Goal: Use online tool/utility: Utilize a website feature to perform a specific function

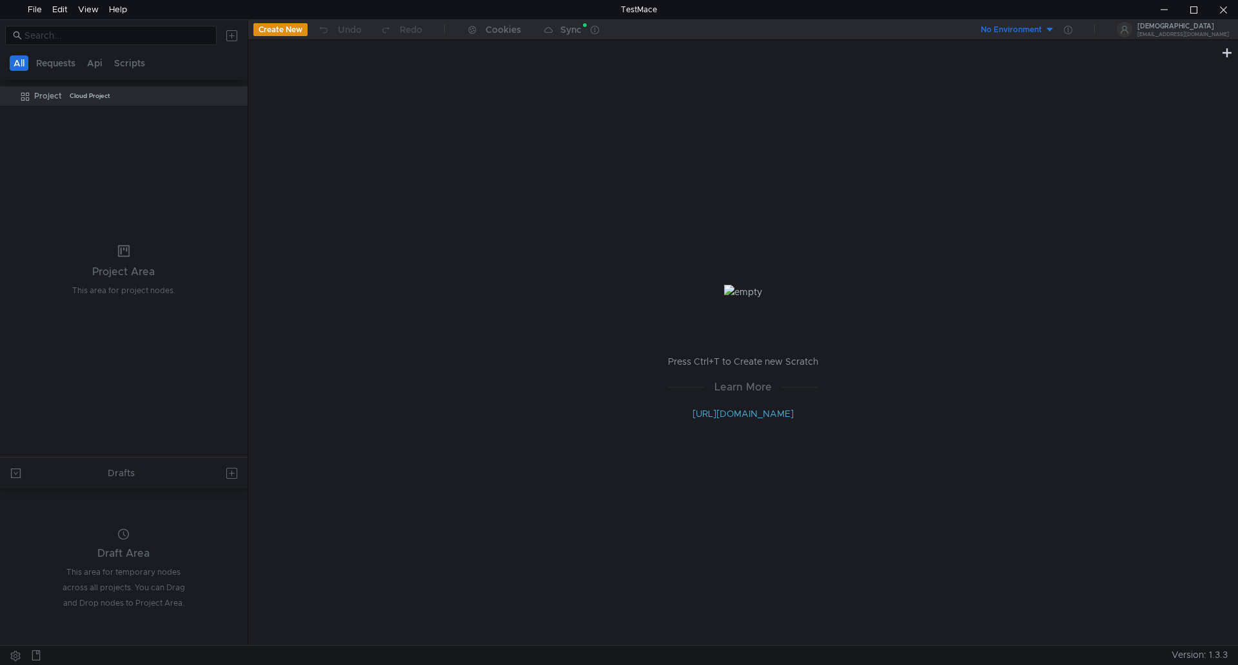
click at [280, 30] on button "Create New" at bounding box center [280, 29] width 54 height 13
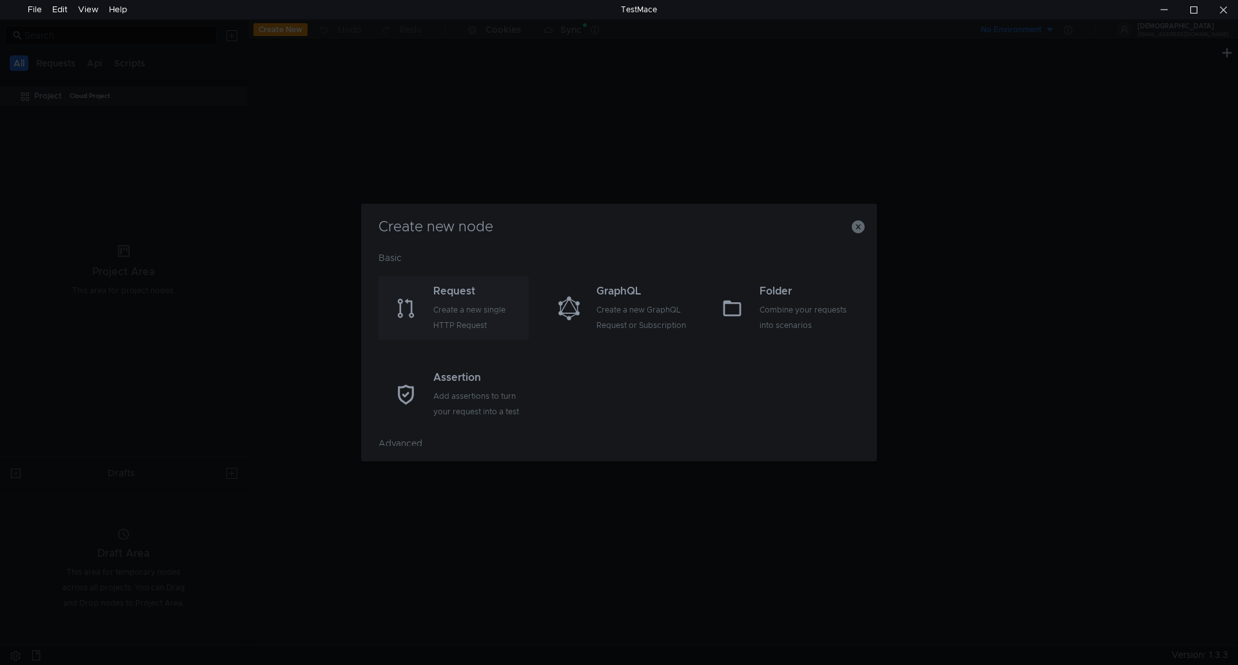
click at [479, 310] on div "Create a new single HTTP Request" at bounding box center [479, 317] width 92 height 31
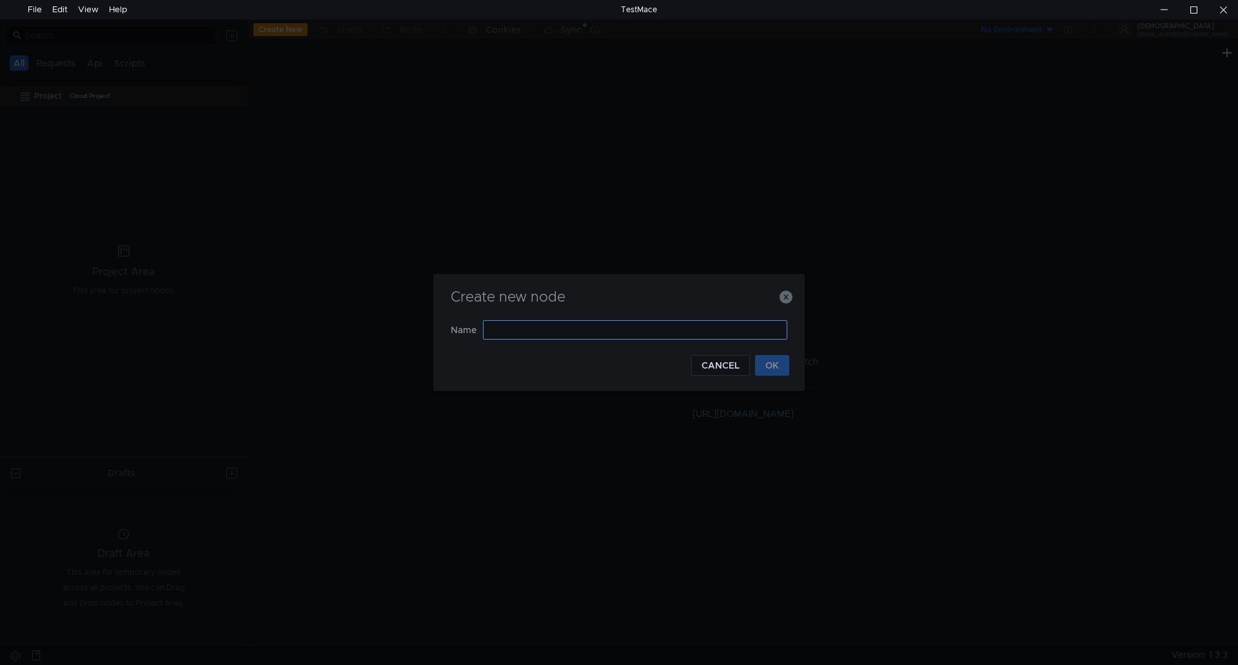
click at [511, 329] on input "text" at bounding box center [635, 329] width 304 height 19
type input "Е"
type input "TG Subscribe"
click at [779, 362] on button "OK" at bounding box center [772, 365] width 34 height 21
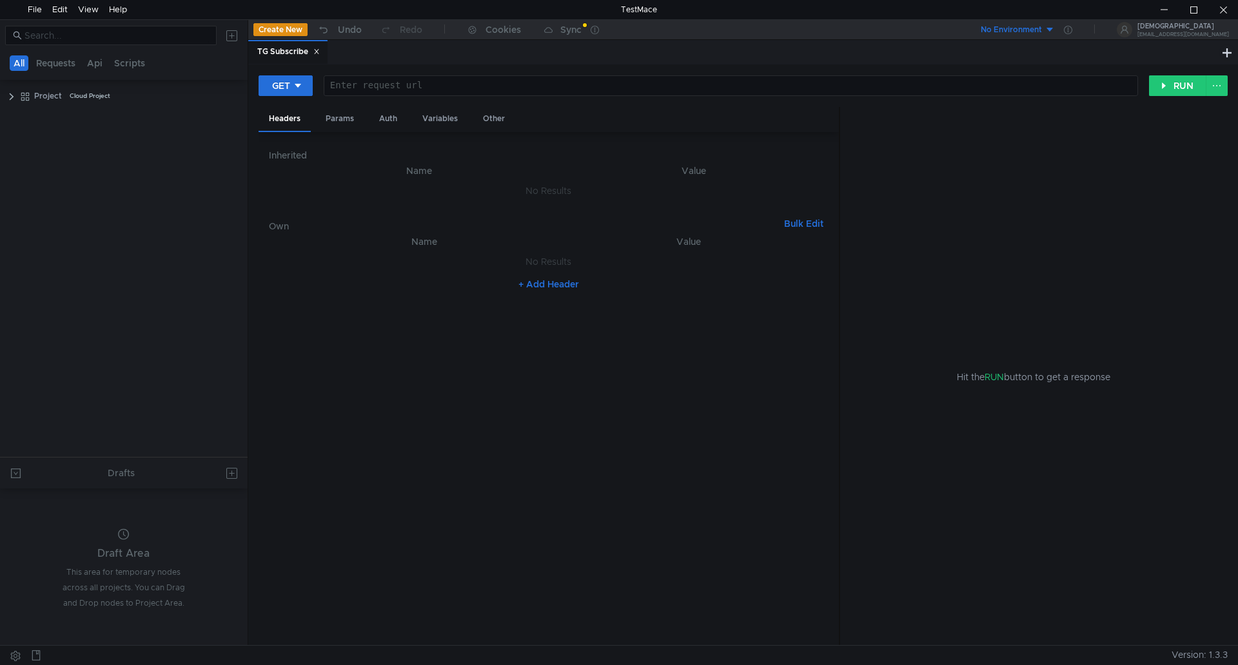
click at [407, 86] on div at bounding box center [729, 96] width 813 height 31
paste textarea "https://api.telegram.org/bot${token}/getChatMember"
type textarea "https://api.telegram.org/bot${token}/getChatMember"
click at [354, 122] on div "Params" at bounding box center [339, 119] width 49 height 24
click at [391, 121] on div "Auth" at bounding box center [388, 119] width 39 height 24
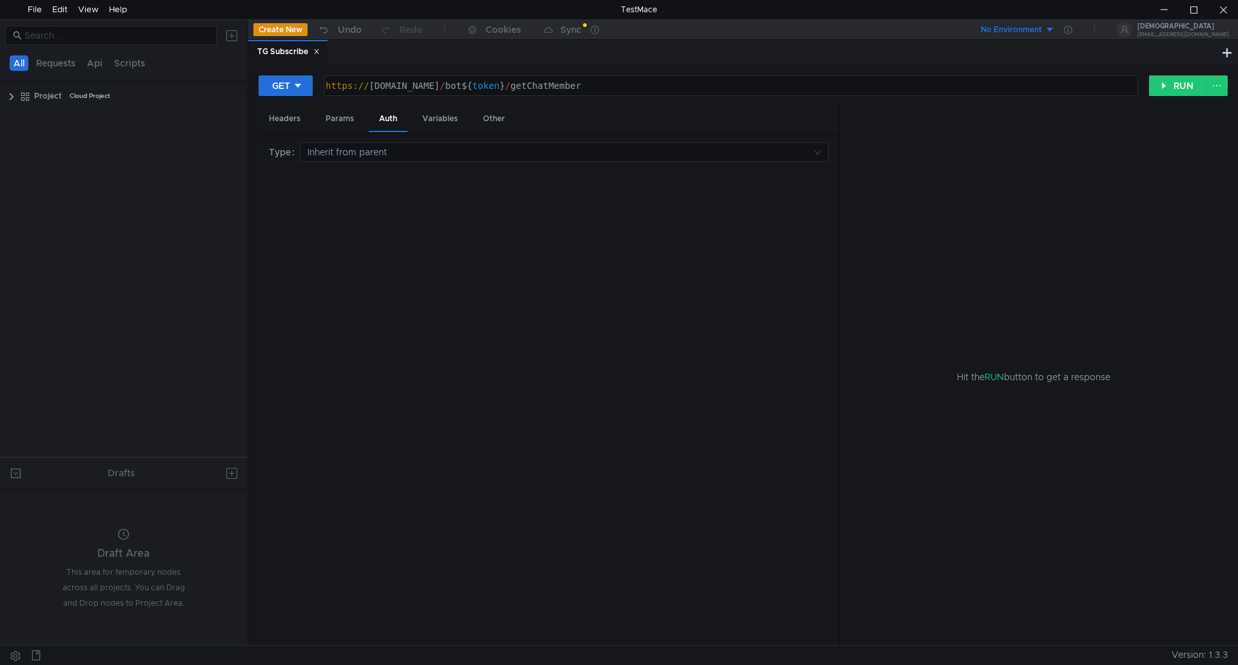
click at [365, 116] on div "Headers Params Auth Variables Other" at bounding box center [548, 119] width 580 height 25
click at [346, 117] on div "Params" at bounding box center [339, 119] width 49 height 24
click at [558, 215] on button "+ Add Parameter" at bounding box center [548, 207] width 85 height 15
click at [406, 193] on div at bounding box center [431, 199] width 256 height 31
click at [496, 88] on div "https:// api.telegram.org / bot ${ token } / getChatMember" at bounding box center [729, 96] width 813 height 31
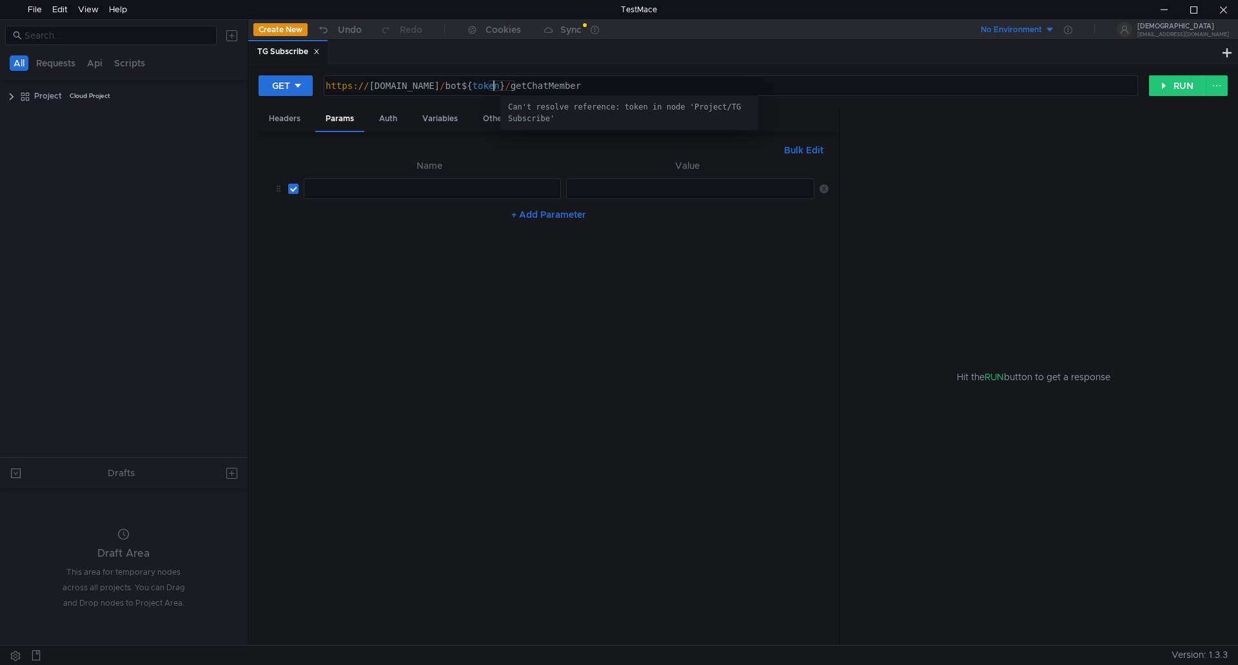
click at [496, 88] on div "https:// api.telegram.org / bot ${ token } / getChatMember" at bounding box center [729, 96] width 813 height 31
click at [374, 184] on div at bounding box center [431, 199] width 256 height 31
paste textarea "token"
type textarea "token"
click at [825, 193] on td at bounding box center [821, 188] width 14 height 31
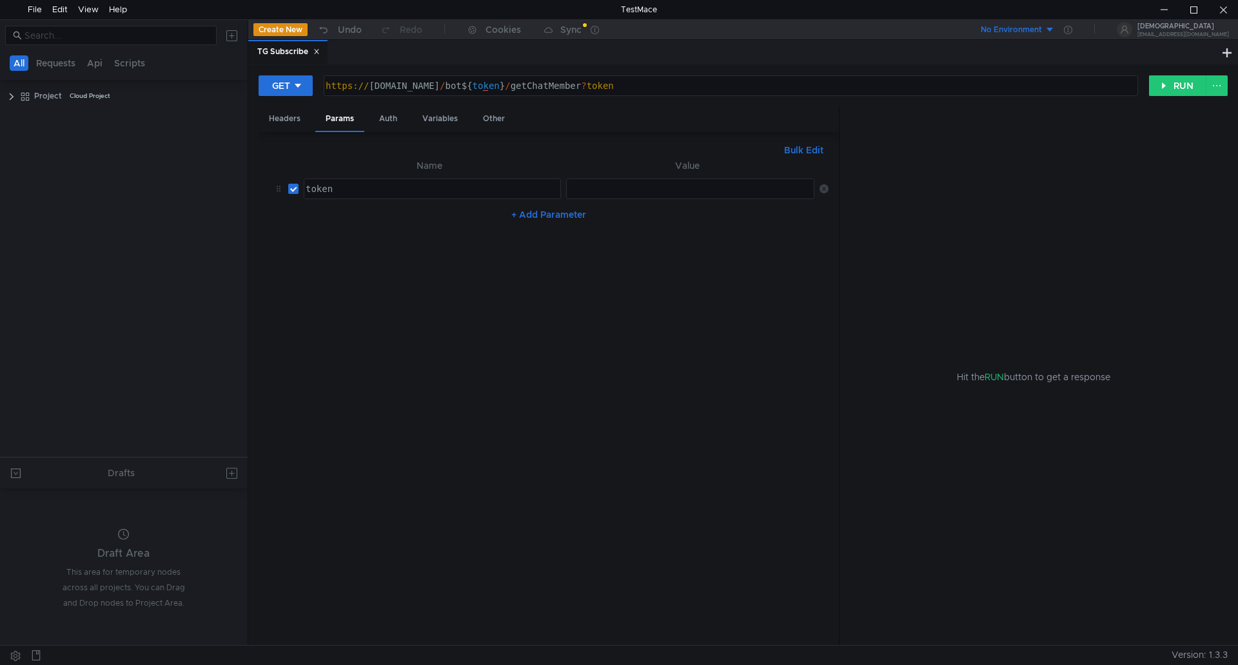
click at [823, 188] on icon at bounding box center [823, 188] width 9 height 9
click at [391, 115] on div "Auth" at bounding box center [388, 119] width 39 height 24
click at [374, 153] on input at bounding box center [559, 152] width 504 height 18
click at [375, 153] on div at bounding box center [619, 332] width 1238 height 665
click at [435, 119] on div "Variables" at bounding box center [440, 119] width 56 height 24
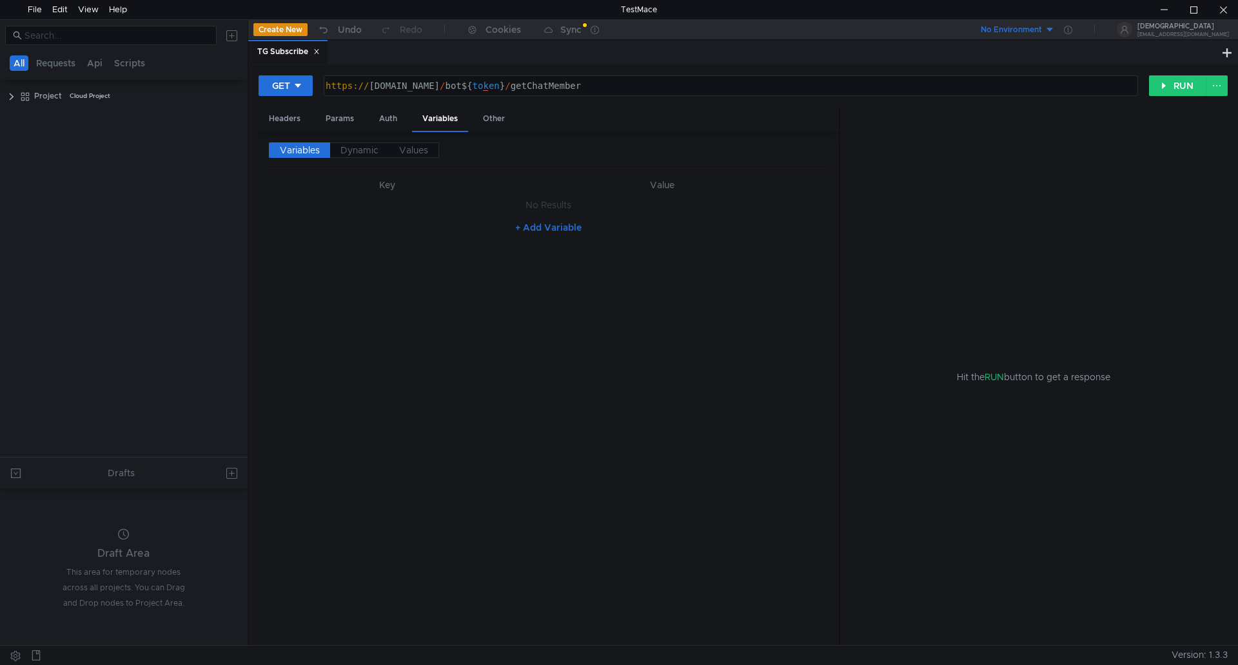
click at [537, 225] on button "+ Add Variable" at bounding box center [548, 227] width 87 height 21
click at [353, 204] on div at bounding box center [380, 218] width 215 height 31
paste textarea "token"
type textarea "token"
click at [572, 201] on div at bounding box center [662, 208] width 304 height 19
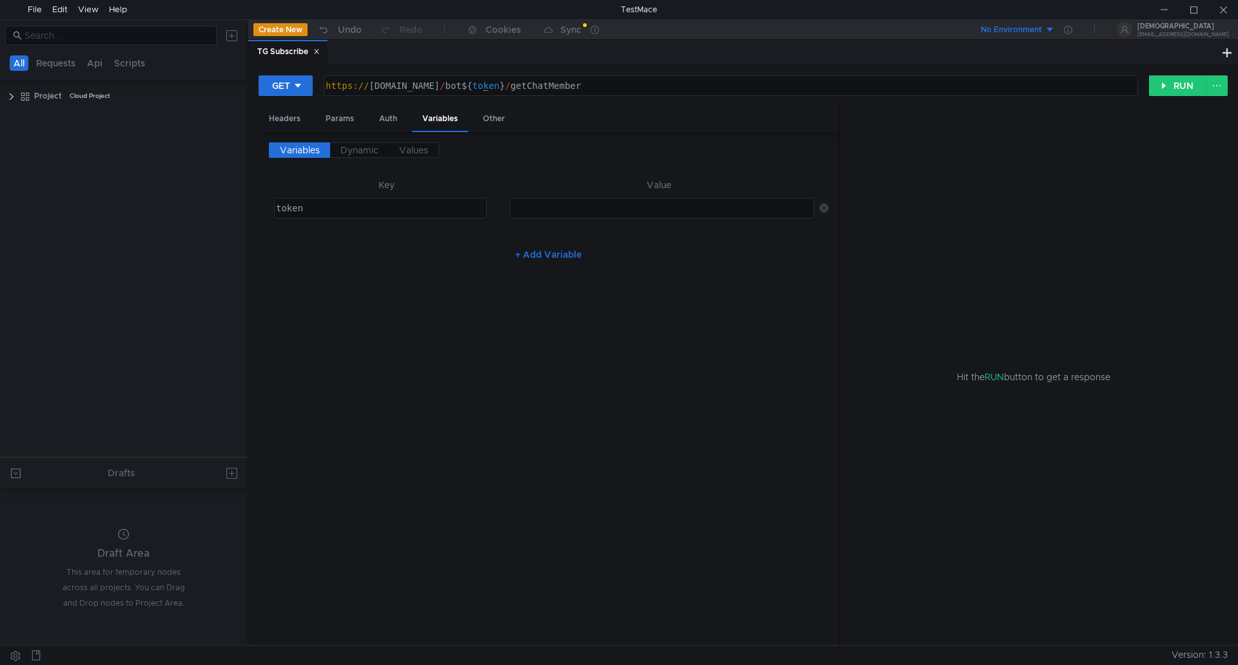
click at [564, 209] on div at bounding box center [661, 218] width 304 height 31
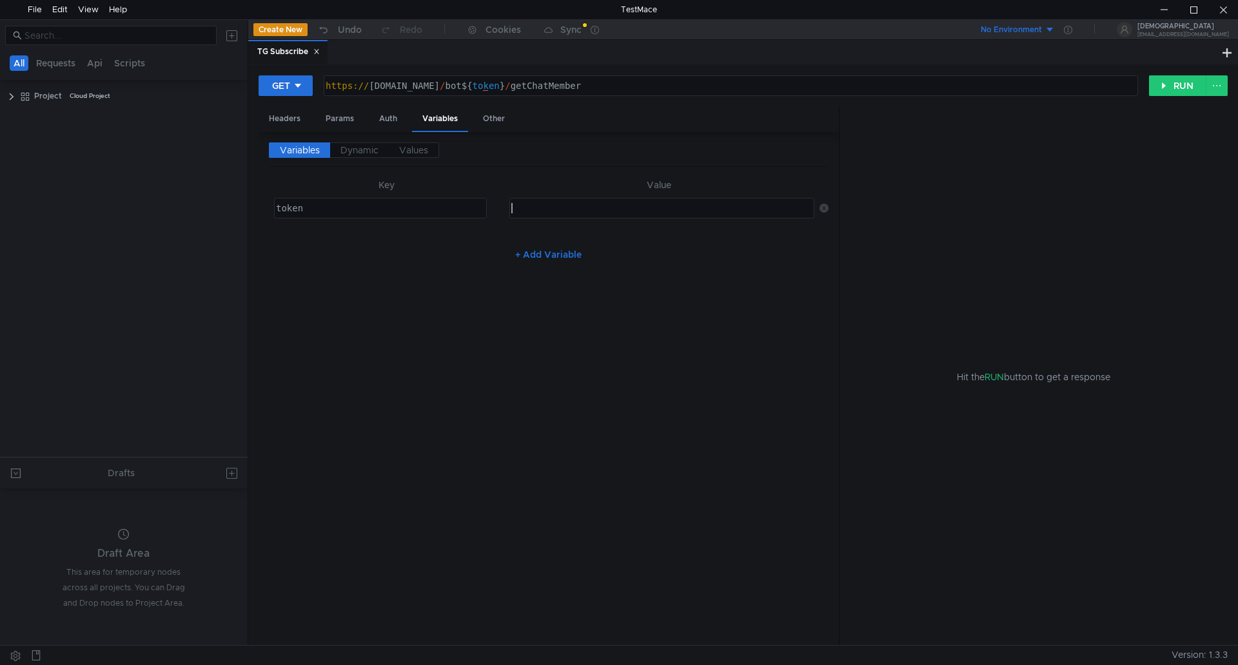
paste textarea "7236086024:AAHu1LoFlwkcFdAVMbJ3gJMFO6ozUVc2VGY"
type textarea "7236086024:AAHu1LoFlwkcFdAVMbJ3gJMFO6ozUVc2VGY"
click at [291, 92] on button "GET" at bounding box center [285, 85] width 54 height 21
click at [276, 112] on li "GET" at bounding box center [286, 112] width 56 height 21
click at [1187, 94] on button "RUN" at bounding box center [1177, 85] width 57 height 21
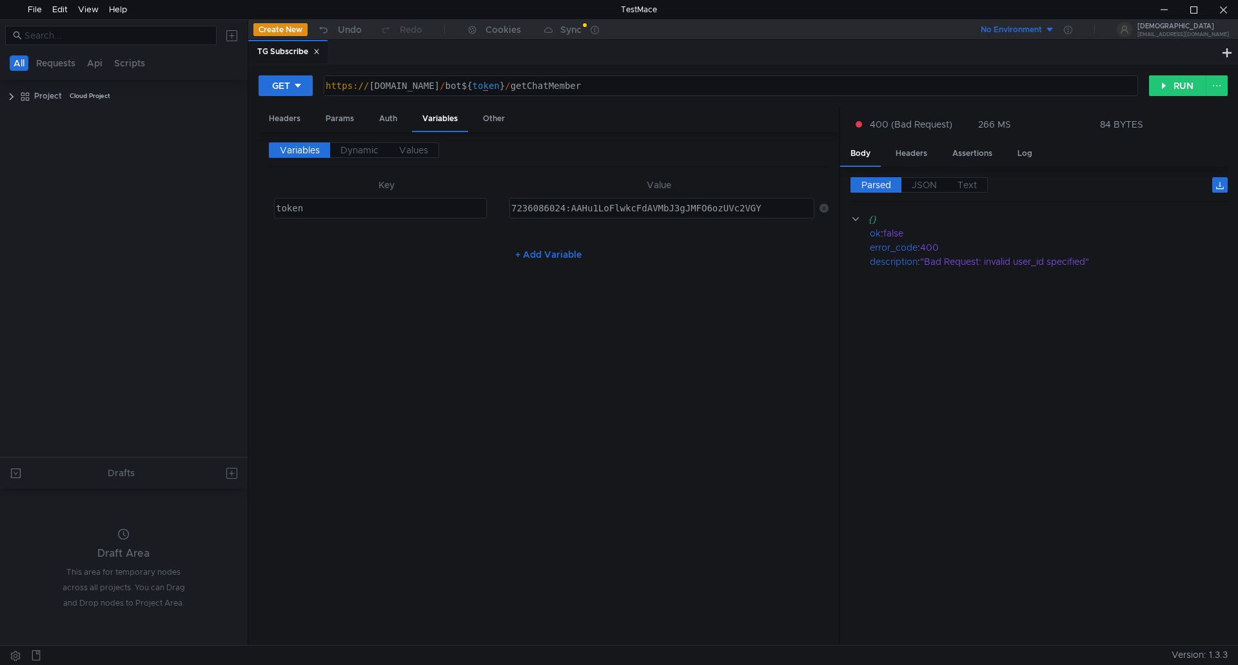
click at [640, 94] on div "https:// api.telegram.org / bot ${ token } / getChatMember" at bounding box center [729, 96] width 813 height 31
drag, startPoint x: 634, startPoint y: 84, endPoint x: 319, endPoint y: 89, distance: 314.6
click at [281, 83] on div "GET https://api.telegram.org/bot${token}/getChatMember https:// api.telegram.or…" at bounding box center [703, 86] width 890 height 22
click at [628, 83] on div "https:// api.telegram.org / bot ${ token } / getChatMember" at bounding box center [730, 85] width 813 height 19
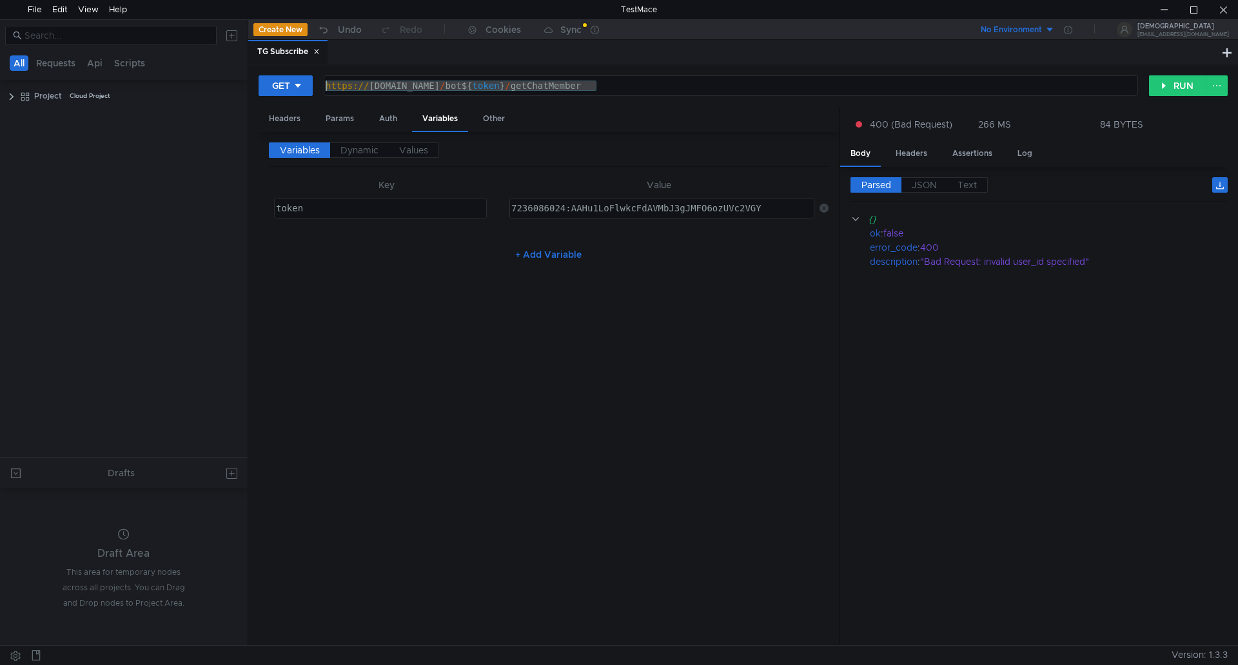
drag, startPoint x: 641, startPoint y: 86, endPoint x: 274, endPoint y: 98, distance: 367.6
click at [274, 98] on div "GET https://api.telegram.org/bot${token}/getChatMember https:// api.telegram.or…" at bounding box center [742, 91] width 969 height 32
paste textarea "123456789:ABCdefGHIjklMNOpqrsTUVwxyz/sendMessage?chat_id=-1001234567890&user_id…"
drag, startPoint x: 319, startPoint y: 208, endPoint x: 177, endPoint y: 222, distance: 142.5
click at [177, 222] on as-split "All Requests Api Scripts Project Cloud Project Drafts Draft Area This area for …" at bounding box center [619, 332] width 1238 height 626
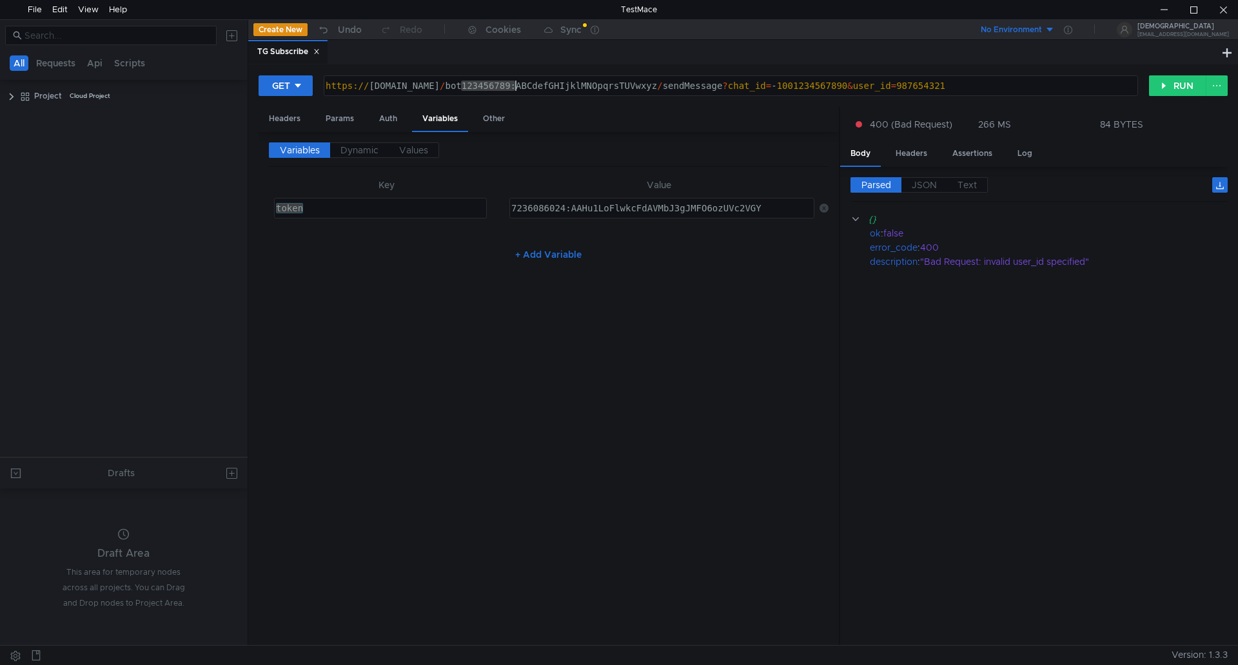
drag, startPoint x: 463, startPoint y: 88, endPoint x: 502, endPoint y: 84, distance: 38.2
click at [519, 88] on div "https:// api.telegram.org / bot123456789:ABCdefGHIjklMNOpqrsTUVwxyz / sendMessa…" at bounding box center [729, 96] width 813 height 31
click at [485, 88] on div "https:// api.telegram.org / bot123456789:ABCdefGHIjklMNOpqrsTUVwxyz / sendMessa…" at bounding box center [730, 85] width 813 height 19
drag, startPoint x: 479, startPoint y: 83, endPoint x: 697, endPoint y: 183, distance: 239.7
click at [672, 92] on div "https:// api.telegram.org / bot123456789:ABCdefGHIjklMNOpqrsTUVwxyz / sendMessa…" at bounding box center [729, 96] width 813 height 31
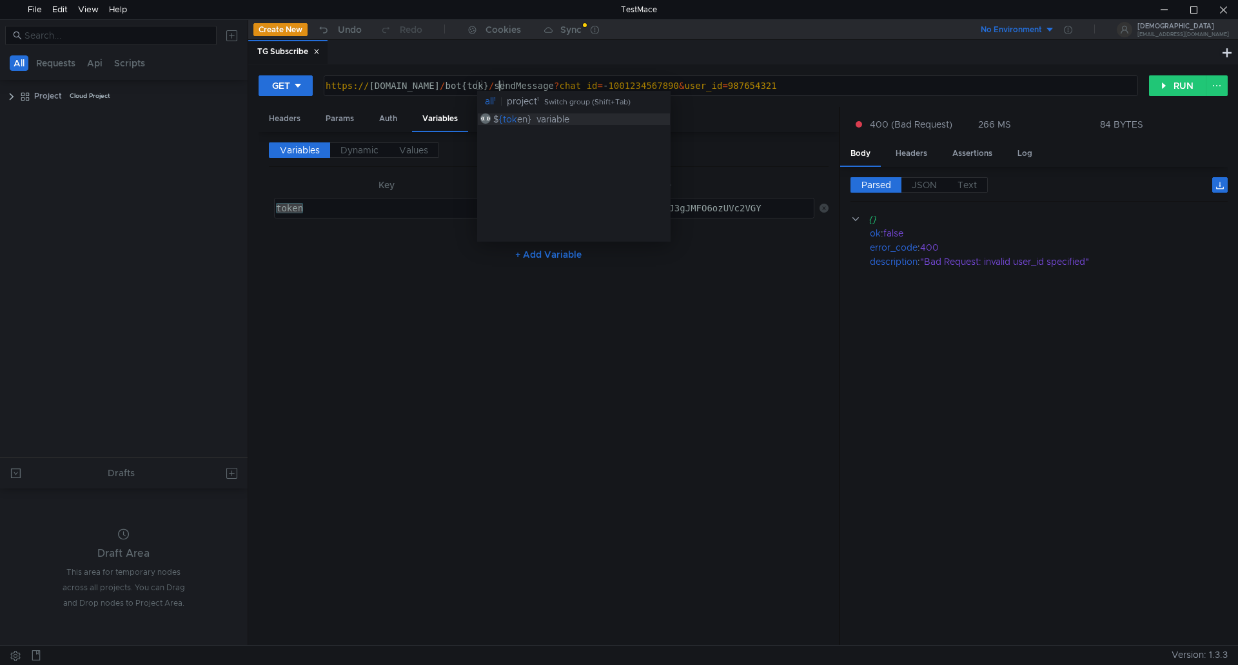
scroll to position [0, 14]
drag, startPoint x: 598, startPoint y: 90, endPoint x: 634, endPoint y: 87, distance: 36.2
click at [634, 87] on div "https:// api.telegram.org / bot ${ token } } / sendMessage ? chat_id = - 100123…" at bounding box center [729, 96] width 813 height 31
type textarea "https://api.telegram.org/bot${token}}/sendMessage?chat_id=-1001234567890&user_i…"
click at [330, 120] on div "Params" at bounding box center [339, 119] width 49 height 24
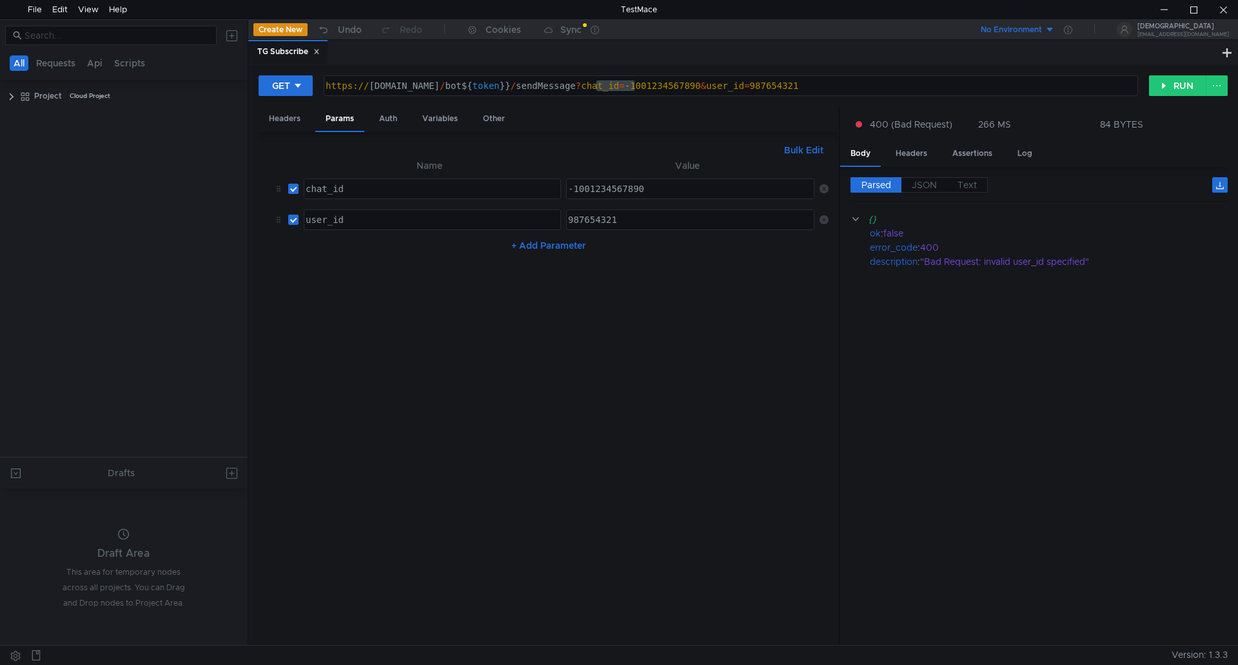
click at [700, 195] on div "-1001234567890" at bounding box center [689, 199] width 249 height 31
drag, startPoint x: 684, startPoint y: 190, endPoint x: 518, endPoint y: 183, distance: 165.8
click at [518, 182] on tr "chat_id ההההההההההההההההההההההההההההההההההההההההההההההההההההההההההההההההההההההה…" at bounding box center [549, 188] width 560 height 31
paste textarea "2167217041"
type textarea "-1002167217041"
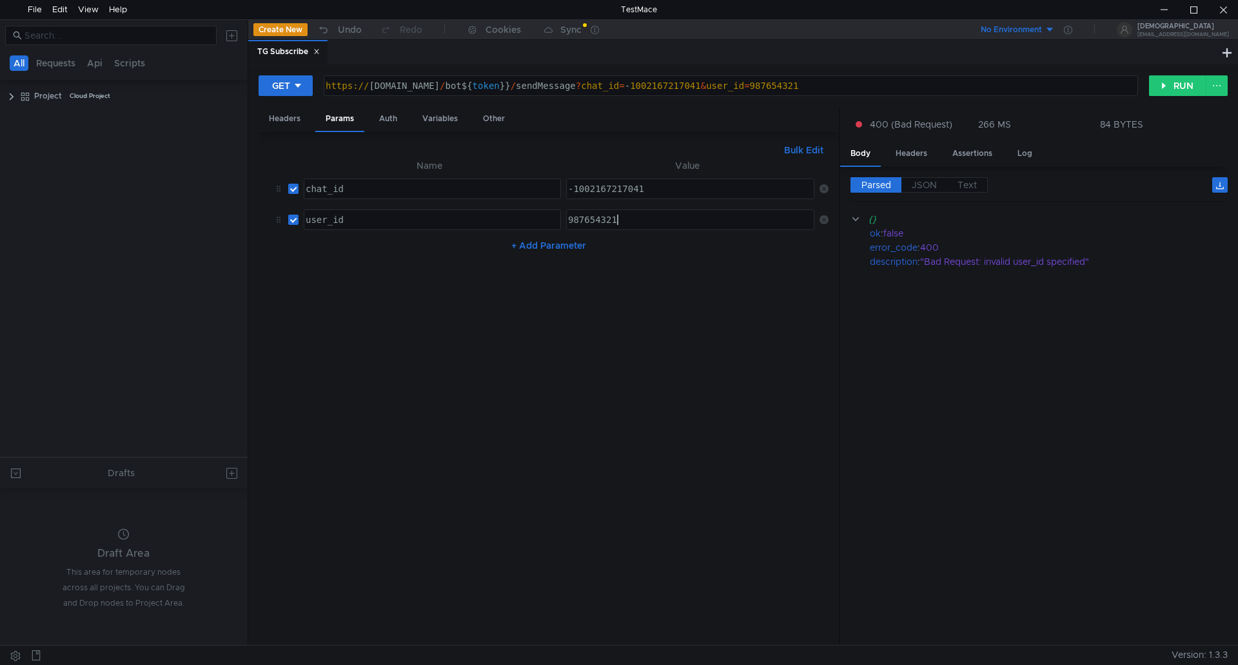
click at [639, 223] on div "987654321" at bounding box center [689, 230] width 249 height 31
drag, startPoint x: 695, startPoint y: 220, endPoint x: 478, endPoint y: 224, distance: 217.3
click at [478, 223] on tr "user_id ההההההההההההההההההההההההההההההההההההההההההההההההההההההההההההההההההההההה…" at bounding box center [549, 219] width 560 height 31
paste textarea "6833901008"
type textarea "6833901008"
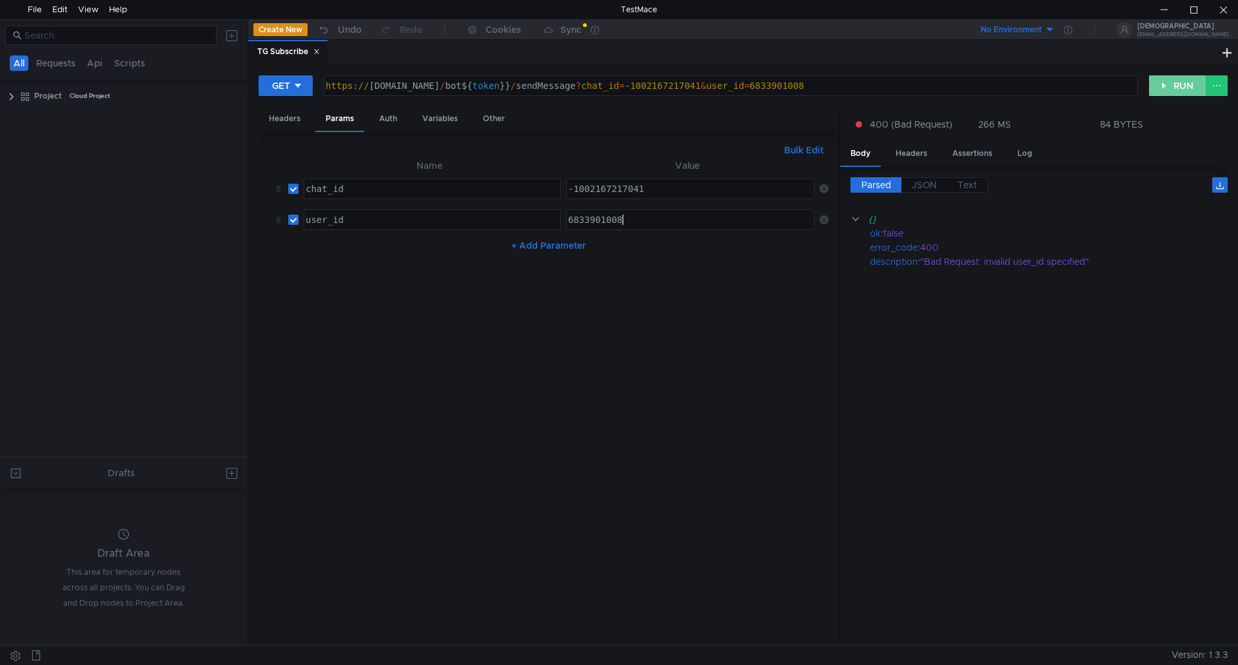
click at [1170, 83] on button "RUN" at bounding box center [1177, 85] width 57 height 21
click at [548, 90] on div "https:// api.telegram.org / bot ${ token } } / sendMessage ? chat_id = - 100216…" at bounding box center [729, 96] width 813 height 31
drag, startPoint x: 532, startPoint y: 86, endPoint x: 591, endPoint y: 94, distance: 59.8
click at [591, 94] on div "https:// api.telegram.org / bot ${ token } } / sendMessage ? chat_id = - 100216…" at bounding box center [729, 96] width 813 height 31
paste textarea "getChatMember"
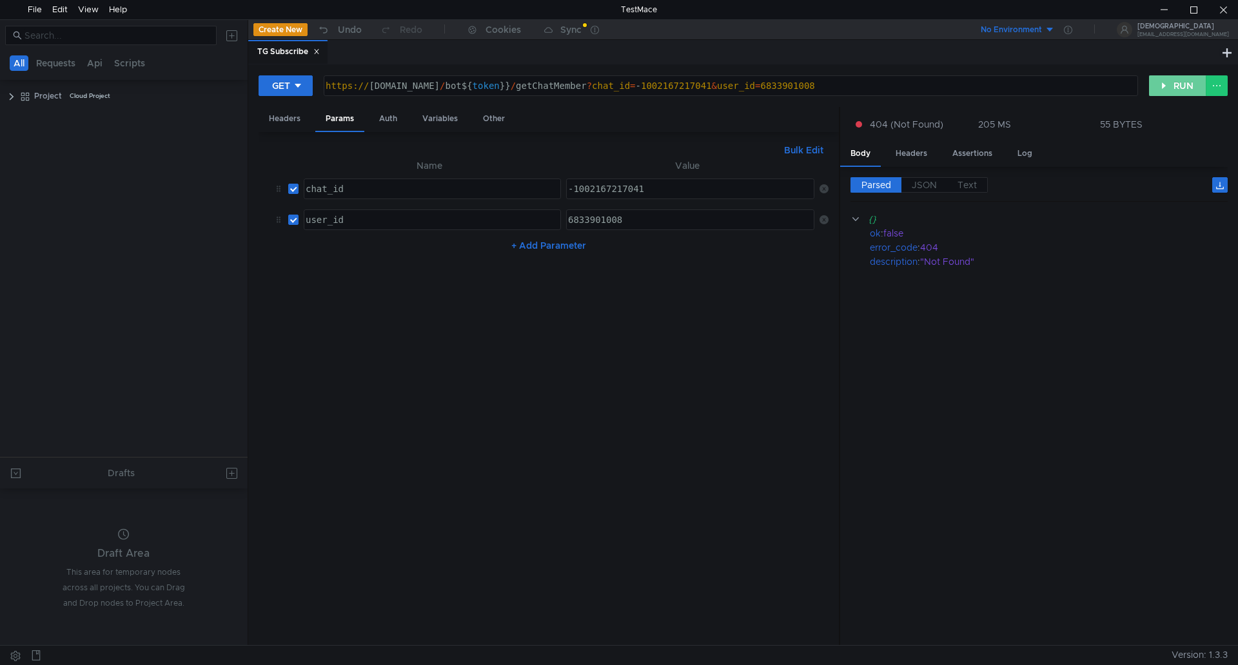
click at [1176, 79] on button "RUN" at bounding box center [1177, 85] width 57 height 21
drag, startPoint x: 862, startPoint y: 89, endPoint x: 256, endPoint y: 86, distance: 606.0
click at [256, 86] on div "GET https://api.telegram.org/bot${token}}/getChatMember?chat_id=-1002167217041&…" at bounding box center [743, 354] width 990 height 581
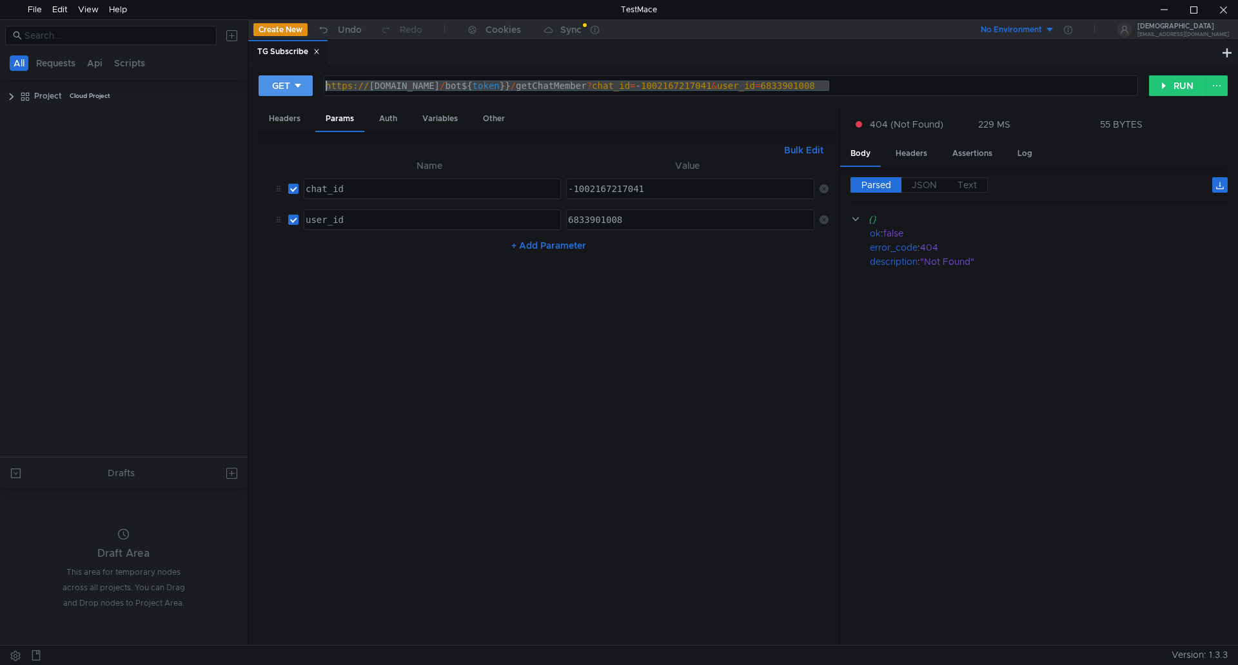
paste textarea "<ваш_токен>/getChatMember?chat_id=<ID_чата>&user_id=<ID_пользователя>"
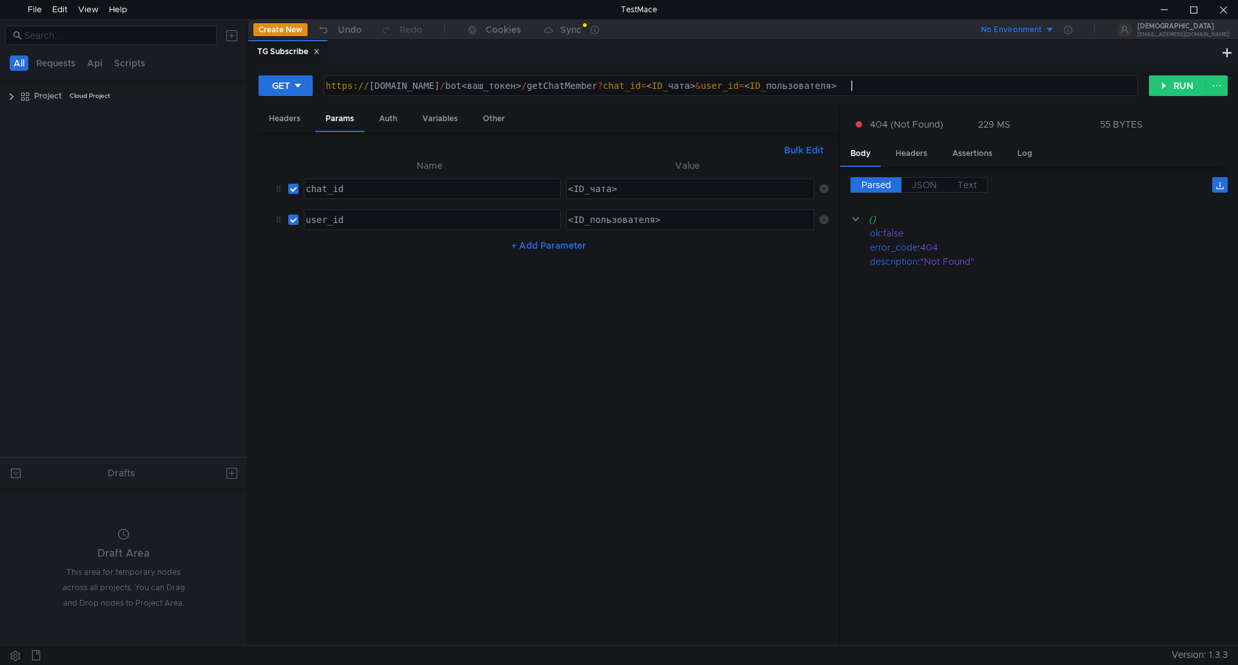
click at [482, 88] on div "https:// api.telegram.org / bot<ваш_токен> / getChatMember ? chat_id = < ID_ ча…" at bounding box center [729, 96] width 813 height 31
click at [388, 122] on div "Auth" at bounding box center [388, 119] width 39 height 24
click at [425, 114] on div "Variables" at bounding box center [440, 119] width 56 height 24
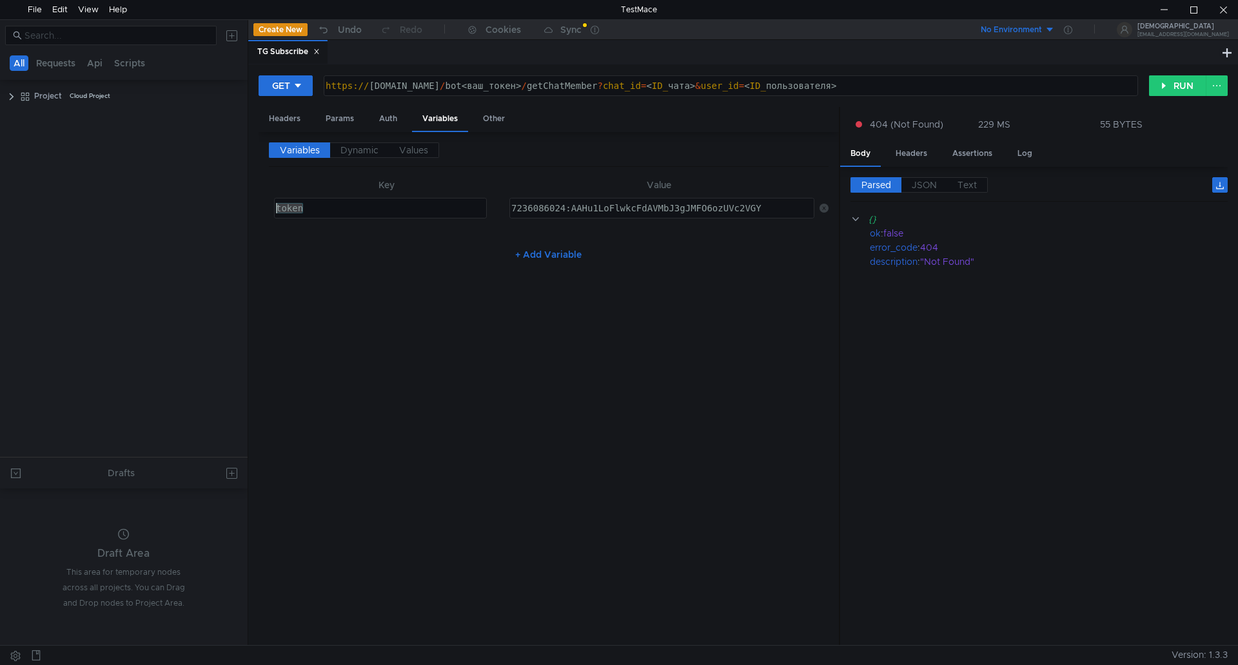
click at [295, 210] on div "token" at bounding box center [380, 208] width 211 height 19
click at [295, 210] on div "token" at bounding box center [380, 218] width 215 height 31
drag, startPoint x: 480, startPoint y: 86, endPoint x: 536, endPoint y: 87, distance: 56.1
click at [536, 87] on div "https:// api.telegram.org / bot<ваш_токен> / getChatMember ? chat_id = < ID_ ча…" at bounding box center [729, 96] width 813 height 31
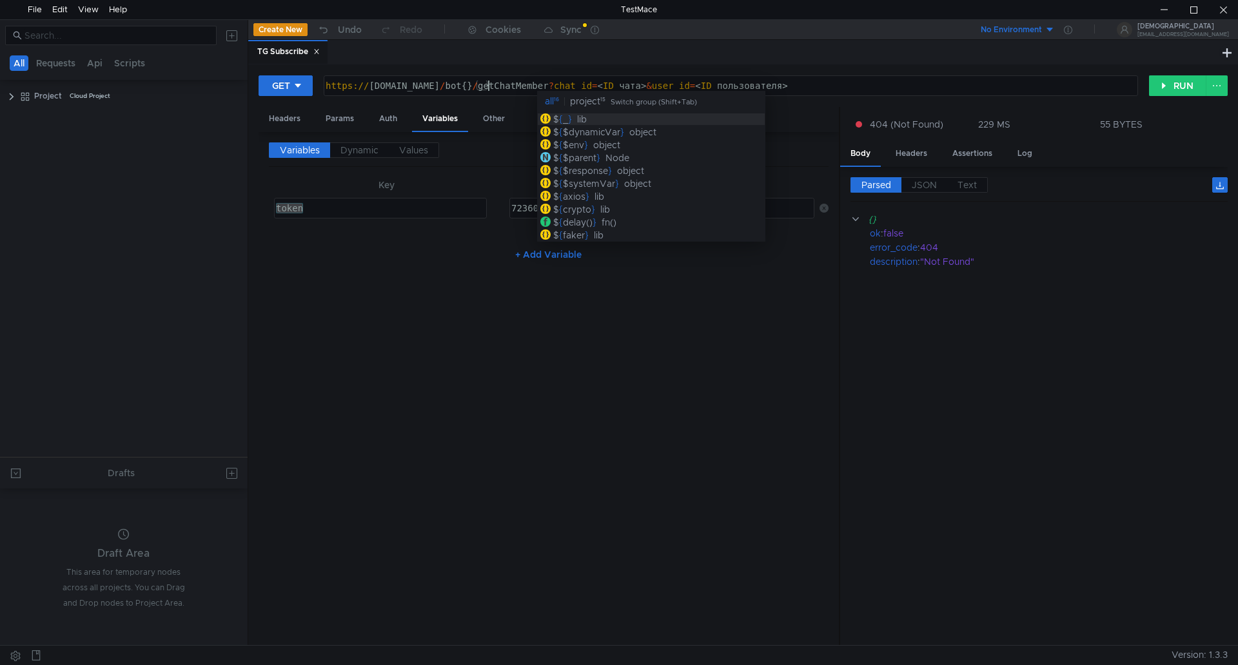
scroll to position [0, 12]
paste textarea "token"
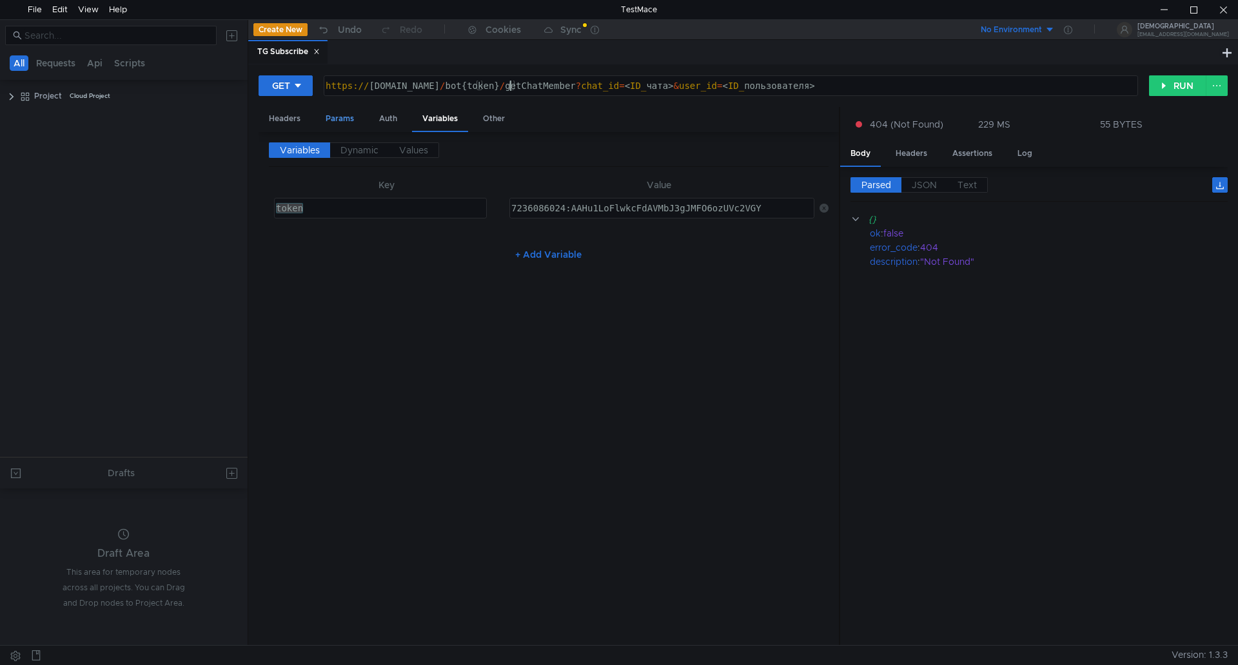
type textarea "https://api.telegram.org/bot{token}/getChatMember?chat_id=<ID_чата>&user_id=<ID…"
drag, startPoint x: 349, startPoint y: 120, endPoint x: 336, endPoint y: 134, distance: 19.2
click at [349, 119] on div "Params" at bounding box center [339, 119] width 49 height 24
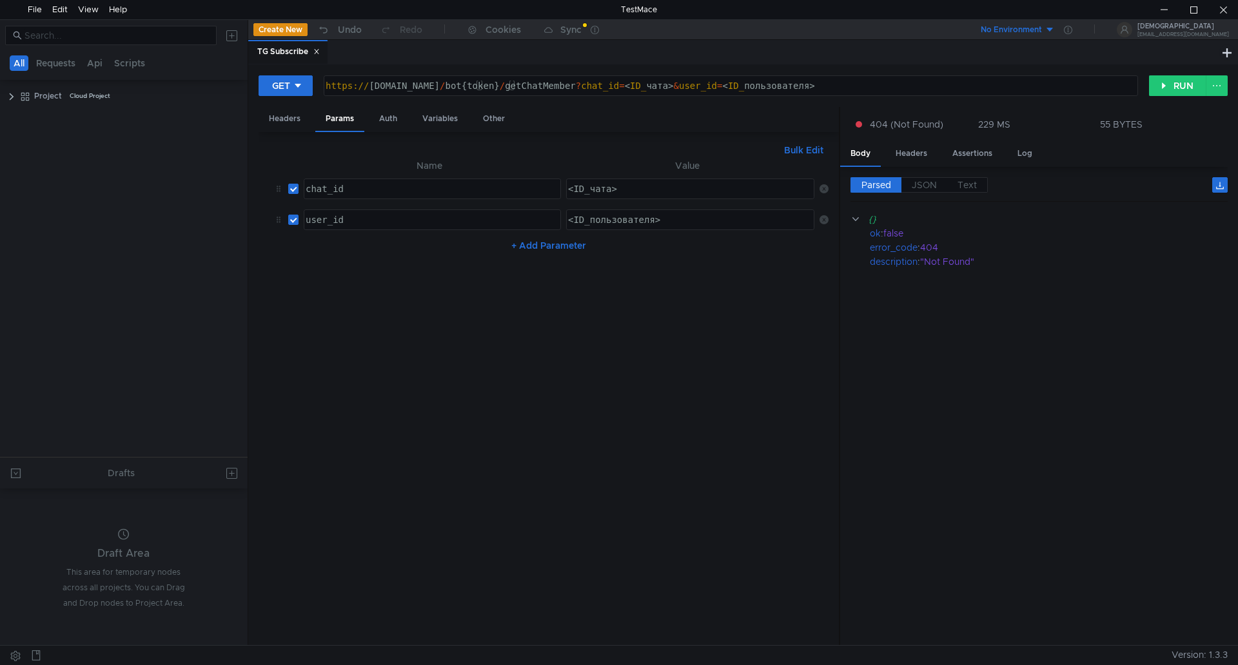
click at [634, 187] on div "<ID_чата>" at bounding box center [689, 199] width 249 height 31
drag, startPoint x: 638, startPoint y: 184, endPoint x: 479, endPoint y: 182, distance: 159.2
click at [479, 182] on tr "chat_id ההההההההההההההההההההההההההההההההההההההההההההההההההההההההההההההההההההההה…" at bounding box center [549, 188] width 560 height 31
paste textarea "-1002167217041"
drag, startPoint x: 682, startPoint y: 189, endPoint x: 404, endPoint y: 184, distance: 278.5
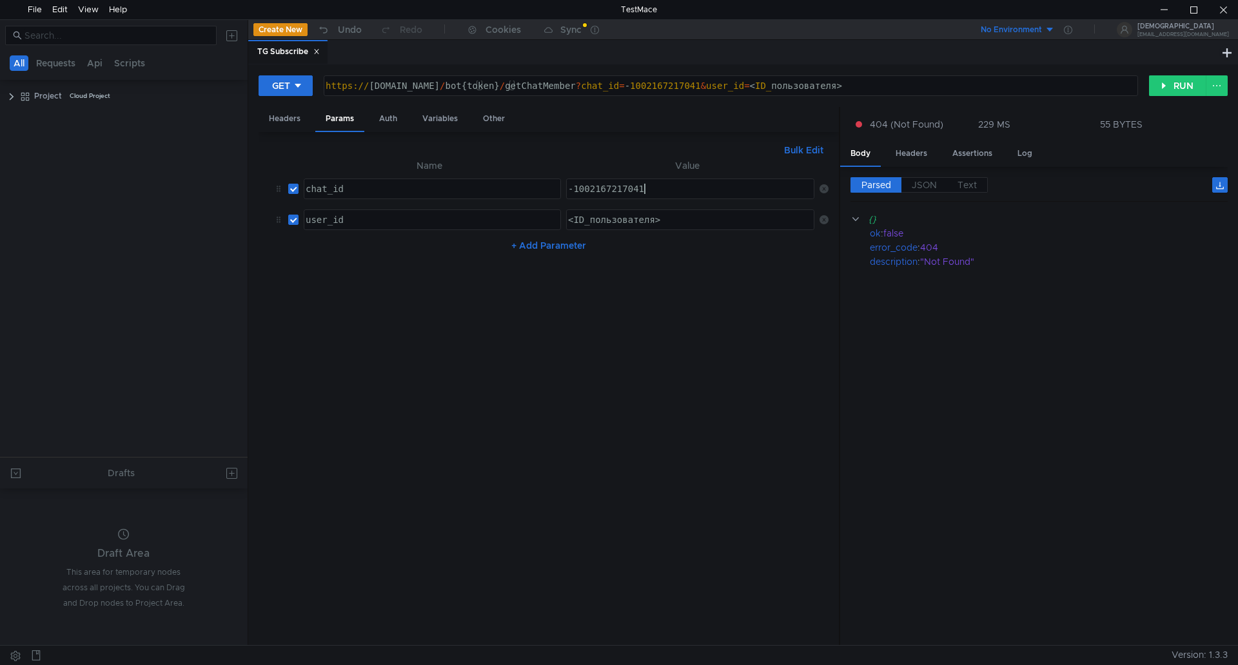
click at [399, 184] on tr "chat_id ההההההההההההההההההההההההההההההההההההההההההההההההההההההההההההההההההההההה…" at bounding box center [549, 188] width 560 height 31
paste textarea "7236086024"
type textarea "7236086024"
type textarea "<ID_пользователя>"
click at [673, 224] on div "<ID_пользователя>" at bounding box center [689, 230] width 249 height 31
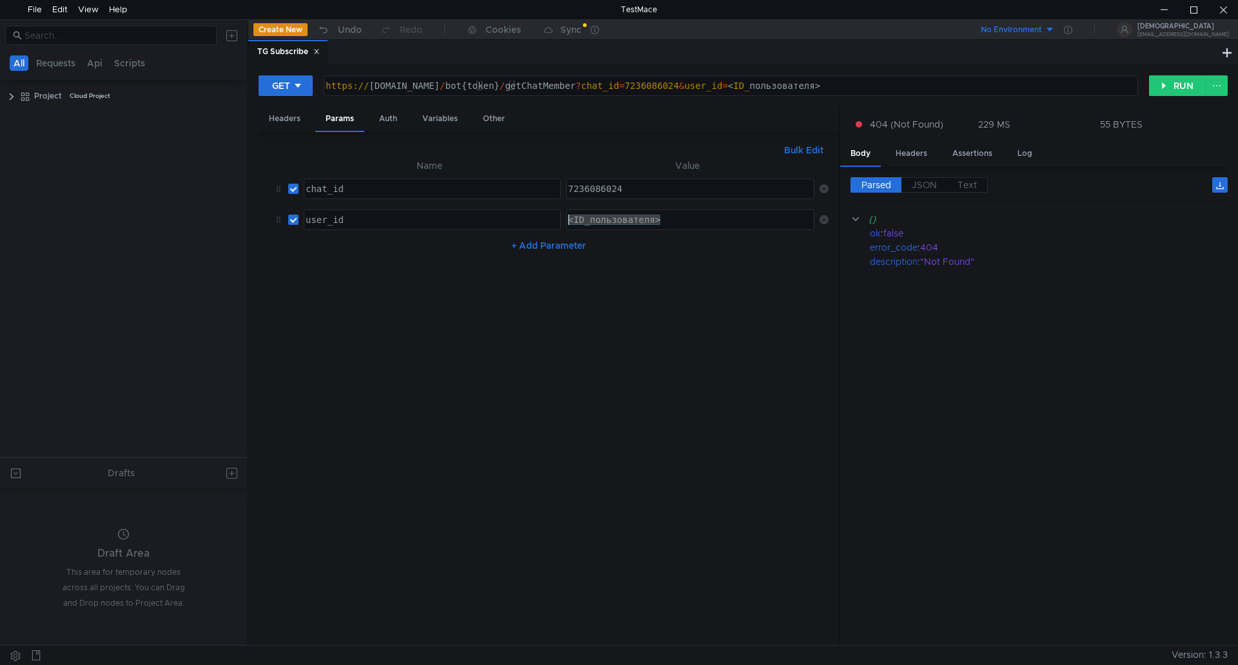
drag, startPoint x: 674, startPoint y: 224, endPoint x: 376, endPoint y: 224, distance: 297.8
click at [366, 228] on tr "user_id ההההההההההההההההההההההההההההההההההההההההההההההההההההההההההההההההההההההה…" at bounding box center [549, 219] width 560 height 31
click at [1174, 87] on button "RUN" at bounding box center [1177, 85] width 57 height 21
click at [651, 193] on div "7236086024" at bounding box center [689, 199] width 249 height 31
drag, startPoint x: 664, startPoint y: 191, endPoint x: 481, endPoint y: 191, distance: 183.1
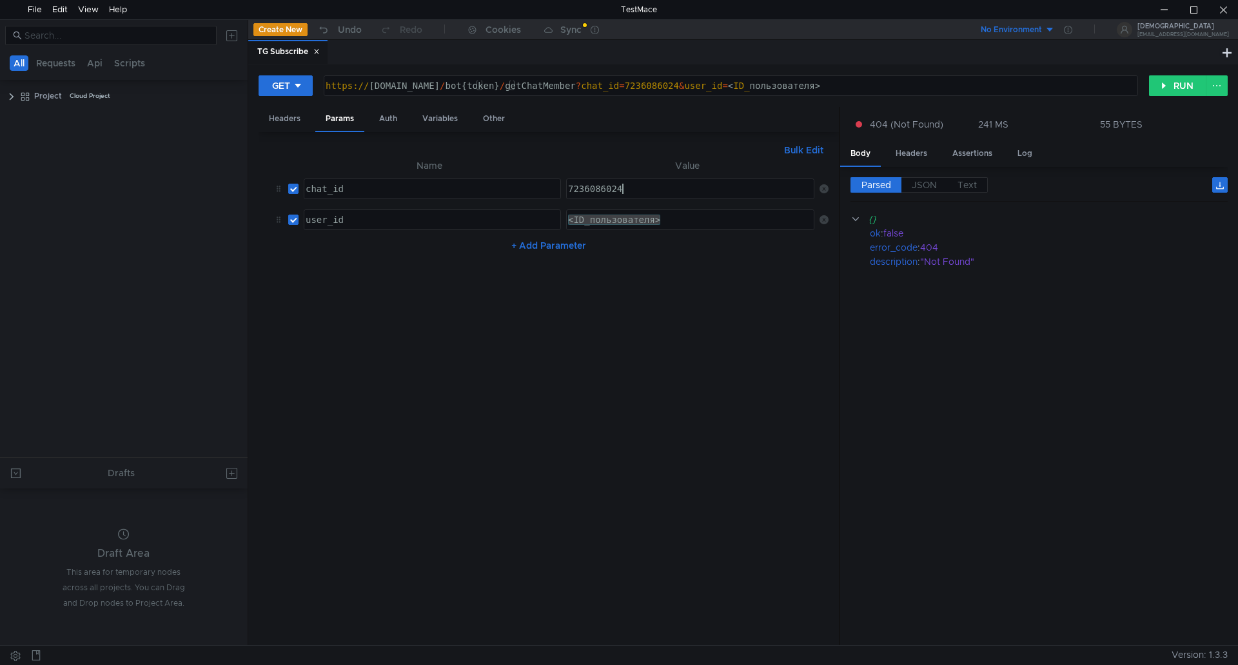
click at [481, 191] on tr "chat_id ההההההההההההההההההההההההההההההההההההההההההההההההההההההההההההההההההההההה…" at bounding box center [549, 188] width 560 height 31
paste textarea "2167217041"
type textarea "2167217041"
click at [685, 226] on div "<ID_пользователя>" at bounding box center [690, 219] width 247 height 19
drag, startPoint x: 699, startPoint y: 223, endPoint x: 393, endPoint y: 222, distance: 306.8
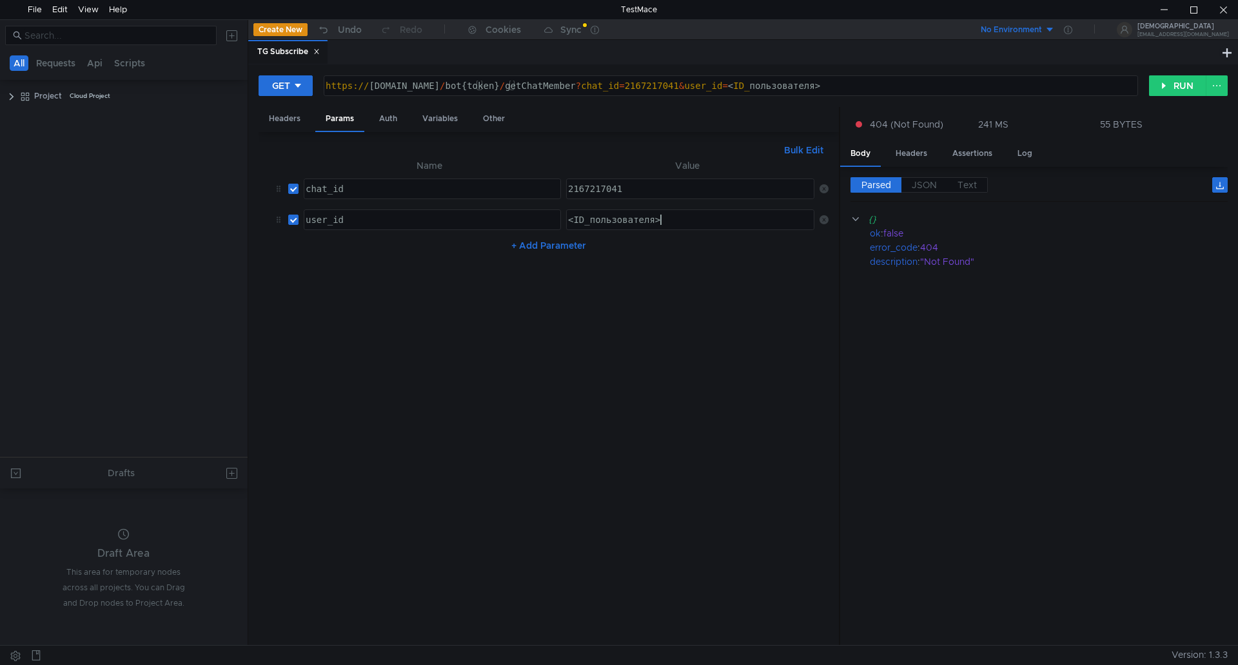
click at [392, 222] on tr "user_id ההההההההההההההההההההההההההההההההההההההההההההההההההההההההההההההההההההההה…" at bounding box center [549, 219] width 560 height 31
paste textarea "5959674719"
type textarea "5959674719"
click at [1184, 86] on button "RUN" at bounding box center [1177, 85] width 57 height 21
click at [643, 90] on div "https:// api.telegram.org / bot{token} / getChatMember ? chat_id = 2167217041 &…" at bounding box center [729, 96] width 813 height 31
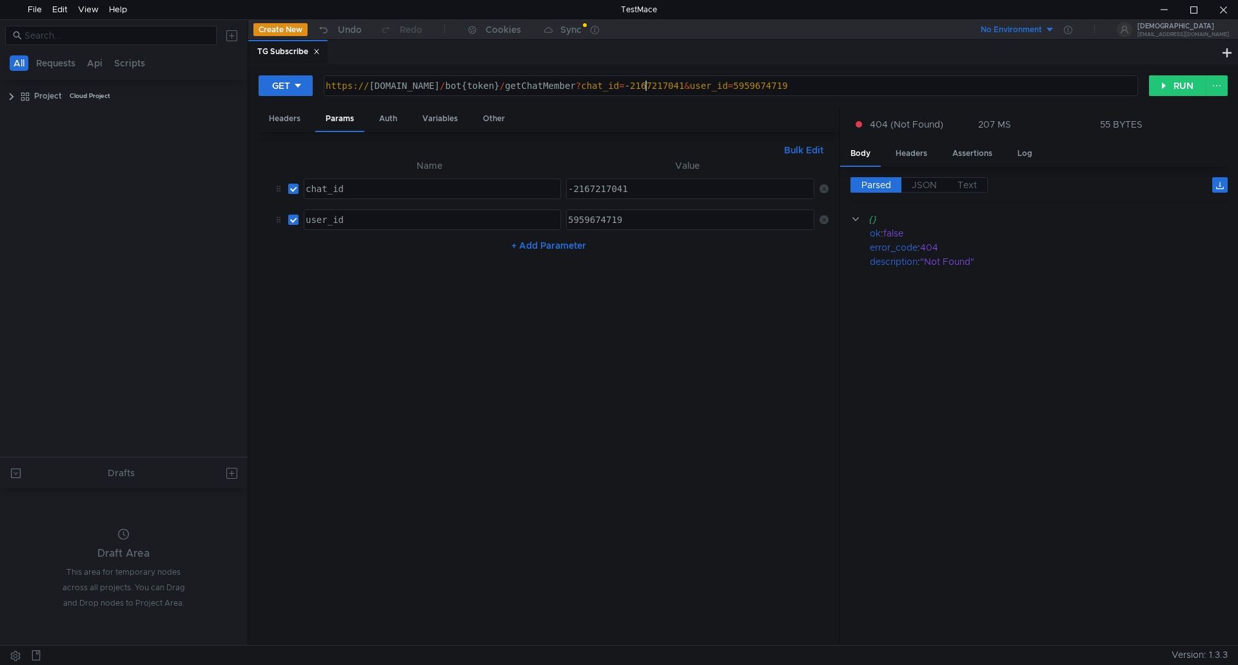
scroll to position [0, 23]
type textarea "https://api.telegram.org/bot{token}/getChatMember?chat_id=-2167217041&user_id=5…"
drag, startPoint x: 655, startPoint y: 186, endPoint x: 386, endPoint y: 200, distance: 269.2
click at [386, 200] on tr "chat_id ההההההההההההההההההההההההההההההההההההההההההההההההההההההההההההההההההההההה…" at bounding box center [549, 188] width 560 height 31
paste textarea "100"
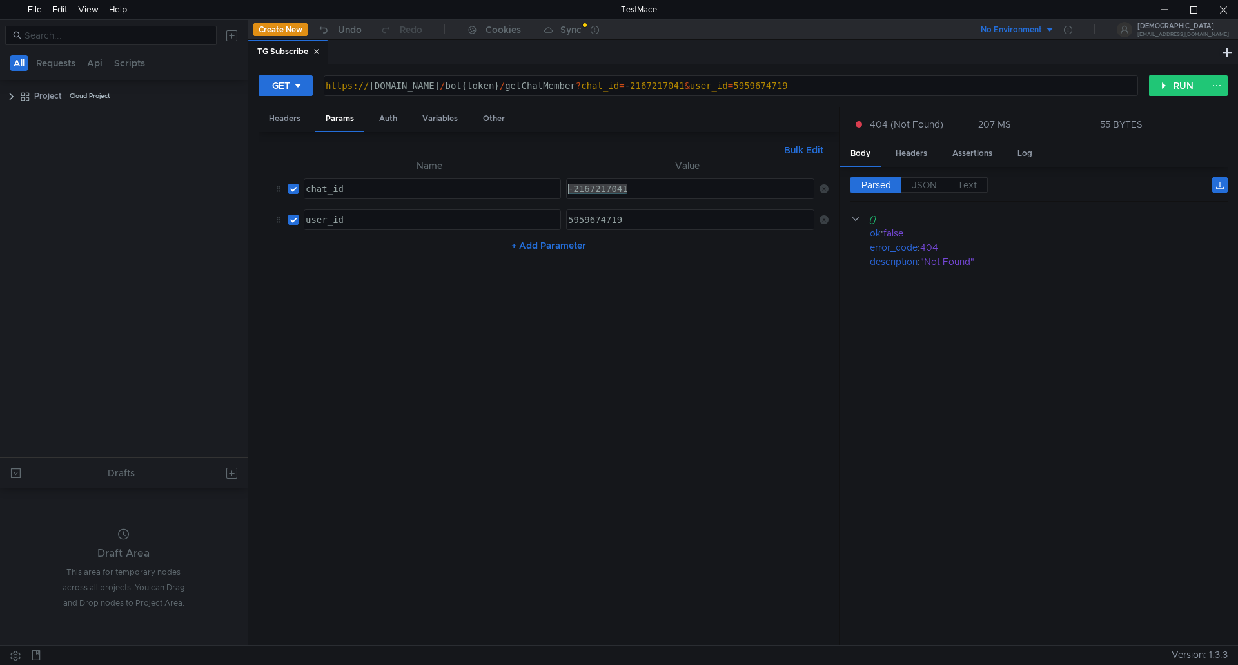
type textarea "-1002167217041"
click at [1174, 90] on button "RUN" at bounding box center [1177, 85] width 57 height 21
click at [422, 121] on div "Variables" at bounding box center [440, 119] width 56 height 24
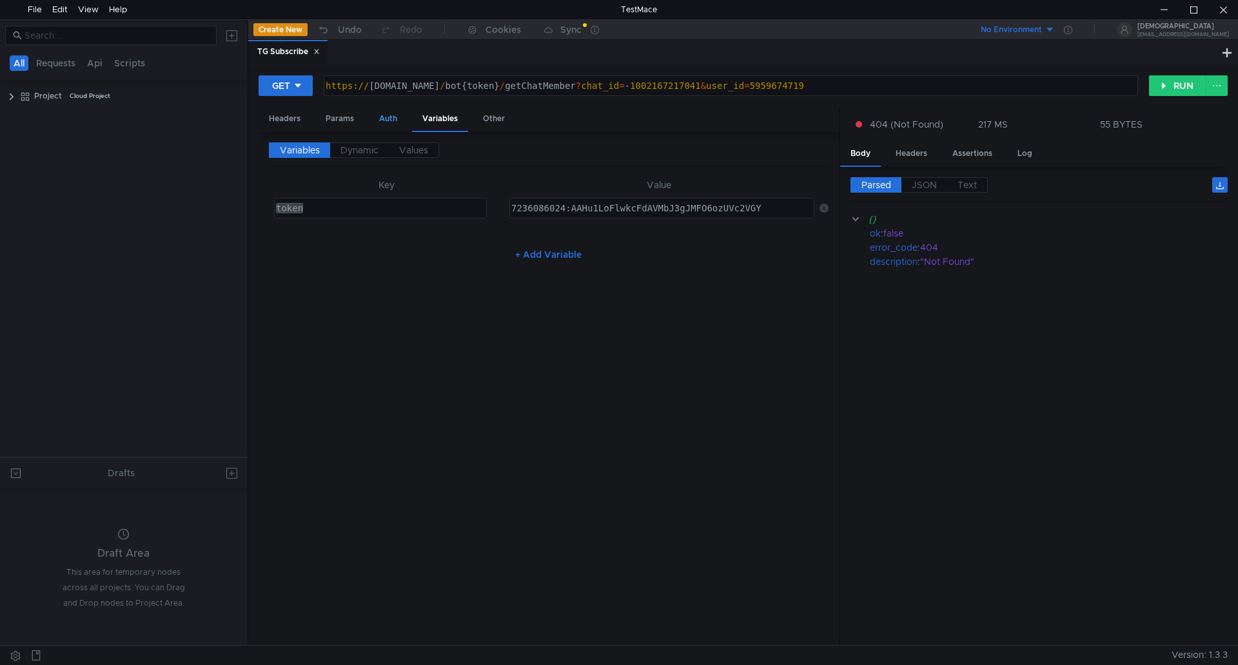
click at [389, 123] on div "Auth" at bounding box center [388, 119] width 39 height 24
click at [452, 112] on div "Variables" at bounding box center [440, 119] width 56 height 24
click at [438, 208] on div "token" at bounding box center [380, 208] width 211 height 19
click at [501, 87] on div "https:// api.telegram.org / bot{token} / getChatMember ? chat_id = - 1002167217…" at bounding box center [729, 96] width 813 height 31
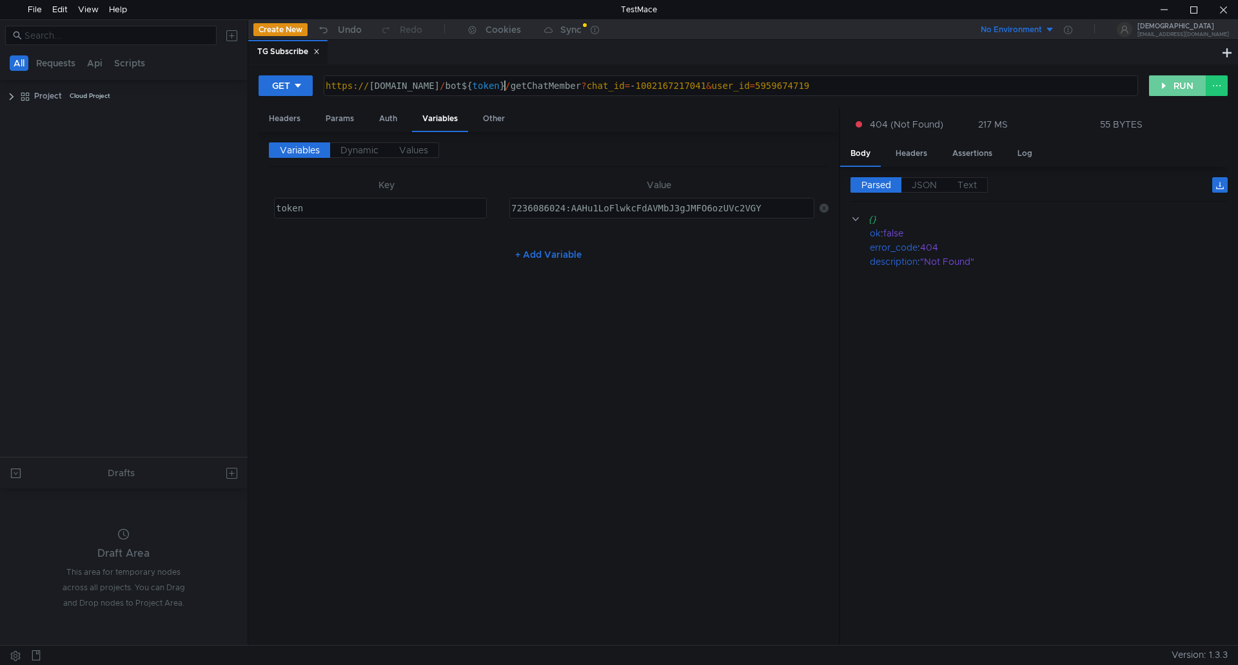
type textarea "https://api.telegram.org/bot${token}/getChatMember?chat_id=-1002167217041&user_…"
click at [1175, 83] on button "RUN" at bounding box center [1177, 85] width 57 height 21
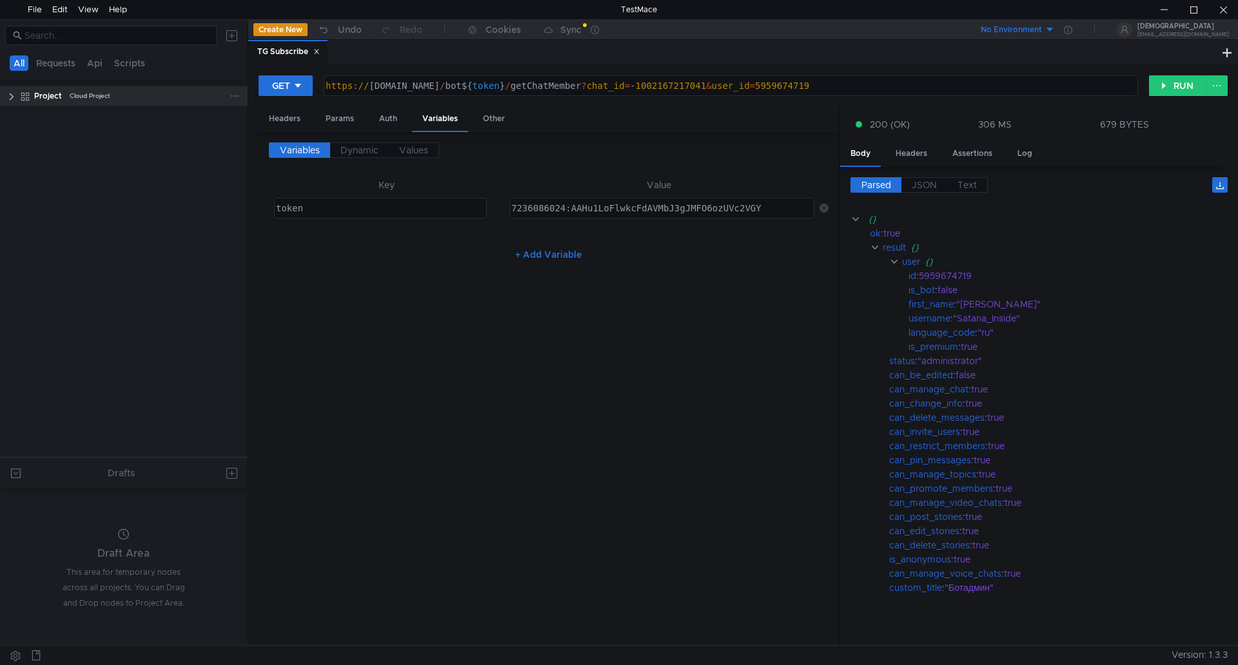
click at [14, 97] on clr-icon at bounding box center [11, 97] width 10 height 10
click at [352, 122] on div "Params" at bounding box center [339, 119] width 49 height 24
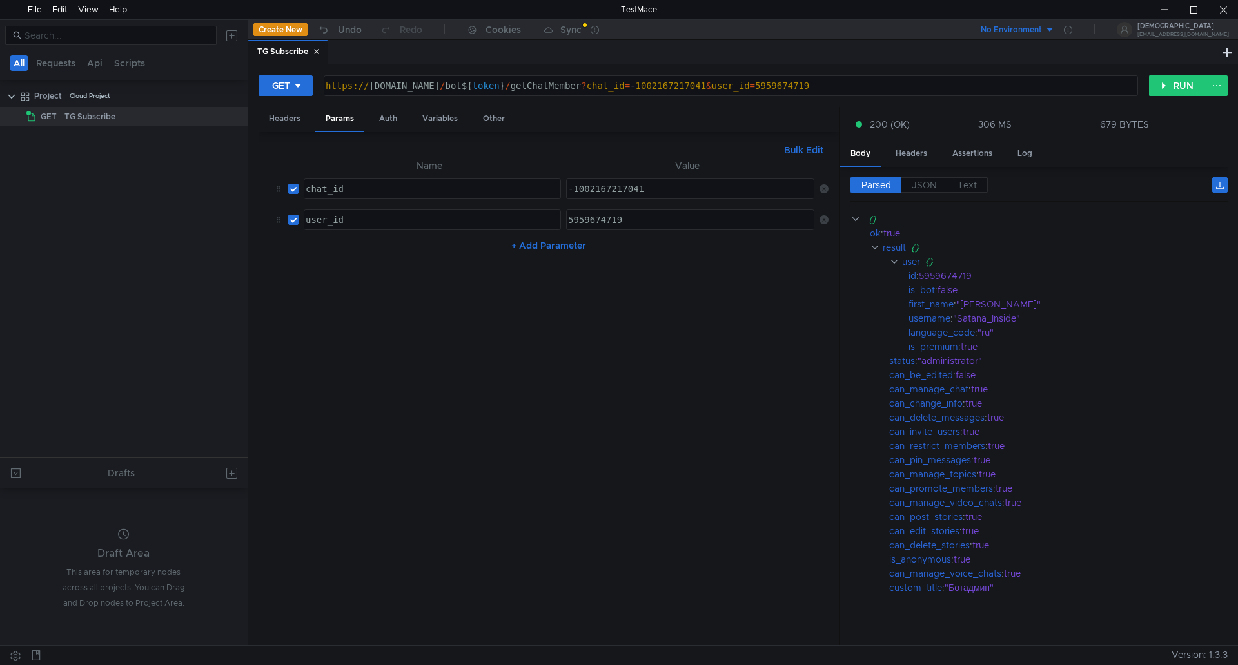
click at [658, 219] on div "5959674719" at bounding box center [689, 230] width 249 height 31
drag, startPoint x: 674, startPoint y: 219, endPoint x: 410, endPoint y: 219, distance: 264.3
click at [413, 215] on tr "user_id ההההההההההההההההההההההההההההההההההההההההההההההההההההההההההההההההההההההה…" at bounding box center [549, 219] width 560 height 31
paste textarea "6833901008"
click at [1182, 88] on button "RUN" at bounding box center [1177, 85] width 57 height 21
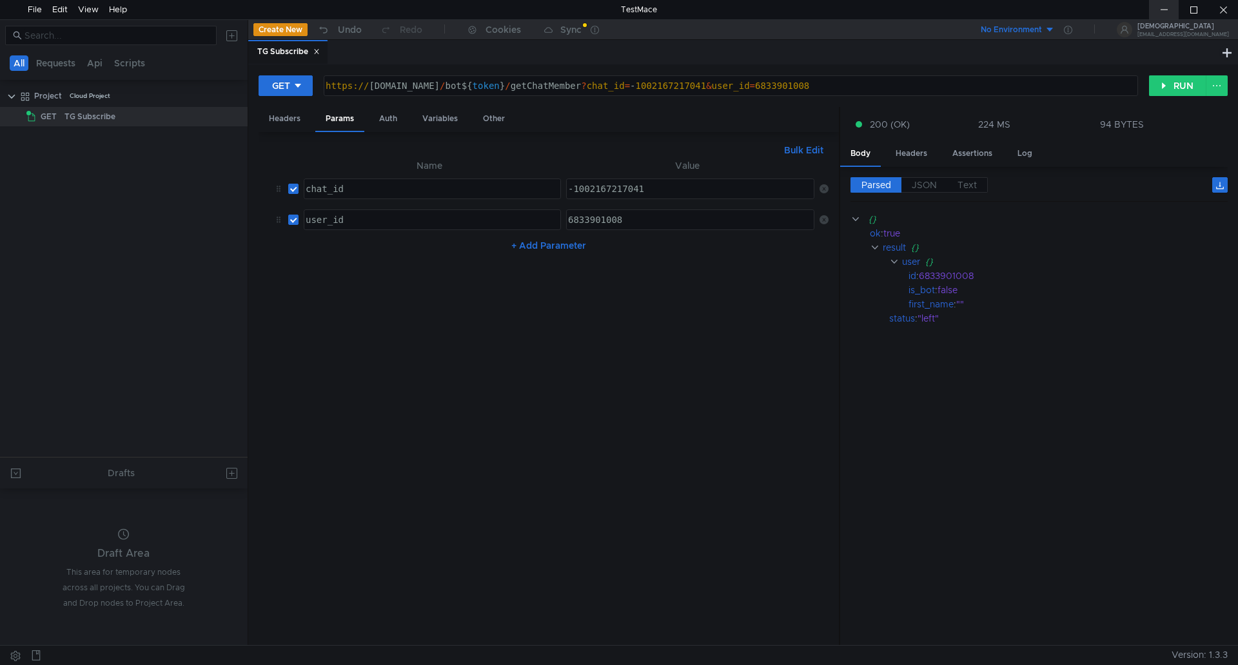
click at [1164, 9] on div at bounding box center [1164, 9] width 30 height 19
click at [643, 218] on div "6833901008" at bounding box center [689, 230] width 249 height 31
drag, startPoint x: 674, startPoint y: 221, endPoint x: 369, endPoint y: 237, distance: 306.0
click at [353, 237] on div "Name Value chat_id הההההההההההההההההההההההההההההההההההההההההההההההההההההההההההה…" at bounding box center [549, 207] width 560 height 98
paste textarea "405751336"
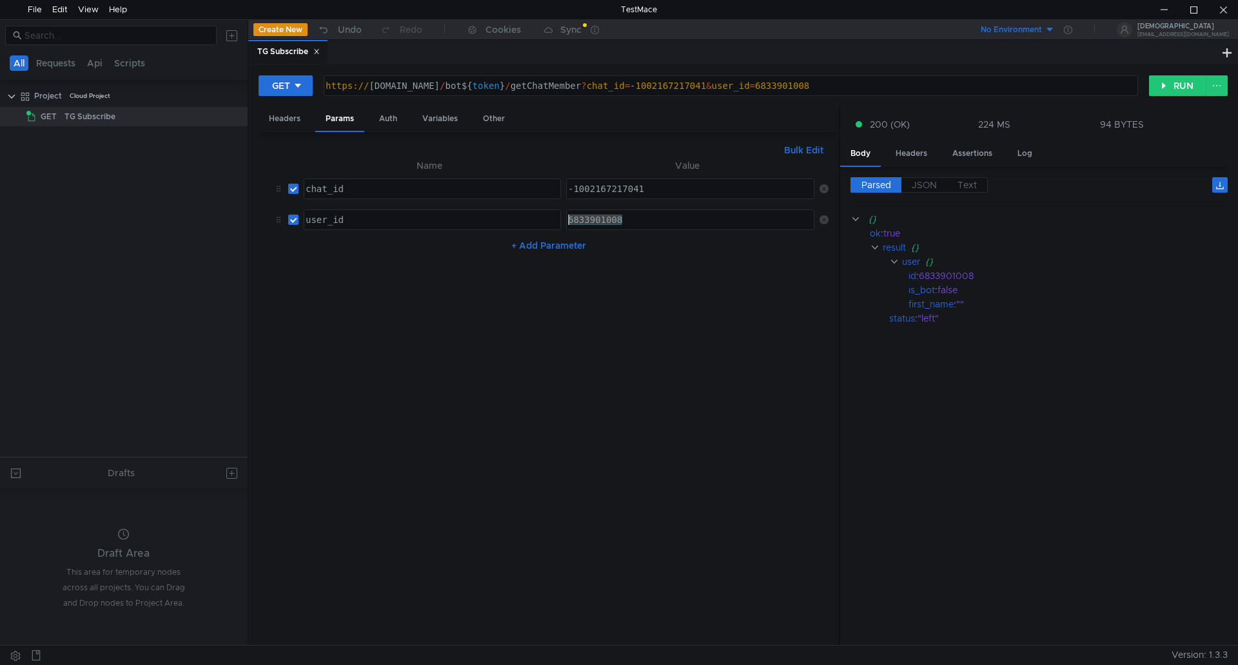
type textarea "405751336"
click at [1164, 75] on button "RUN" at bounding box center [1177, 85] width 57 height 21
click at [563, 34] on div "Sync" at bounding box center [570, 29] width 21 height 9
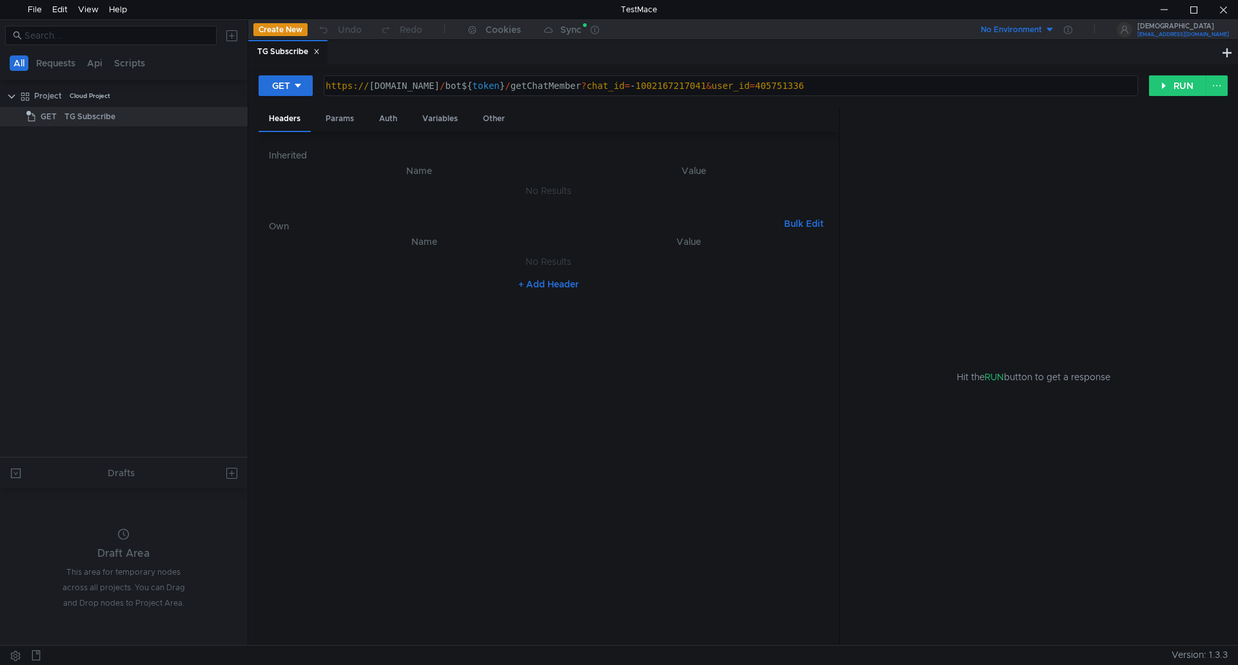
click at [1165, 34] on div "[EMAIL_ADDRESS][DOMAIN_NAME]" at bounding box center [1183, 34] width 92 height 5
click at [1038, 63] on div at bounding box center [619, 332] width 1238 height 665
click at [597, 30] on icon at bounding box center [594, 30] width 8 height 8
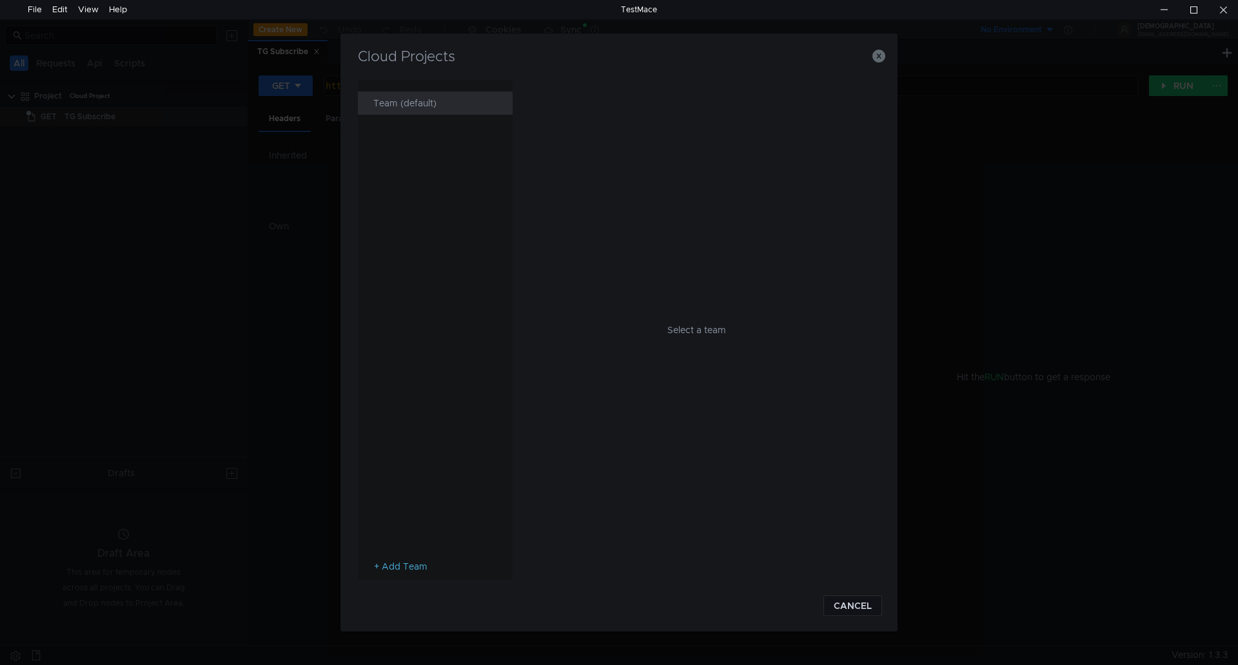
click at [404, 104] on div "Team (default)" at bounding box center [439, 103] width 132 height 23
click at [596, 88] on div "Project (default)" at bounding box center [696, 87] width 320 height 15
click at [861, 86] on icon at bounding box center [859, 87] width 9 height 9
click at [875, 110] on li "Open" at bounding box center [874, 109] width 39 height 21
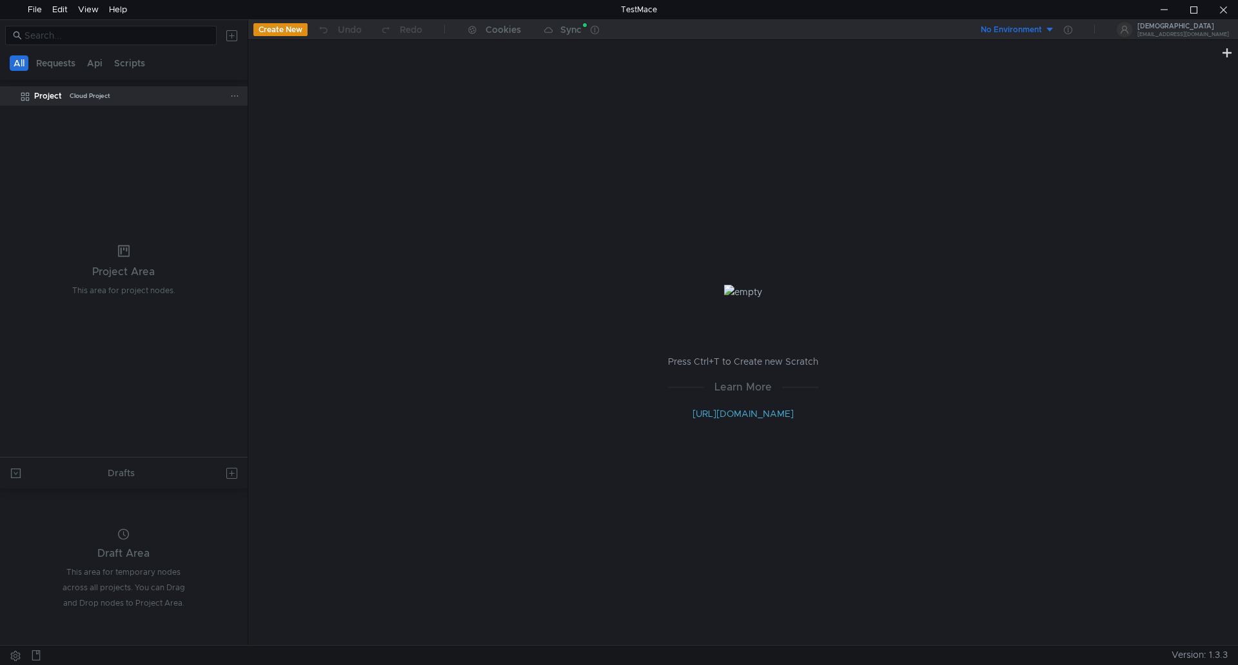
click at [113, 103] on div "Project Cloud Project" at bounding box center [132, 95] width 196 height 19
click at [597, 28] on icon at bounding box center [594, 30] width 8 height 8
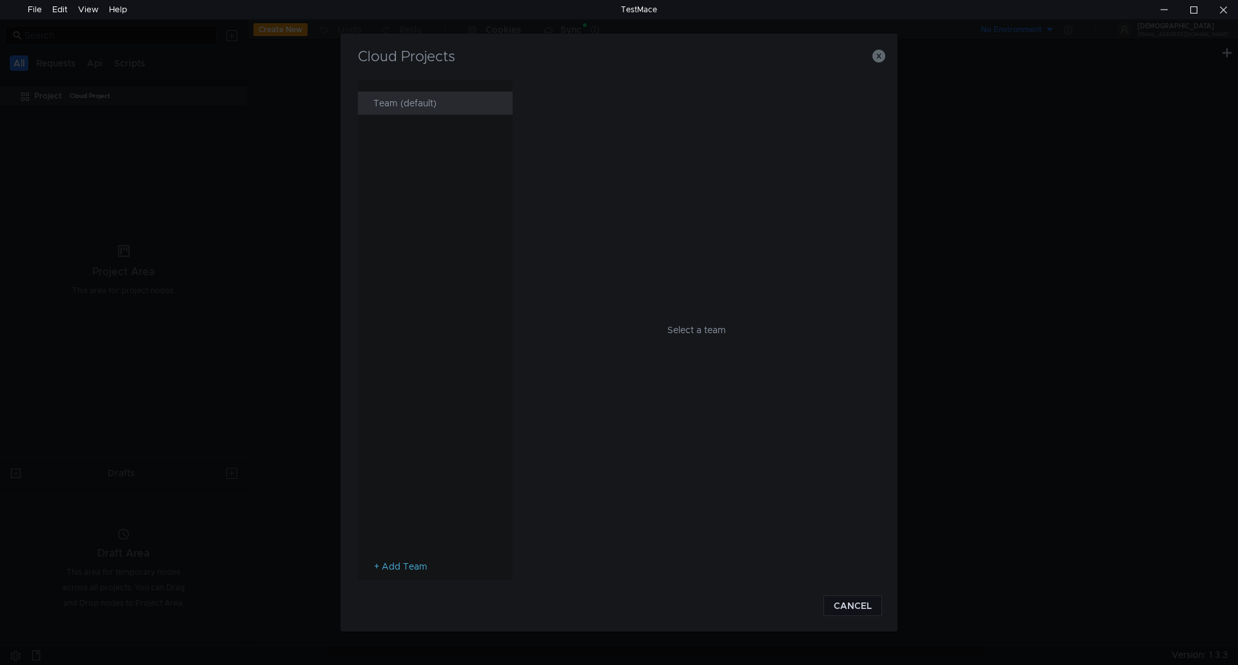
click at [404, 98] on div "Team (default)" at bounding box center [439, 103] width 132 height 23
click at [859, 102] on icon at bounding box center [859, 103] width 9 height 9
click at [877, 127] on li "Open" at bounding box center [874, 124] width 39 height 21
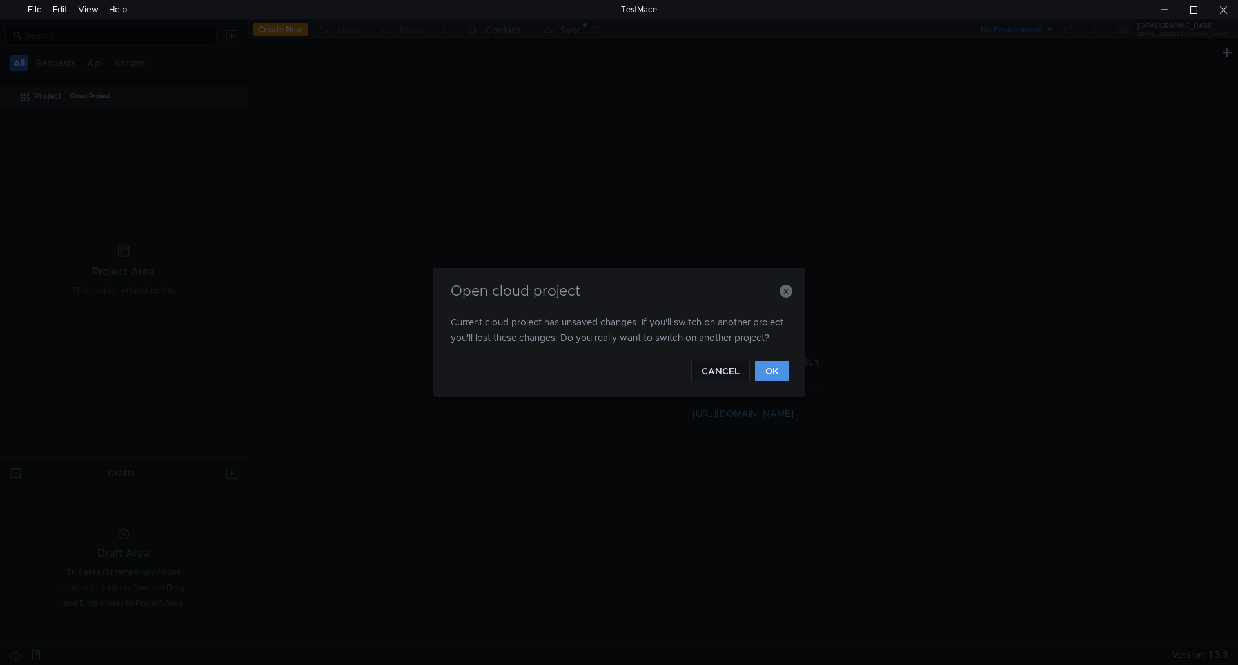
click at [777, 373] on button "OK" at bounding box center [772, 371] width 34 height 21
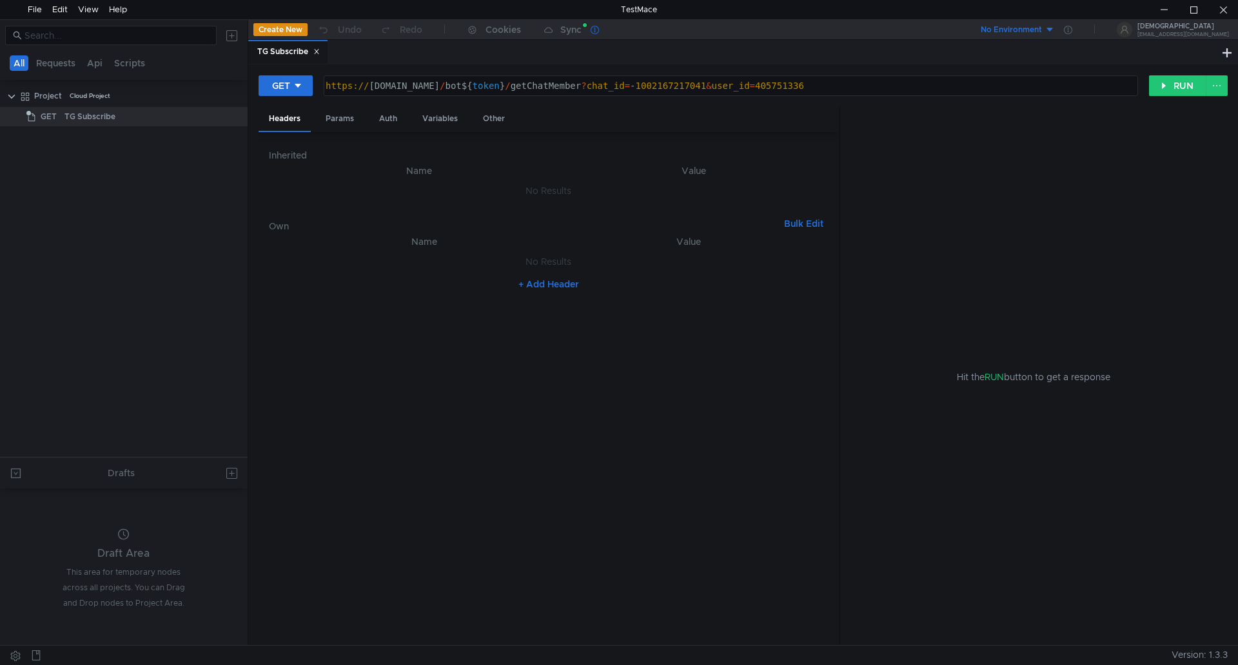
click at [600, 35] on div at bounding box center [598, 29] width 17 height 19
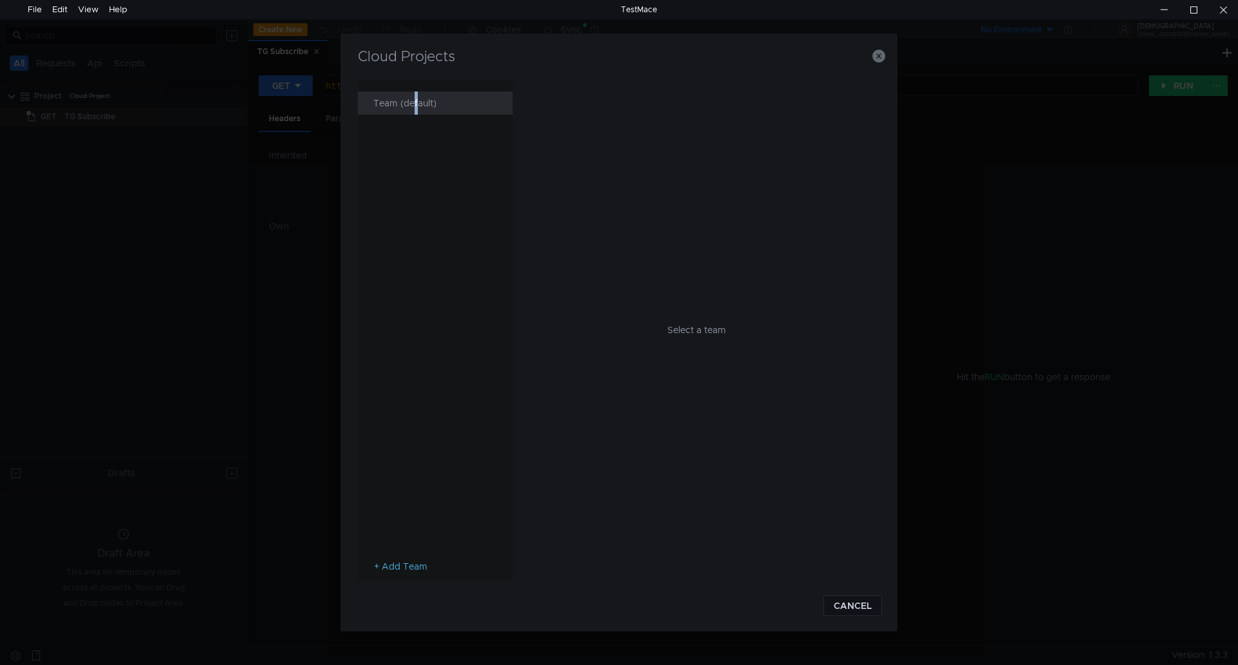
click at [414, 104] on div "Team (default)" at bounding box center [439, 103] width 132 height 23
click at [859, 87] on icon at bounding box center [859, 87] width 9 height 9
click at [606, 232] on div at bounding box center [619, 332] width 1238 height 665
click at [569, 88] on div "Project (default)" at bounding box center [696, 87] width 320 height 15
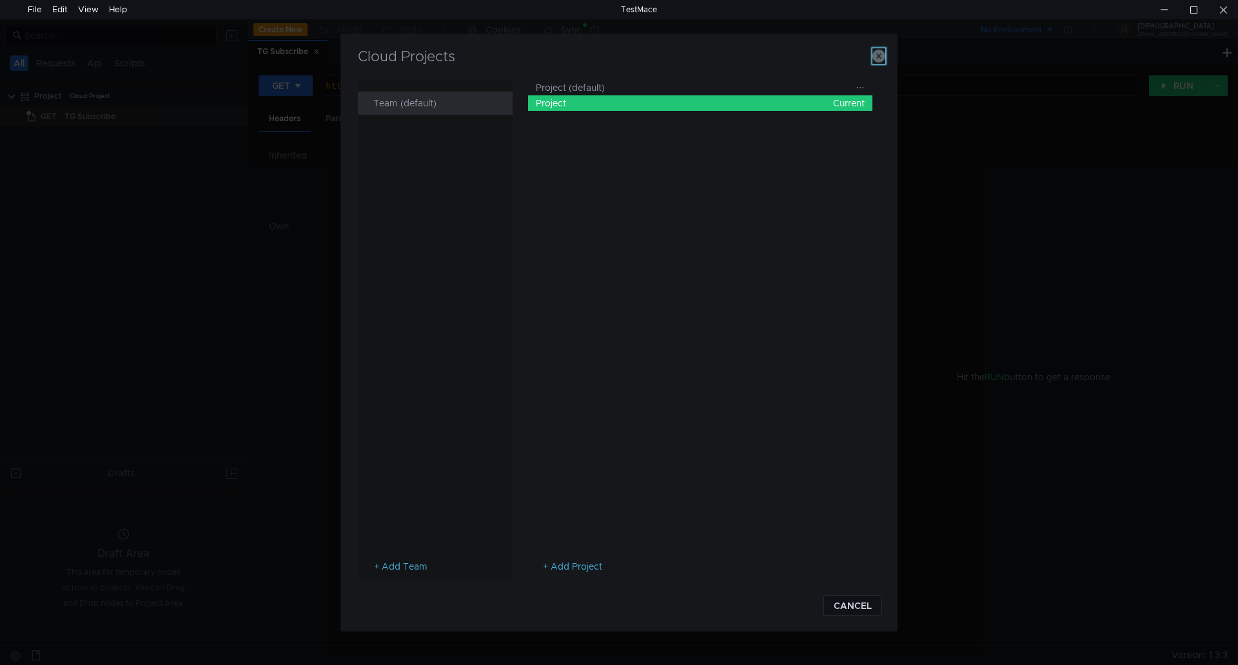
click at [883, 51] on icon "button" at bounding box center [878, 56] width 13 height 13
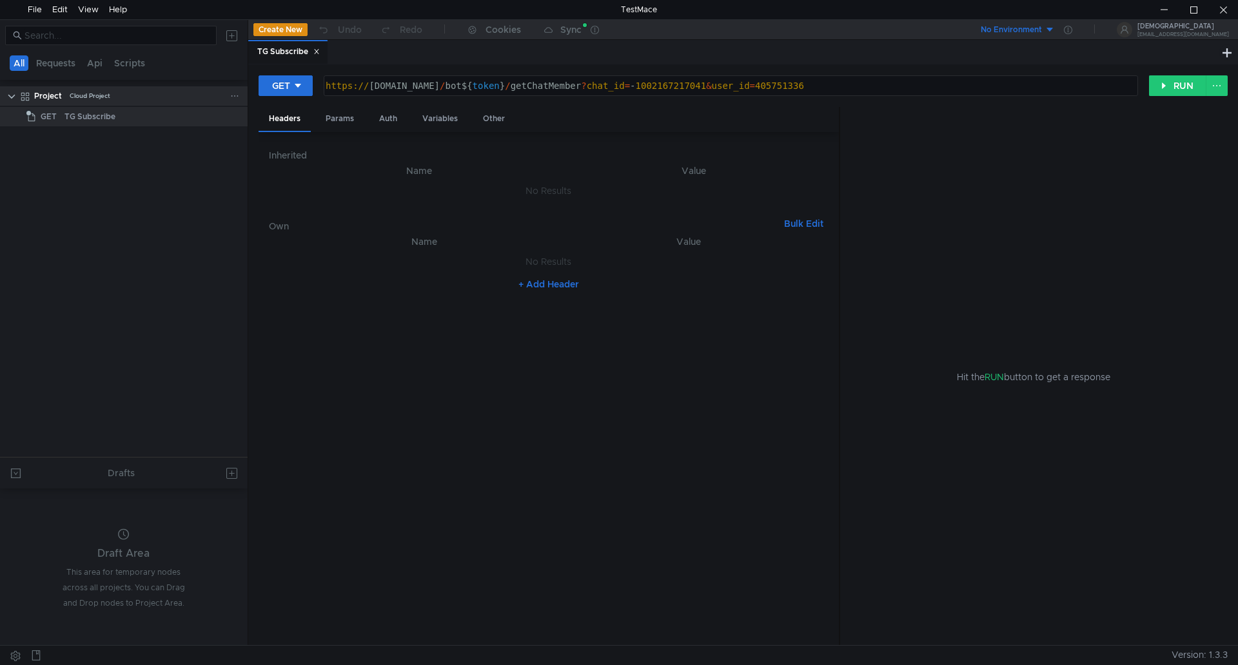
click at [95, 99] on div "Cloud Project" at bounding box center [90, 95] width 41 height 19
drag, startPoint x: 95, startPoint y: 99, endPoint x: 67, endPoint y: 92, distance: 28.5
click at [67, 92] on div "Project Cloud Project" at bounding box center [132, 95] width 196 height 19
click at [39, 96] on div "Project" at bounding box center [48, 95] width 28 height 19
click at [233, 98] on icon at bounding box center [234, 96] width 9 height 9
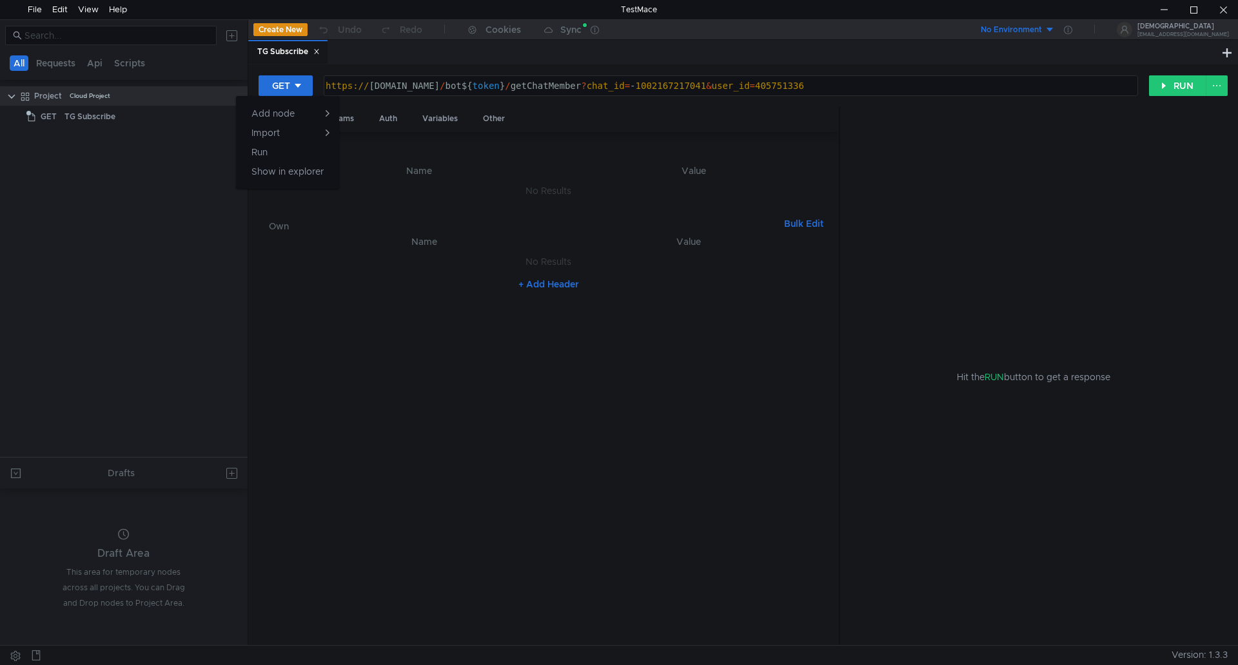
drag, startPoint x: 88, startPoint y: 204, endPoint x: 26, endPoint y: 135, distance: 92.2
click at [88, 204] on div at bounding box center [619, 332] width 1238 height 665
click at [38, 92] on div "Project" at bounding box center [48, 95] width 28 height 19
click at [23, 98] on clr-icon at bounding box center [25, 97] width 10 height 10
click at [92, 97] on div "Cloud Project" at bounding box center [90, 95] width 41 height 19
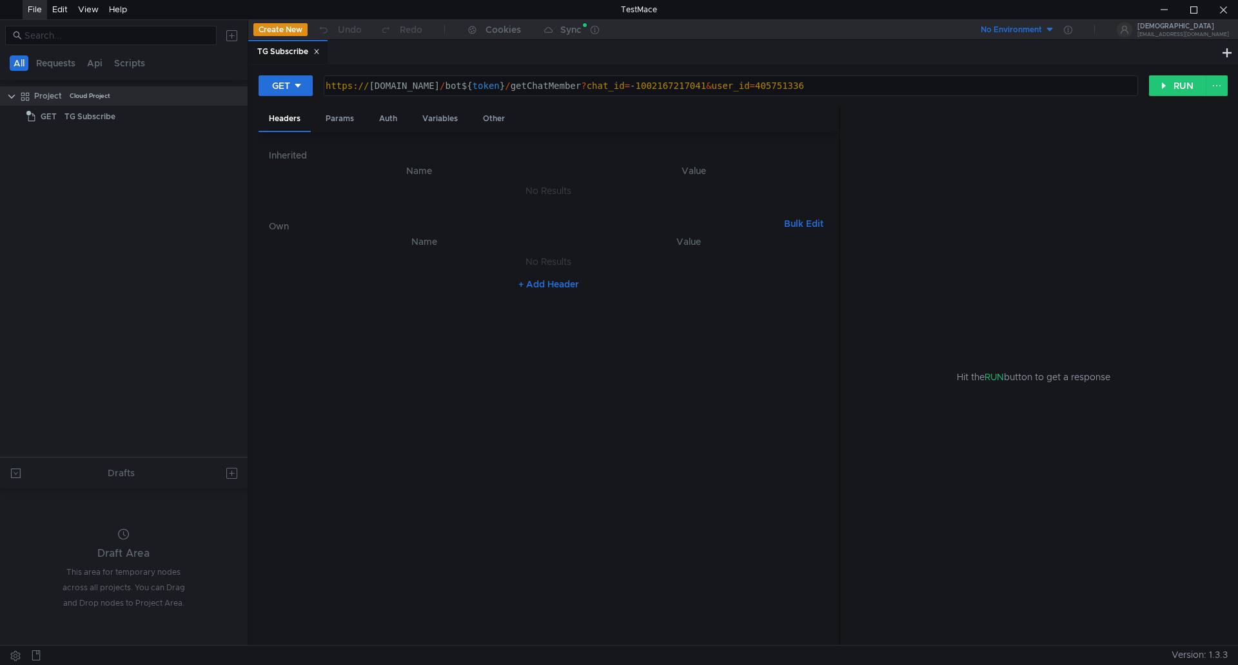
drag, startPoint x: 43, startPoint y: 102, endPoint x: 35, endPoint y: 8, distance: 93.8
click at [35, 8] on div "File" at bounding box center [35, 9] width 14 height 19
drag, startPoint x: 144, startPoint y: 342, endPoint x: 140, endPoint y: 324, distance: 18.0
click at [143, 339] on tree-viewport "Project Cloud Project GET TG Subscribe" at bounding box center [124, 271] width 248 height 372
click at [317, 50] on icon at bounding box center [316, 52] width 5 height 5
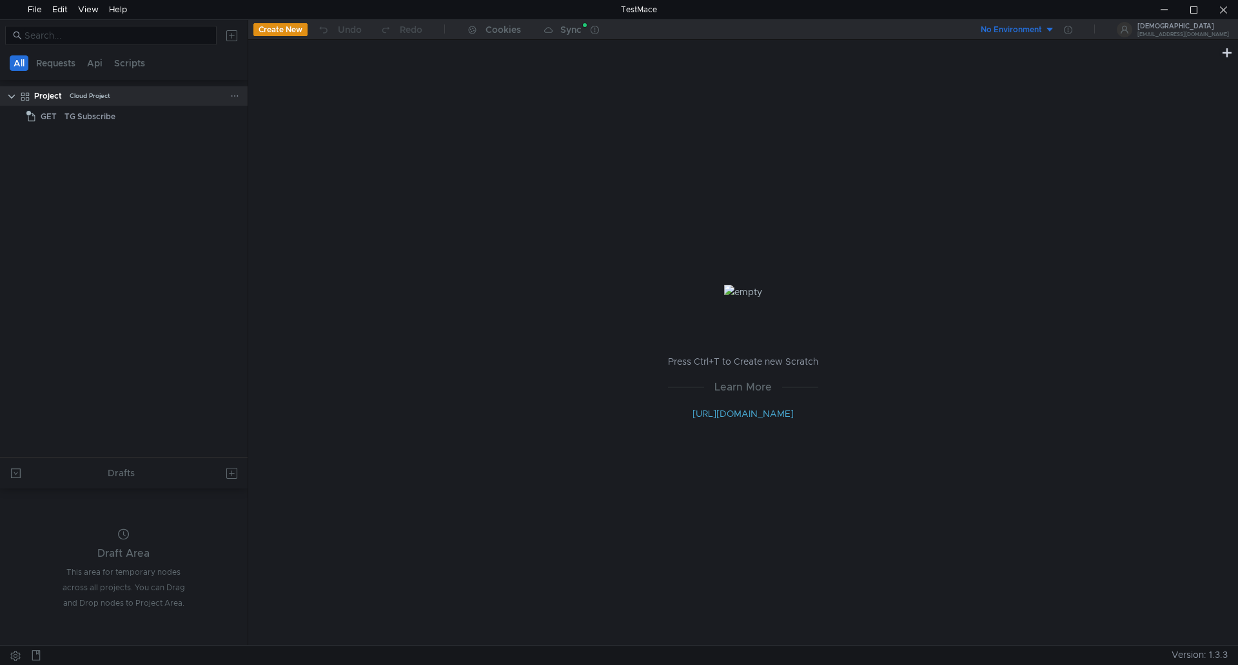
click at [30, 97] on clr-icon at bounding box center [25, 97] width 10 height 10
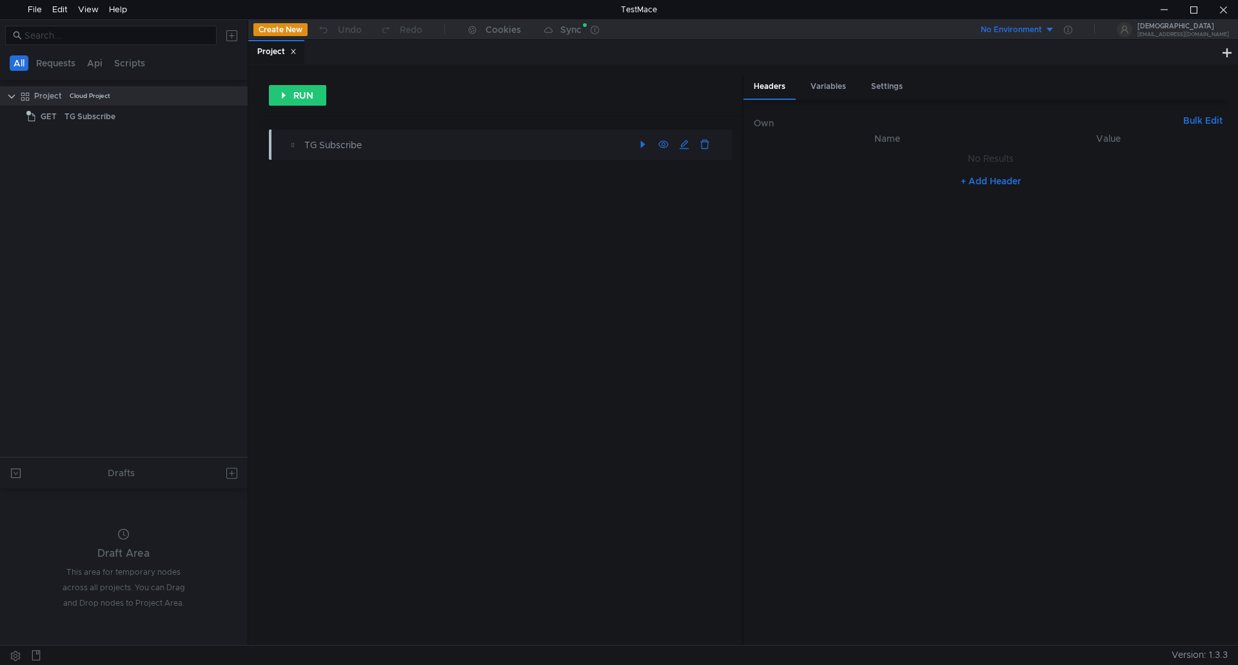
click at [320, 141] on div "TG Subscribe" at bounding box center [468, 145] width 329 height 14
click at [295, 52] on icon at bounding box center [293, 52] width 5 height 5
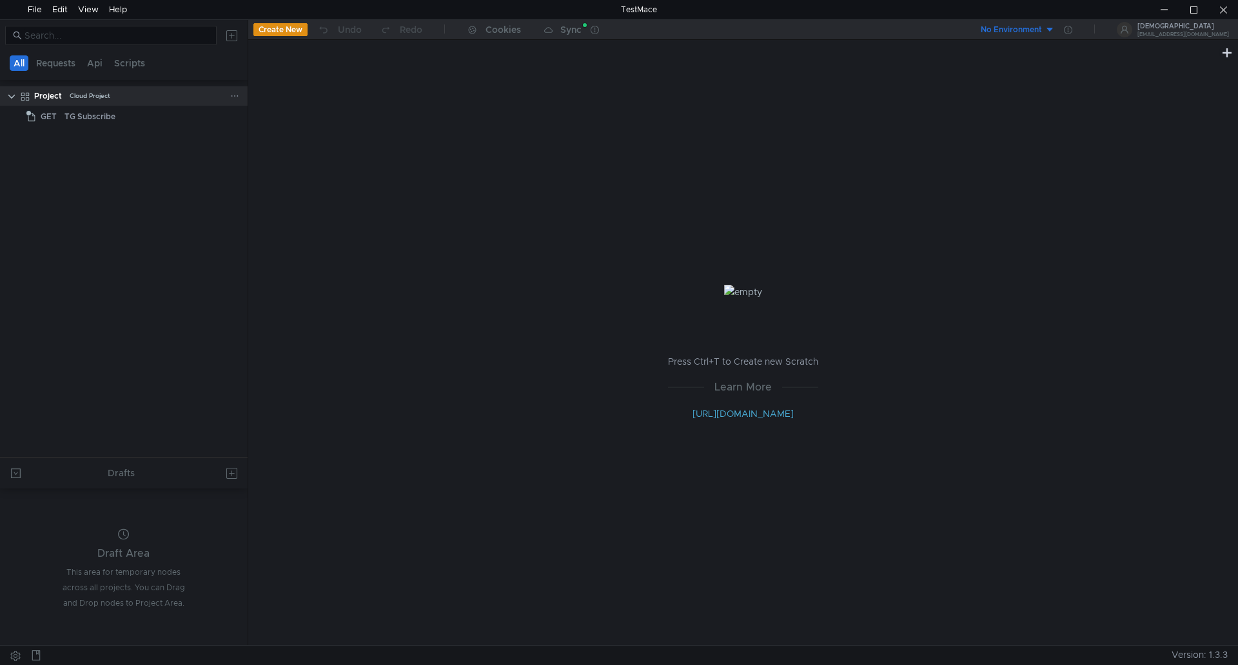
drag, startPoint x: 105, startPoint y: 99, endPoint x: 115, endPoint y: 93, distance: 11.8
click at [115, 93] on div "Project Cloud Project" at bounding box center [132, 95] width 196 height 19
click at [237, 97] on icon at bounding box center [234, 96] width 9 height 9
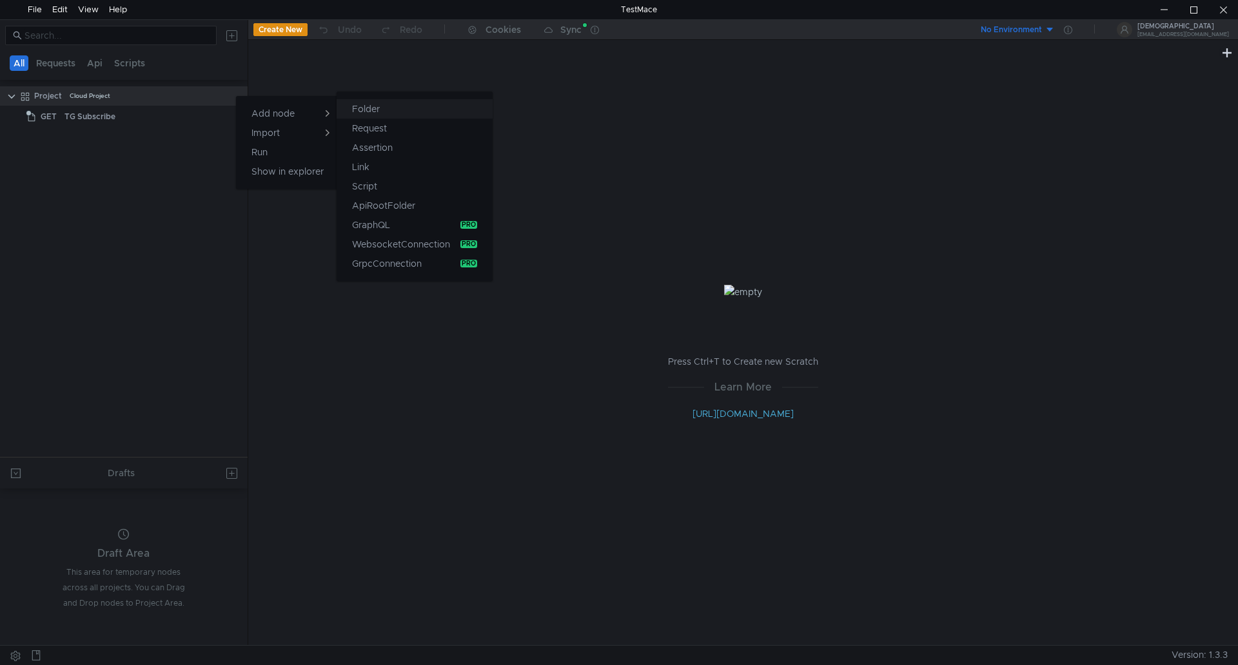
click at [387, 106] on button "Folder" at bounding box center [414, 108] width 156 height 19
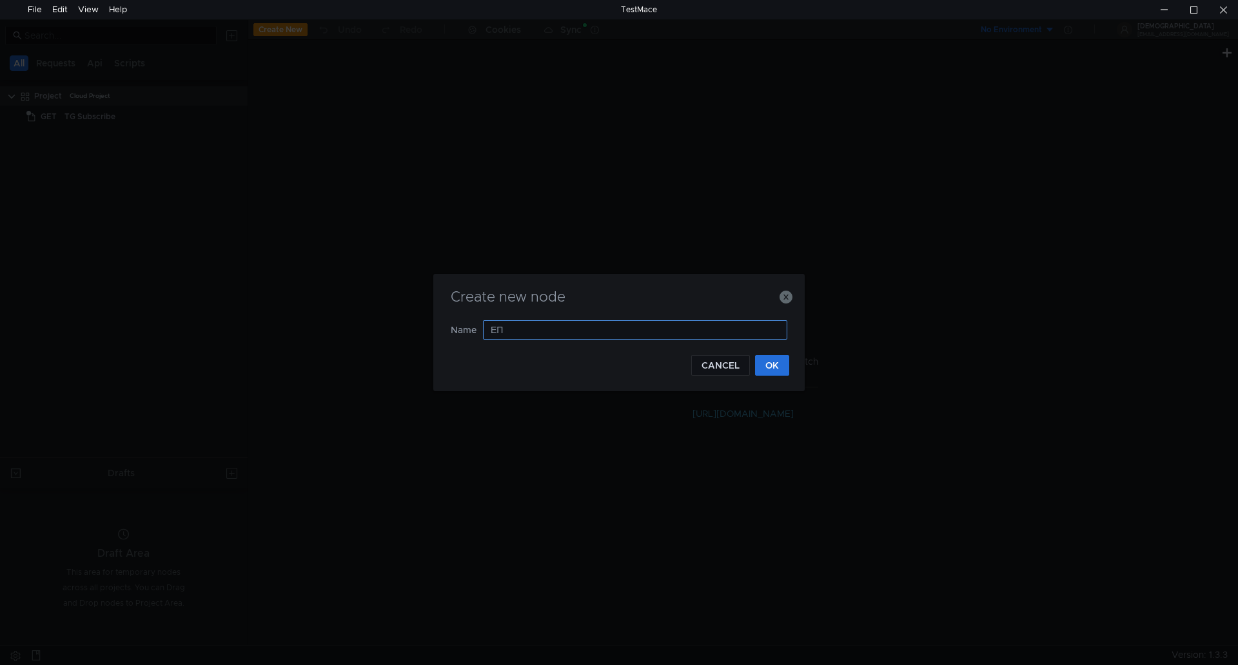
type input "[PERSON_NAME]"
type input "TG"
click at [781, 358] on button "OK" at bounding box center [772, 365] width 34 height 21
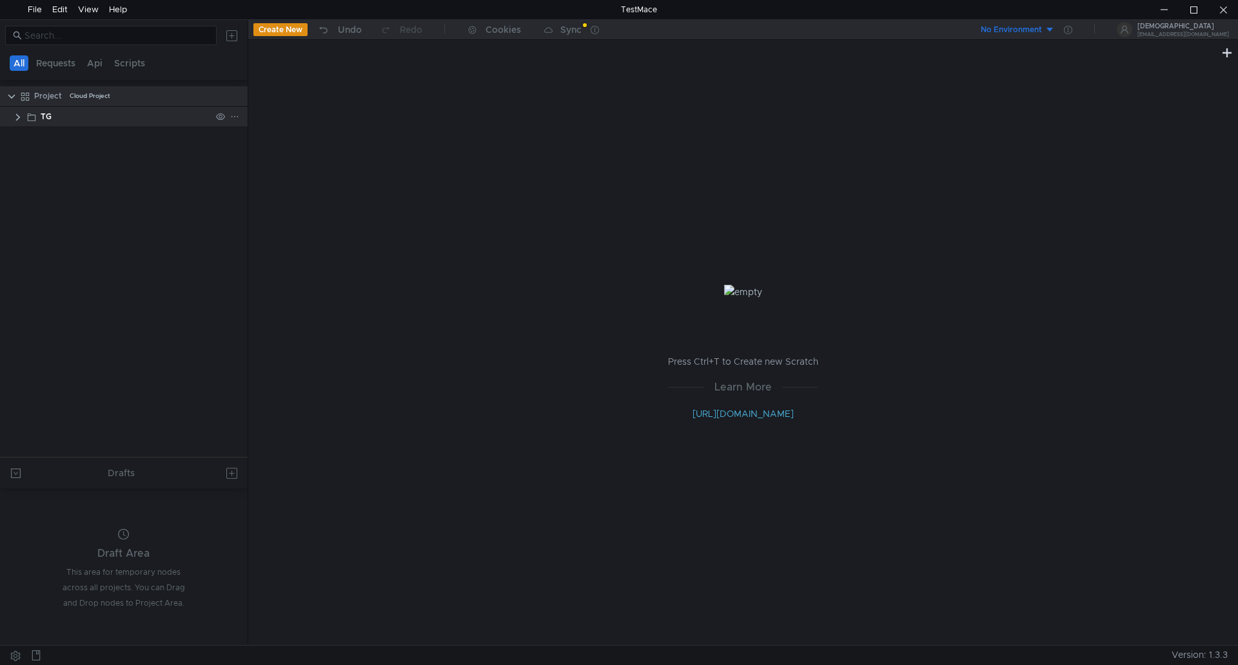
click at [14, 115] on clr-icon at bounding box center [18, 117] width 10 height 10
click at [68, 110] on div "TG" at bounding box center [126, 116] width 170 height 19
click at [146, 135] on div "TG Subscribe" at bounding box center [141, 137] width 140 height 19
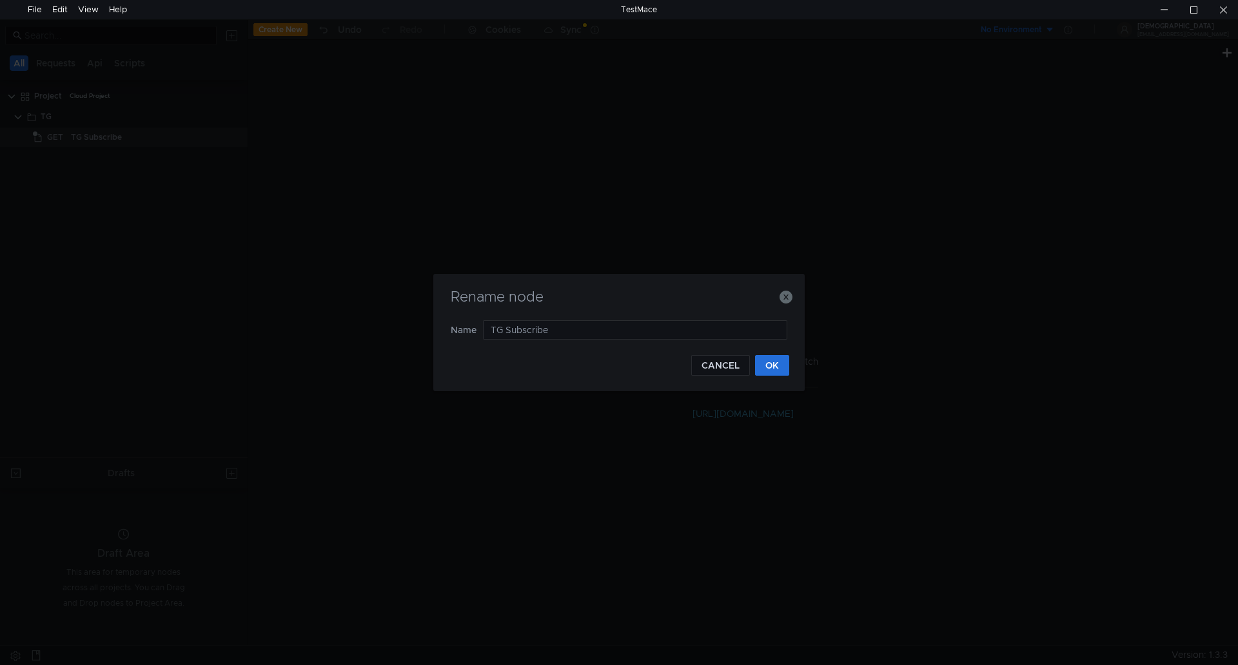
drag, startPoint x: 507, startPoint y: 331, endPoint x: 386, endPoint y: 351, distance: 122.8
click at [386, 351] on div "Rename node Name TG Subscribe CANCEL OK" at bounding box center [619, 332] width 1238 height 665
type input "Subscribe"
click at [775, 361] on button "OK" at bounding box center [772, 365] width 34 height 21
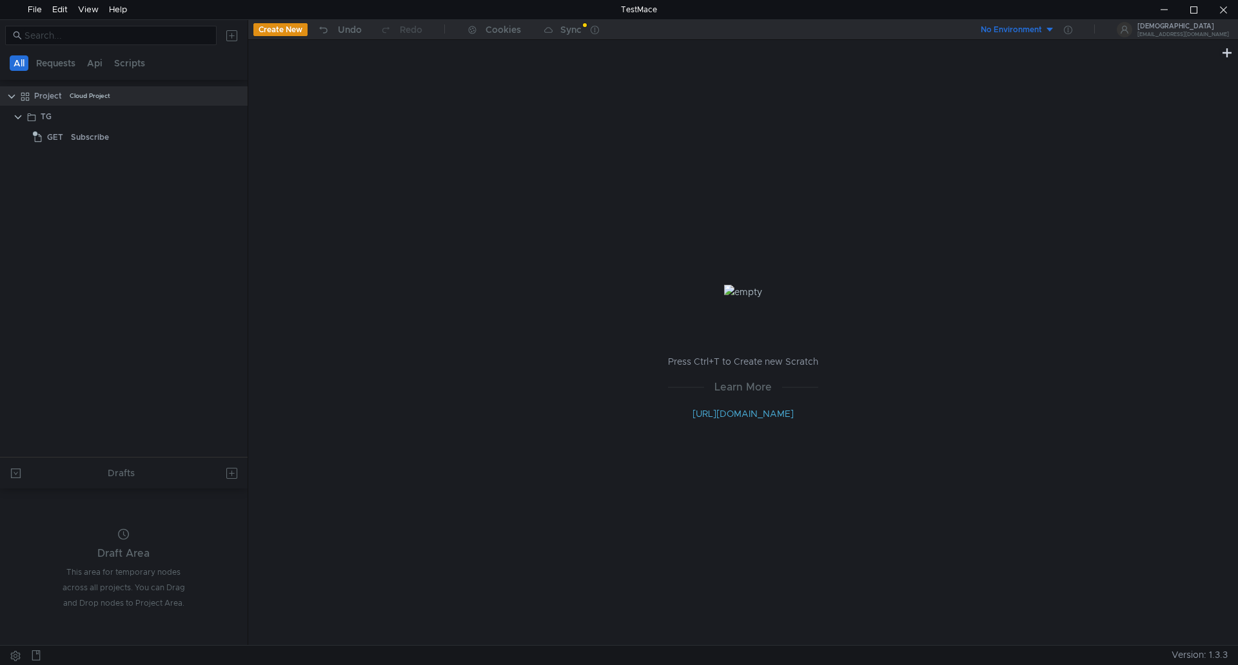
click at [565, 32] on div "Sync" at bounding box center [570, 29] width 21 height 9
click at [20, 116] on clr-icon at bounding box center [18, 117] width 10 height 10
click at [86, 142] on div "Subscribe" at bounding box center [90, 137] width 38 height 19
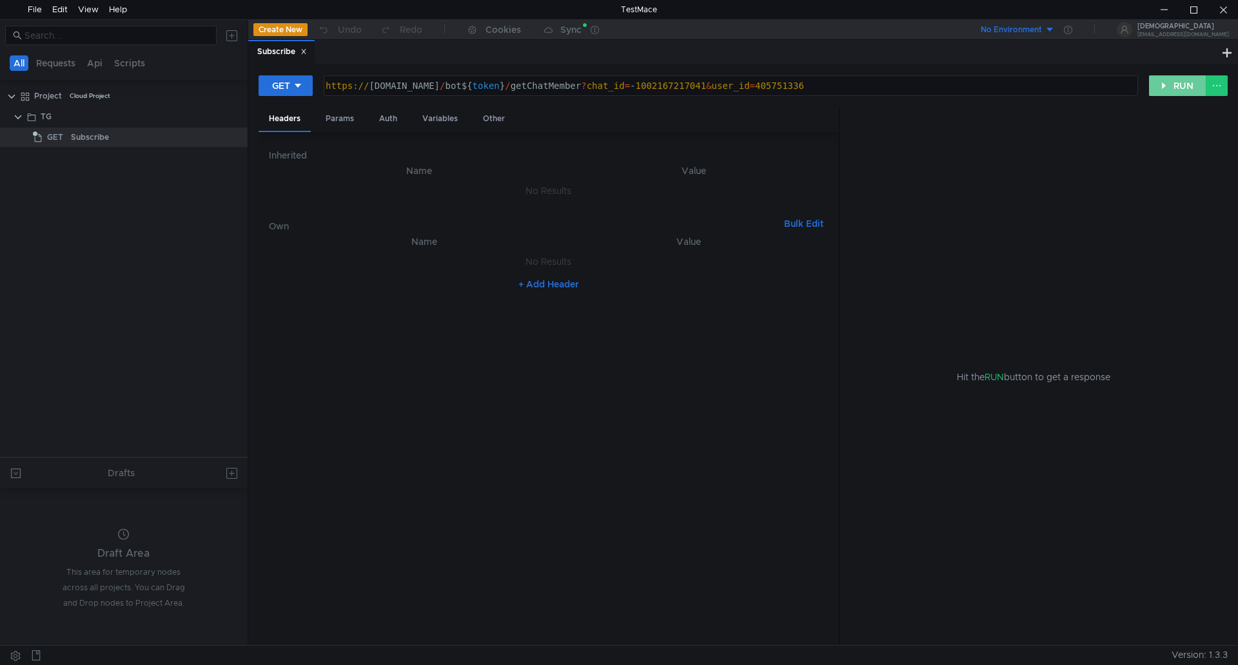
click at [1176, 83] on button "RUN" at bounding box center [1177, 85] width 57 height 21
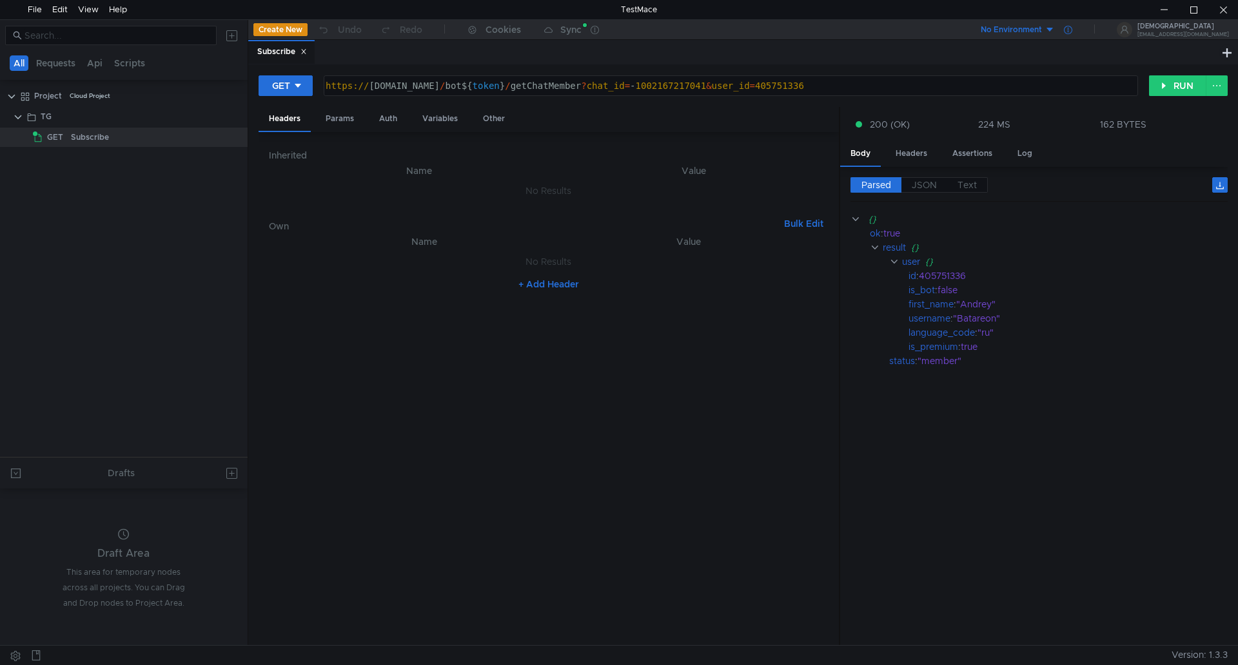
click at [1072, 31] on icon at bounding box center [1068, 30] width 8 height 8
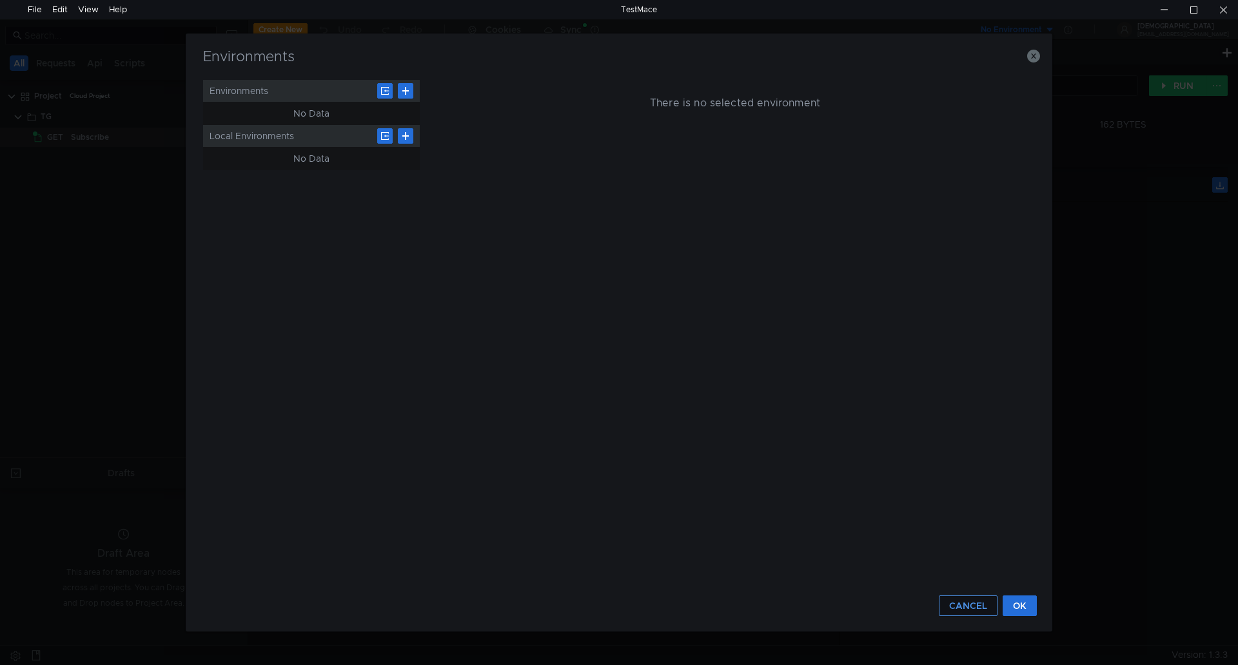
click at [982, 611] on button "CANCEL" at bounding box center [968, 606] width 59 height 21
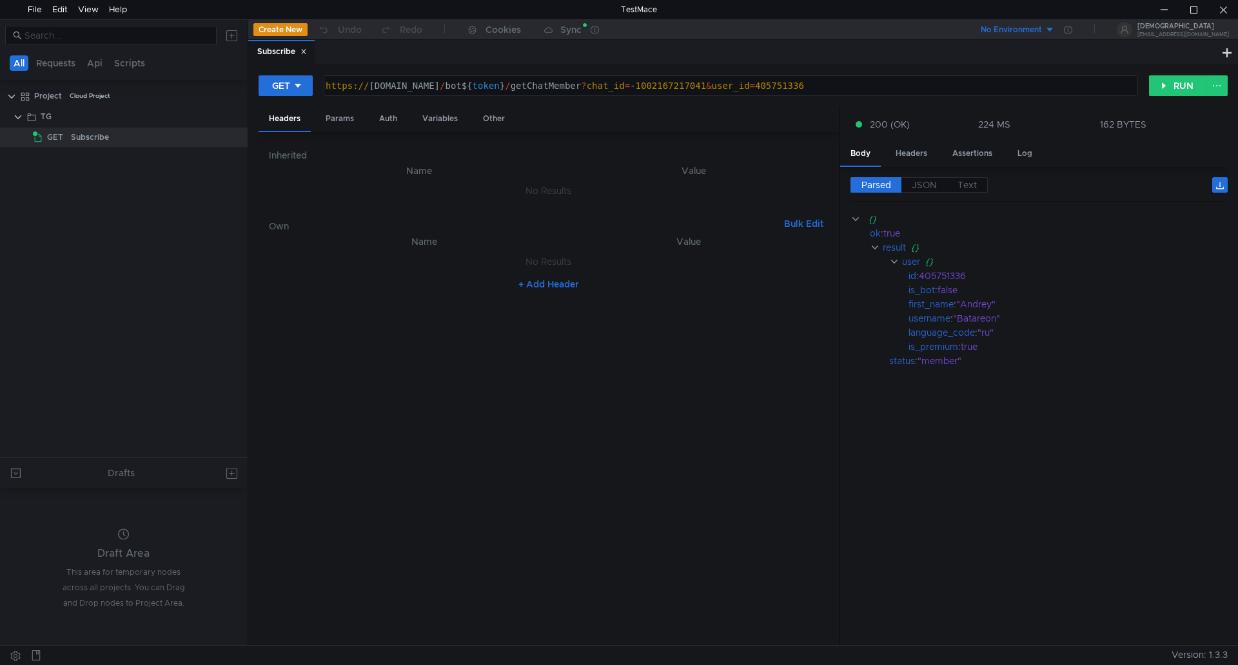
click at [302, 52] on icon at bounding box center [303, 51] width 6 height 6
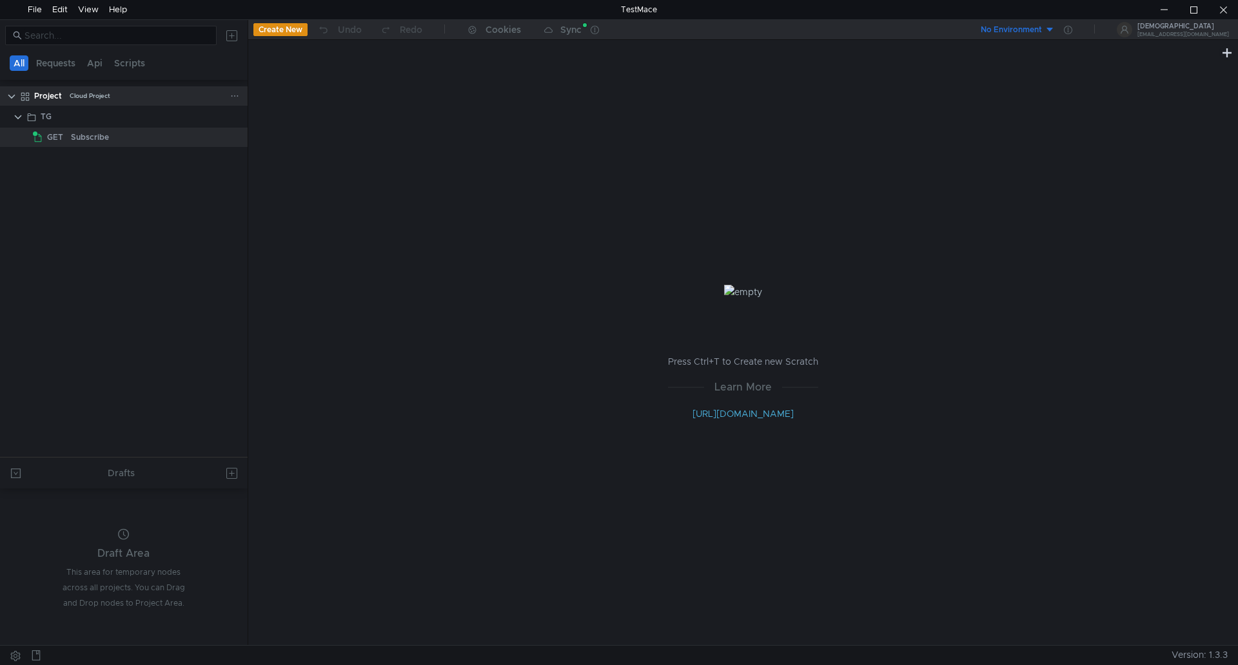
click at [45, 99] on div "Project" at bounding box center [48, 95] width 28 height 19
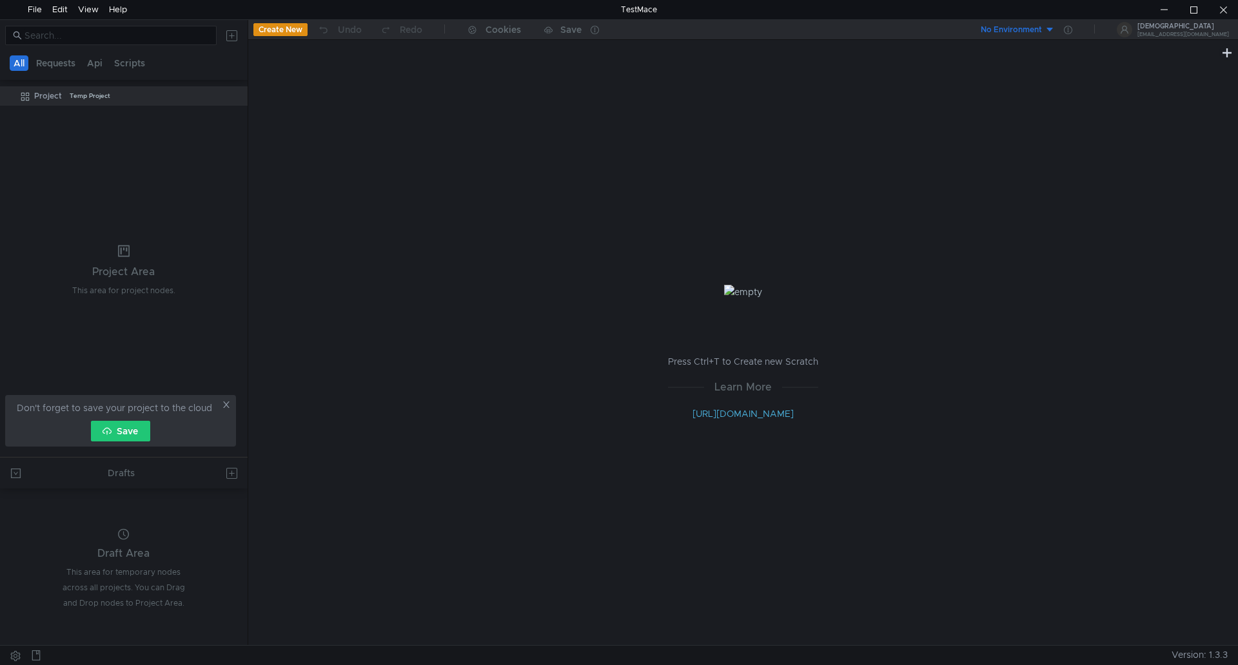
click at [132, 434] on button "Save" at bounding box center [120, 431] width 59 height 21
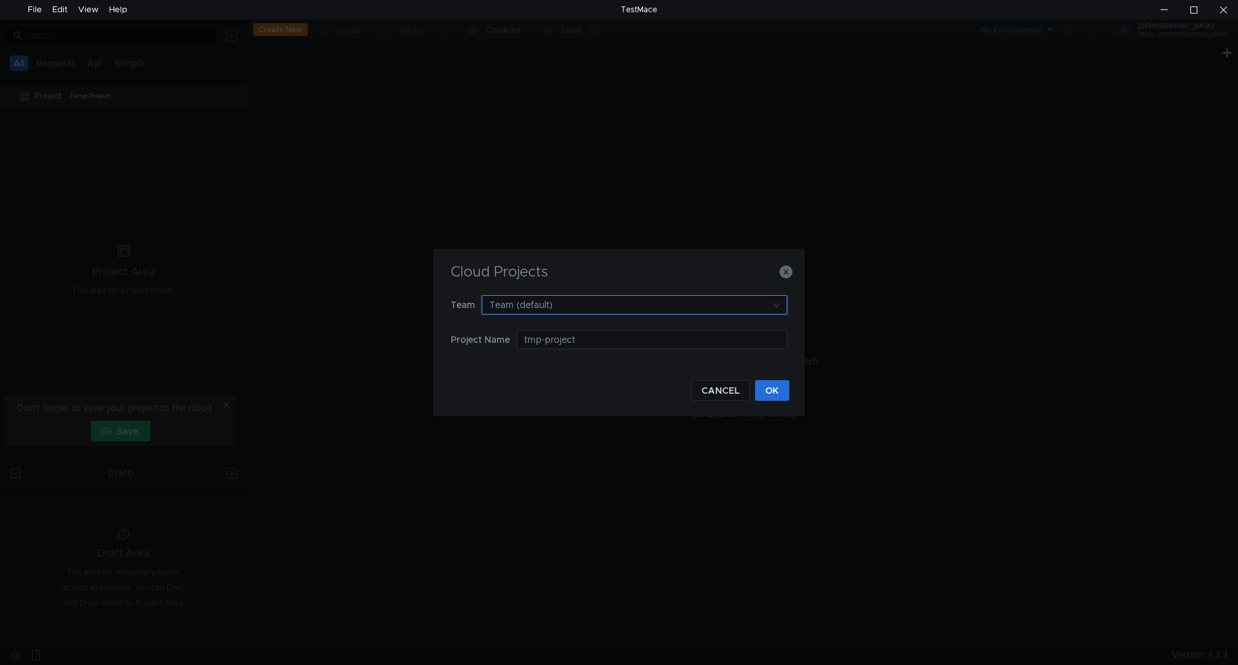
click at [574, 308] on input at bounding box center [629, 305] width 281 height 18
click at [574, 307] on div at bounding box center [619, 332] width 1238 height 665
click at [591, 340] on input "tmp-project" at bounding box center [651, 339] width 271 height 19
drag, startPoint x: 601, startPoint y: 340, endPoint x: 411, endPoint y: 341, distance: 190.8
click at [411, 341] on div "Cloud Projects Team Team (default) Project Name tmp-project CANCEL OK" at bounding box center [619, 332] width 1238 height 665
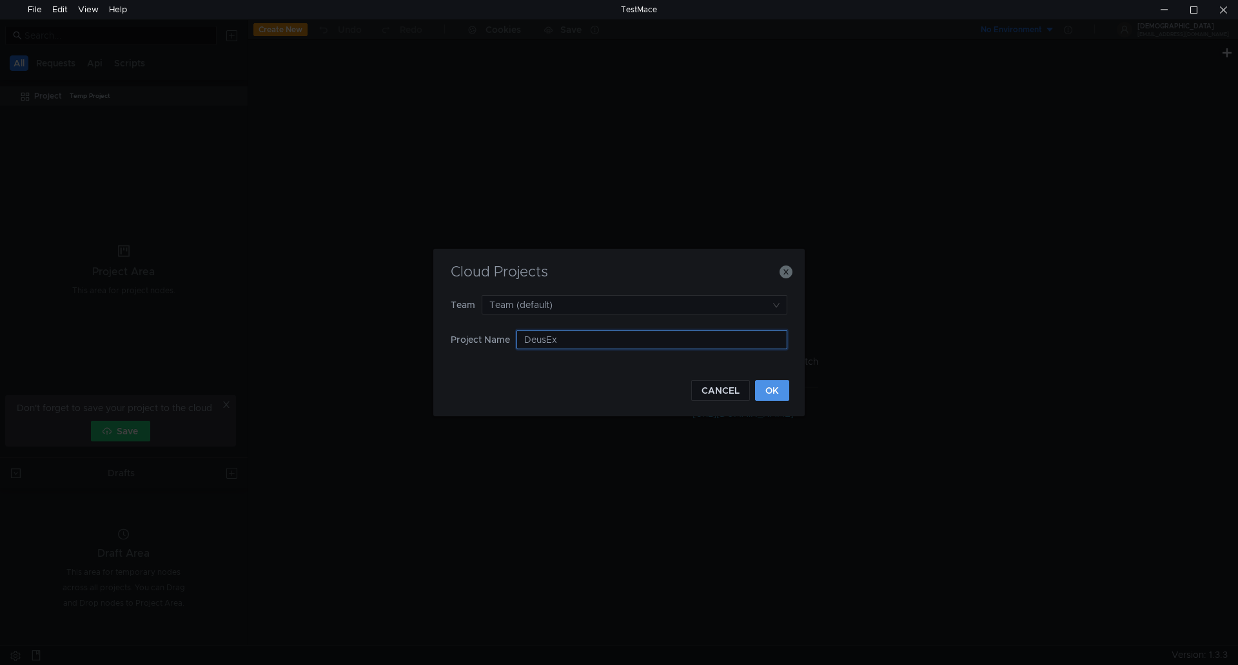
type input "DeusEx"
click at [770, 398] on button "OK" at bounding box center [772, 390] width 34 height 21
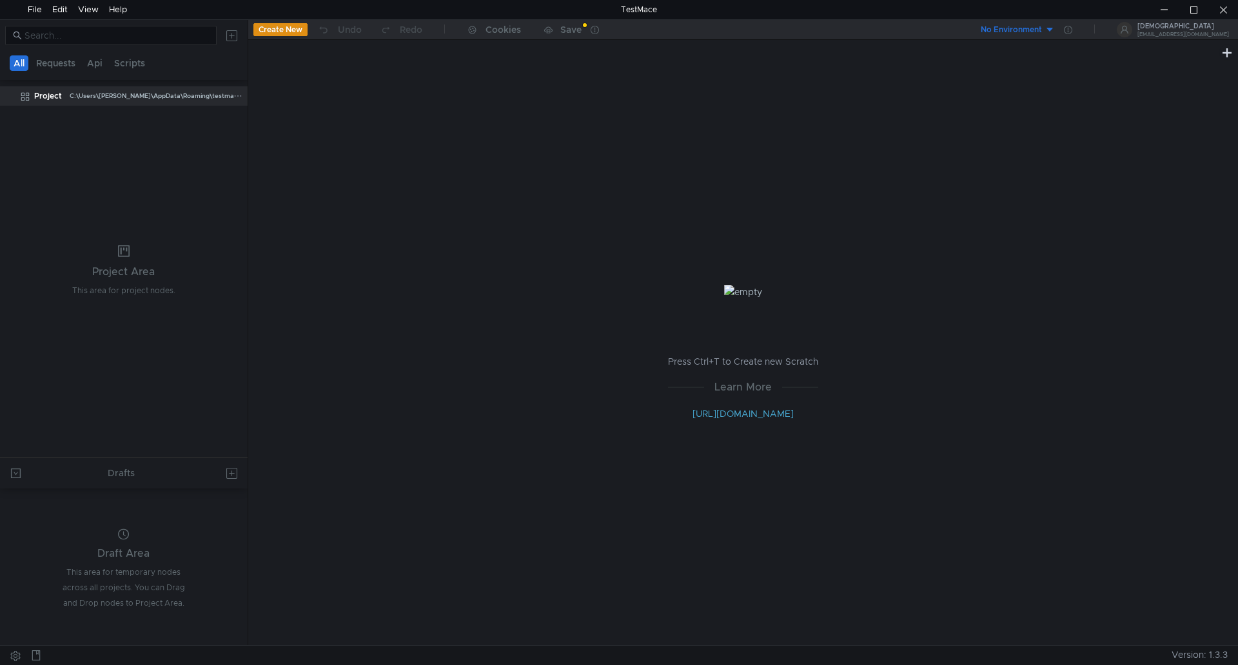
click at [88, 99] on div "C:\Users\Aleksander\AppData\Roaming\testmace-config\cloud-project\Project" at bounding box center [199, 95] width 259 height 19
click at [240, 99] on icon at bounding box center [237, 96] width 9 height 9
click at [53, 92] on div at bounding box center [619, 332] width 1238 height 665
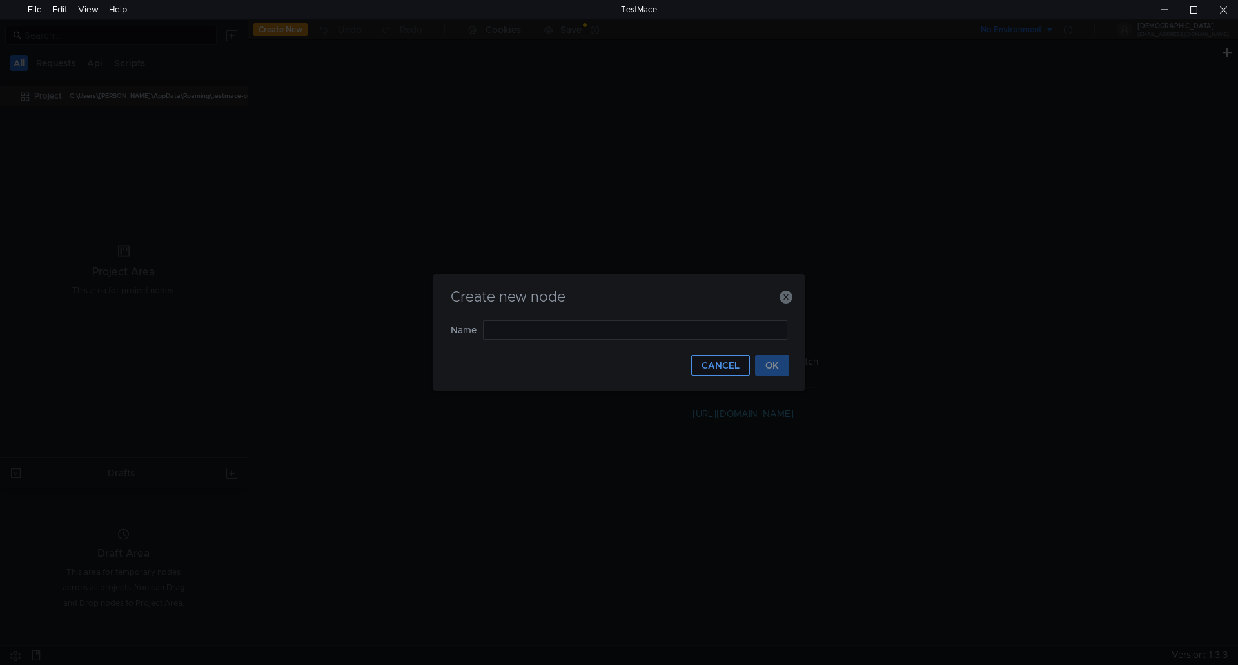
click at [717, 372] on button "CANCEL" at bounding box center [720, 365] width 59 height 21
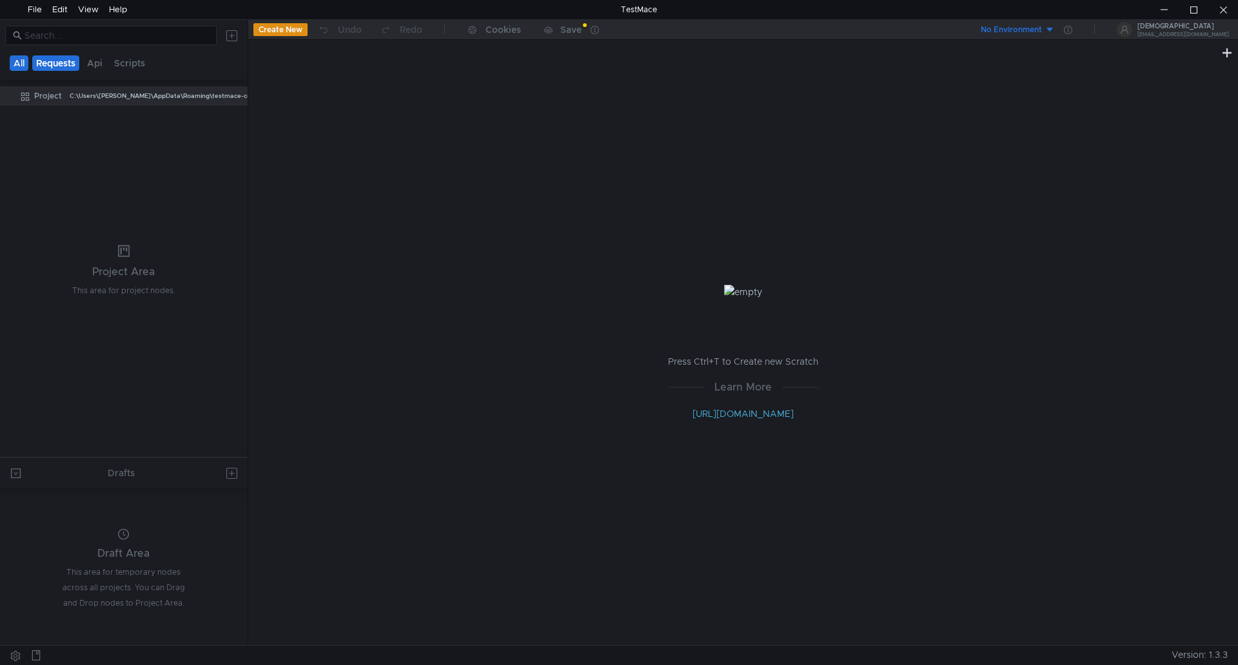
click at [48, 69] on button "Requests" at bounding box center [55, 62] width 47 height 15
click at [96, 58] on button "Api" at bounding box center [95, 62] width 23 height 15
click at [139, 75] on div "All Requests Api Scripts" at bounding box center [124, 50] width 248 height 60
click at [141, 67] on button "Scripts" at bounding box center [130, 62] width 39 height 15
click at [24, 61] on button "All" at bounding box center [20, 62] width 20 height 15
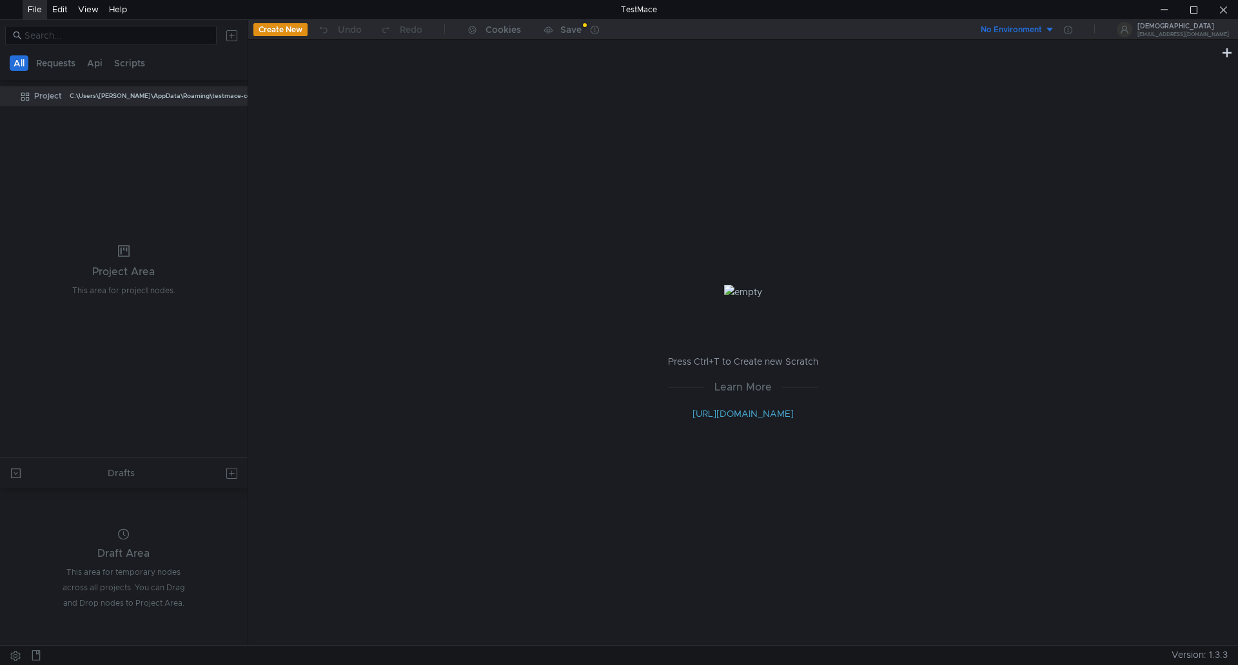
click at [39, 10] on div "File" at bounding box center [35, 9] width 14 height 19
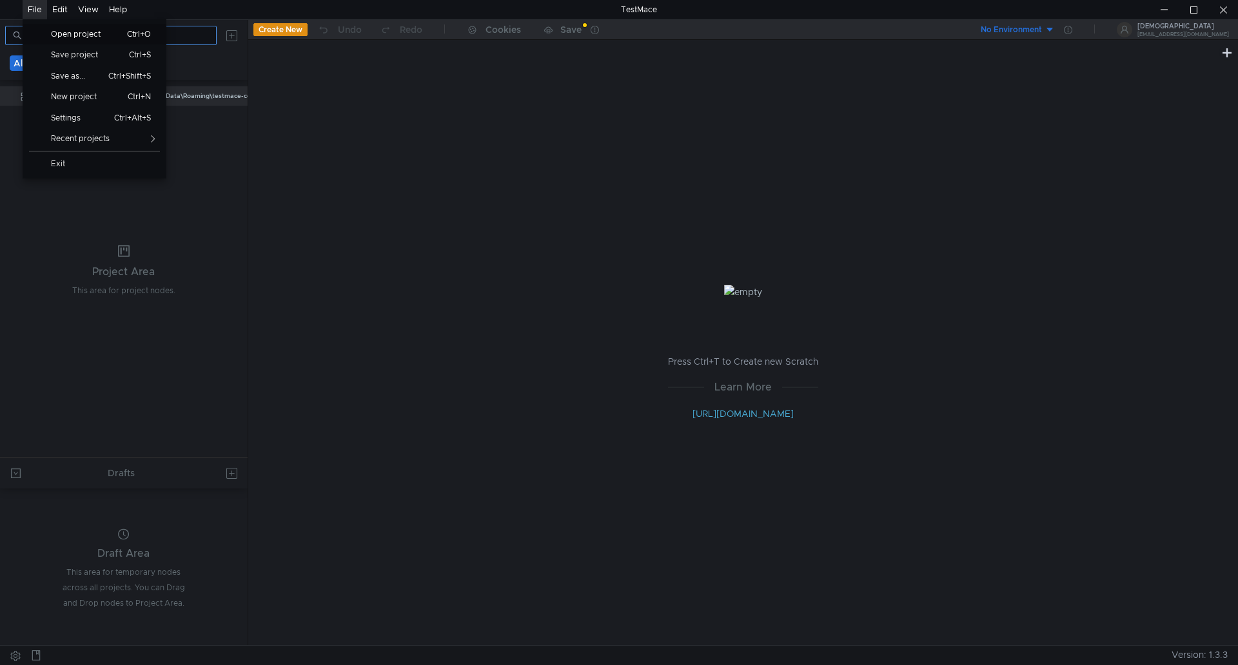
click at [60, 39] on link "Open project Ctrl+O" at bounding box center [95, 34] width 144 height 21
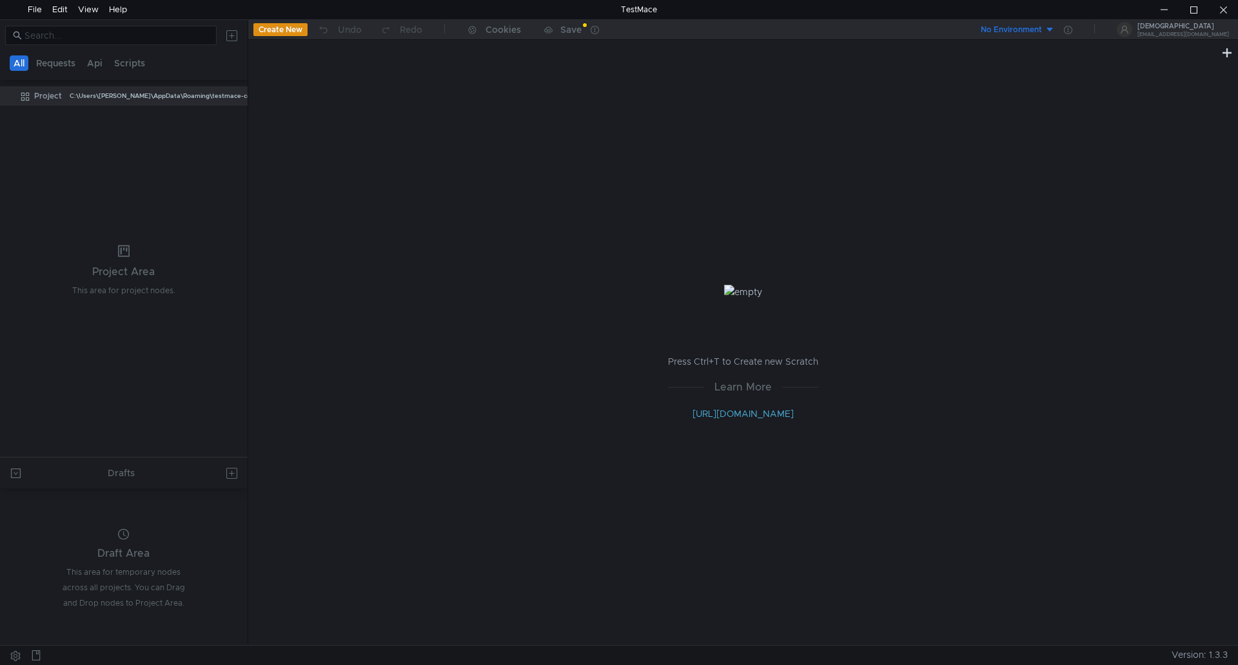
drag, startPoint x: 104, startPoint y: 202, endPoint x: 97, endPoint y: 193, distance: 11.9
click at [102, 199] on tree-viewport "Project C:\Users\Aleksander\AppData\Roaming\testmace-config\cloud-project\Proje…" at bounding box center [124, 271] width 248 height 372
click at [133, 99] on div "C:\Users\Aleksander\AppData\Roaming\testmace-config\cloud-project\Project" at bounding box center [199, 95] width 259 height 19
drag, startPoint x: 133, startPoint y: 99, endPoint x: 110, endPoint y: 349, distance: 251.9
click at [110, 356] on tree-viewport "Project C:\Users\Aleksander\AppData\Roaming\testmace-config\cloud-project\Proje…" at bounding box center [124, 271] width 248 height 372
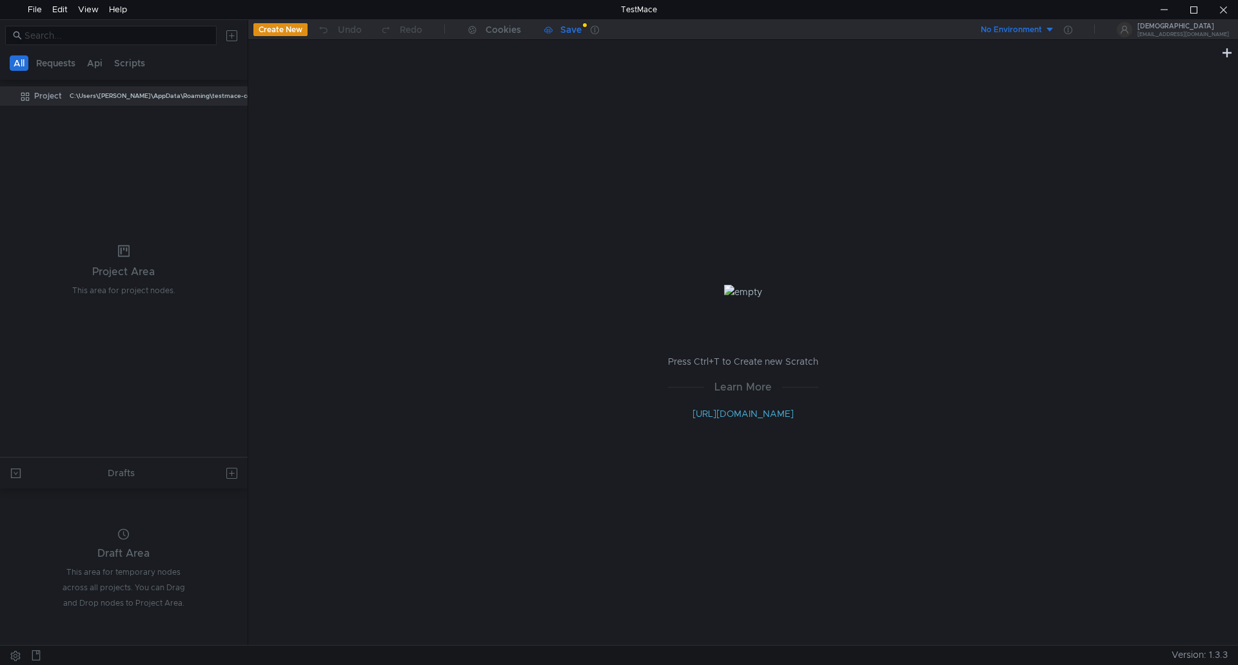
click at [588, 33] on app-sync-button "Save" at bounding box center [562, 29] width 55 height 19
click at [599, 30] on icon at bounding box center [594, 30] width 8 height 8
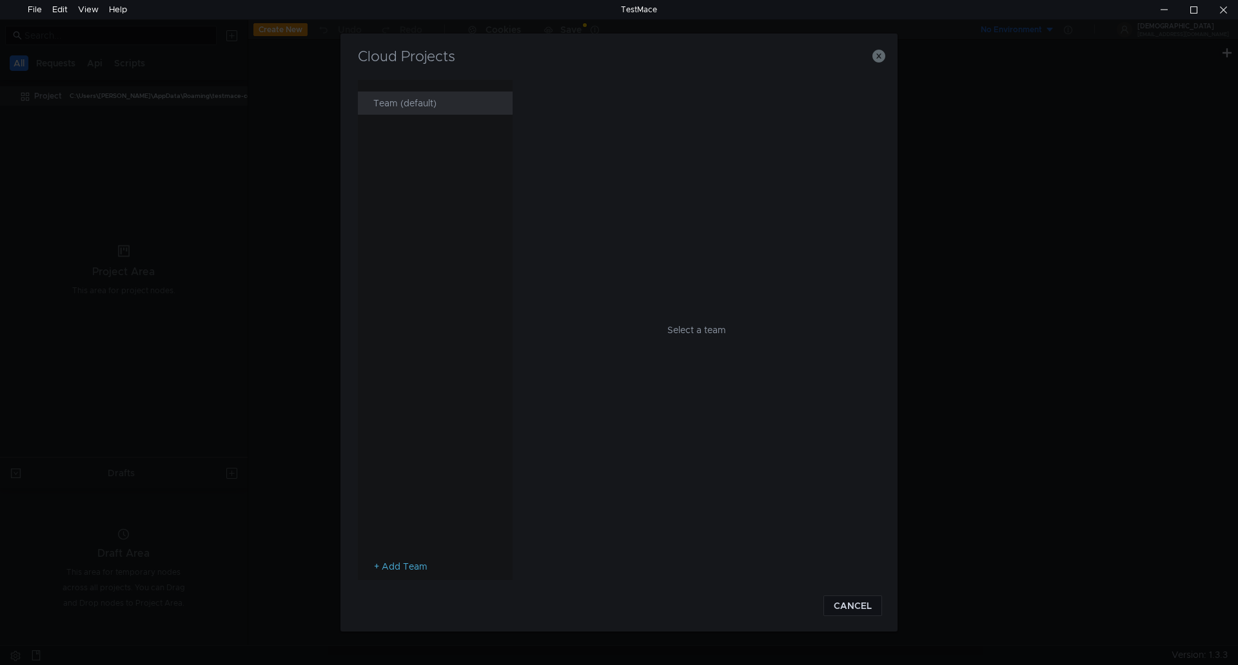
click at [412, 106] on div "Team (default)" at bounding box center [439, 103] width 132 height 23
click at [569, 125] on div "Project" at bounding box center [696, 118] width 320 height 15
click at [571, 117] on div "Project" at bounding box center [696, 118] width 320 height 15
click at [864, 121] on div "Project" at bounding box center [700, 118] width 344 height 15
click at [862, 122] on icon at bounding box center [859, 118] width 9 height 9
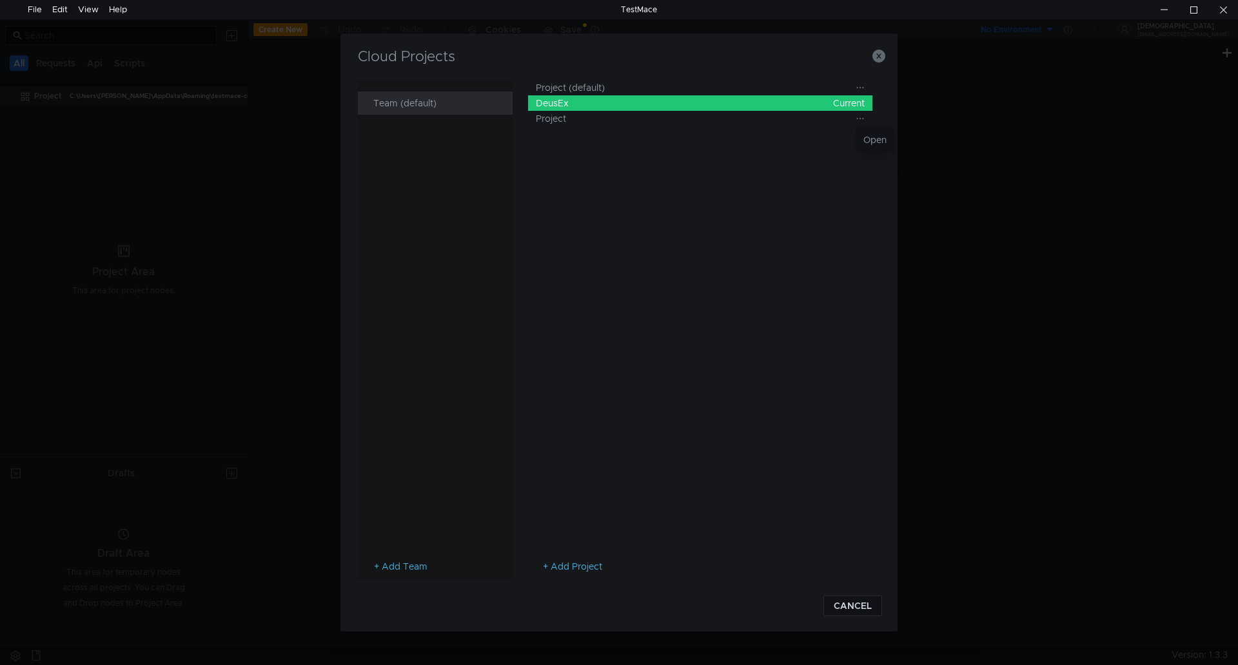
click at [861, 127] on div "Open" at bounding box center [874, 140] width 39 height 26
click at [876, 135] on li "Open" at bounding box center [874, 140] width 39 height 21
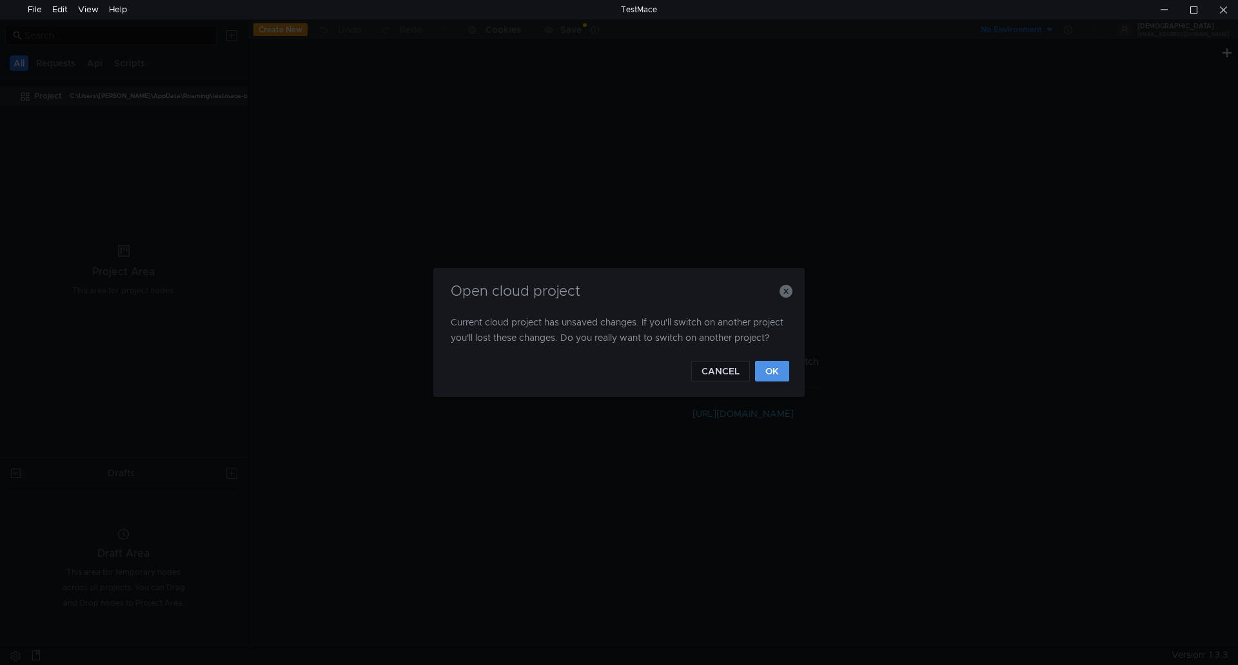
click at [772, 377] on button "OK" at bounding box center [772, 371] width 34 height 21
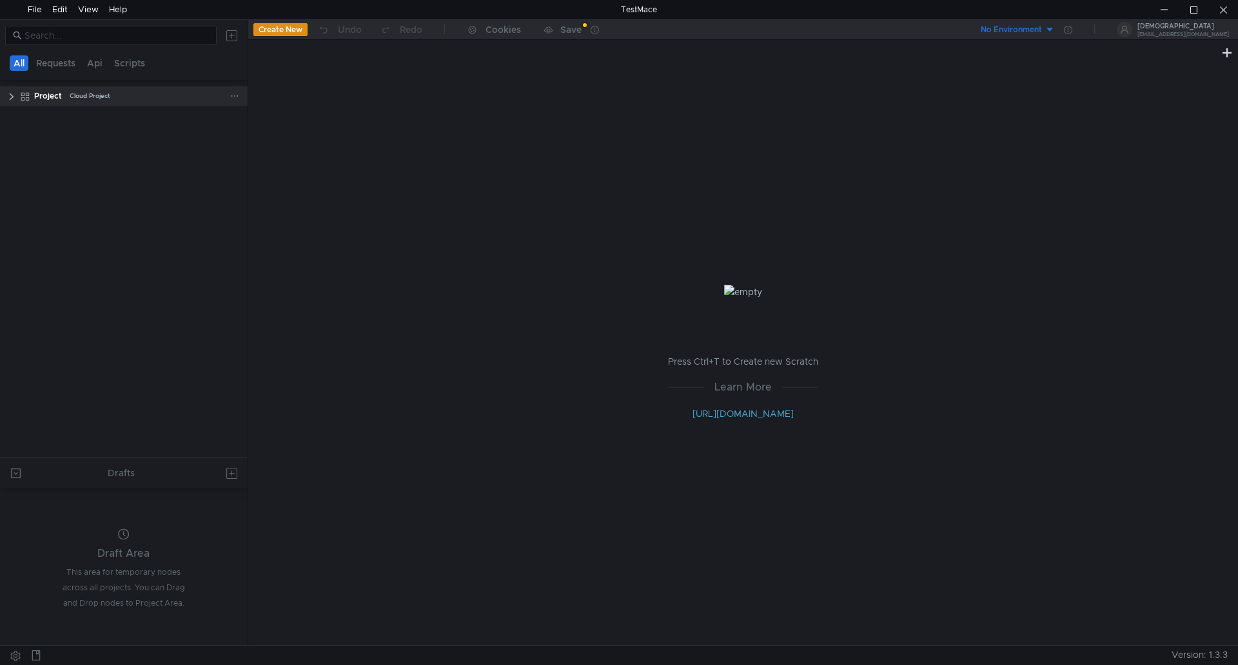
click at [21, 102] on app-project-icon at bounding box center [25, 95] width 10 height 19
click at [14, 102] on app-app-tree-node-expander at bounding box center [11, 95] width 10 height 19
click at [14, 93] on clr-icon at bounding box center [11, 97] width 10 height 10
click at [20, 117] on clr-icon at bounding box center [18, 117] width 10 height 10
click at [78, 136] on div "Subscribe" at bounding box center [90, 137] width 38 height 19
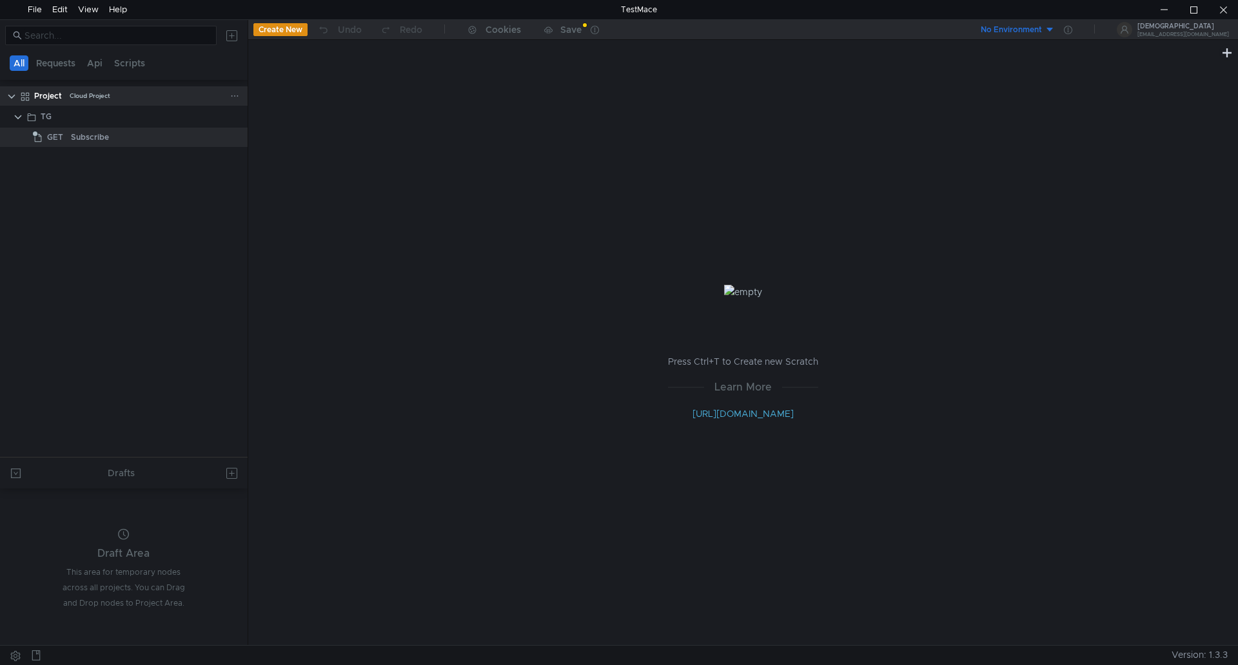
click at [128, 105] on div "Project Cloud Project" at bounding box center [132, 95] width 196 height 19
click at [560, 35] on app-sync-button "Save" at bounding box center [562, 29] width 55 height 19
click at [572, 29] on div "Save" at bounding box center [570, 29] width 21 height 9
click at [90, 12] on div "View" at bounding box center [88, 9] width 21 height 19
click at [144, 37] on span "Visit testmace.com" at bounding box center [177, 34] width 106 height 8
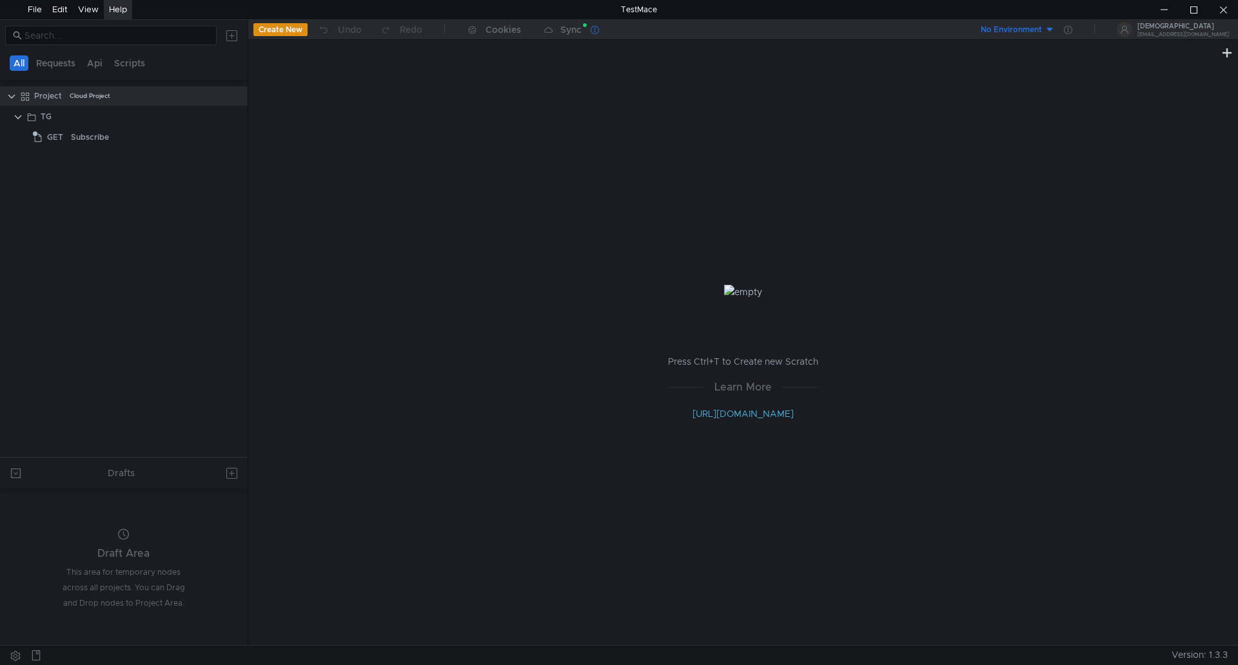
click at [596, 29] on icon at bounding box center [594, 30] width 8 height 8
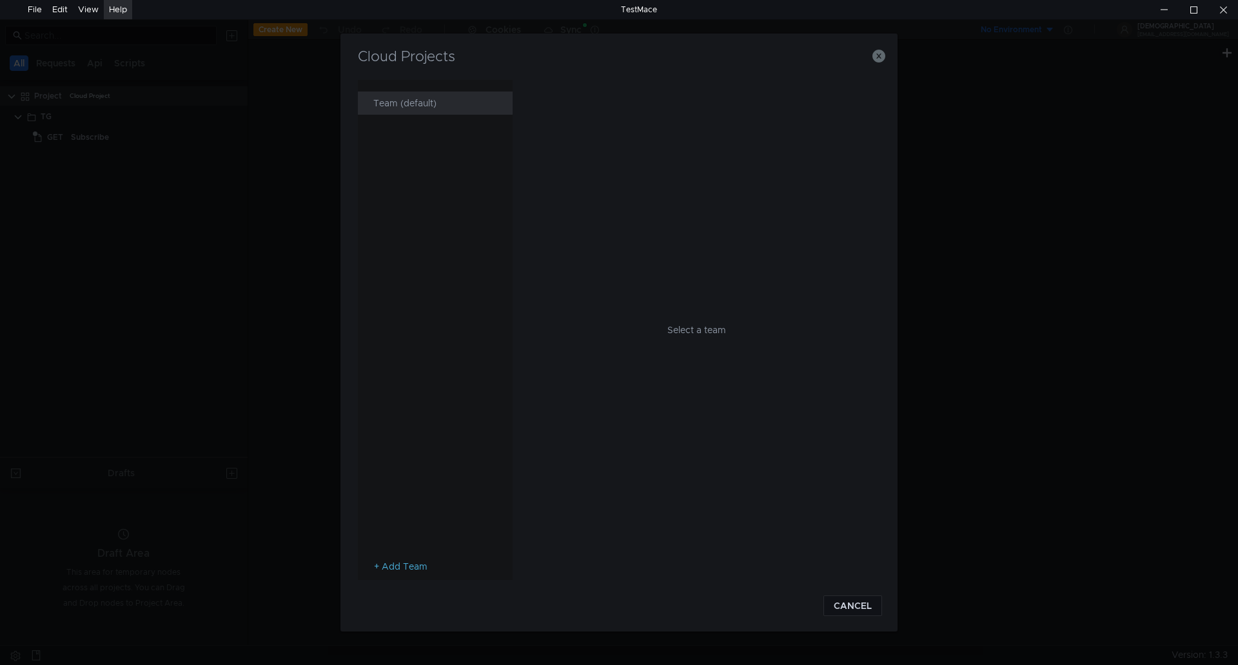
click at [395, 100] on div "Team (default)" at bounding box center [439, 103] width 132 height 23
click at [858, 92] on span "Current" at bounding box center [849, 87] width 32 height 15
click at [866, 603] on button "CANCEL" at bounding box center [852, 606] width 59 height 21
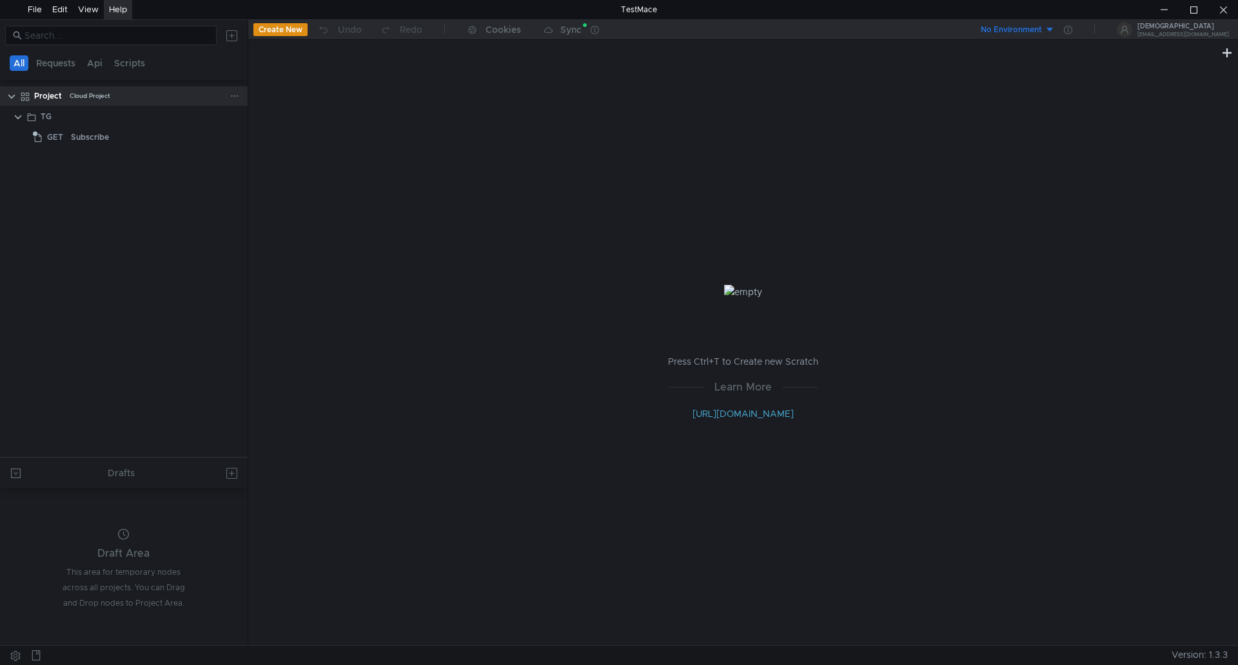
click at [82, 92] on div "Cloud Project" at bounding box center [90, 95] width 41 height 19
click at [93, 100] on div "Cloud Project" at bounding box center [90, 95] width 41 height 19
click at [246, 95] on div "Project Cloud Project" at bounding box center [132, 95] width 231 height 19
click at [48, 97] on div "Project" at bounding box center [48, 95] width 28 height 19
click at [50, 118] on div "TG" at bounding box center [46, 116] width 11 height 19
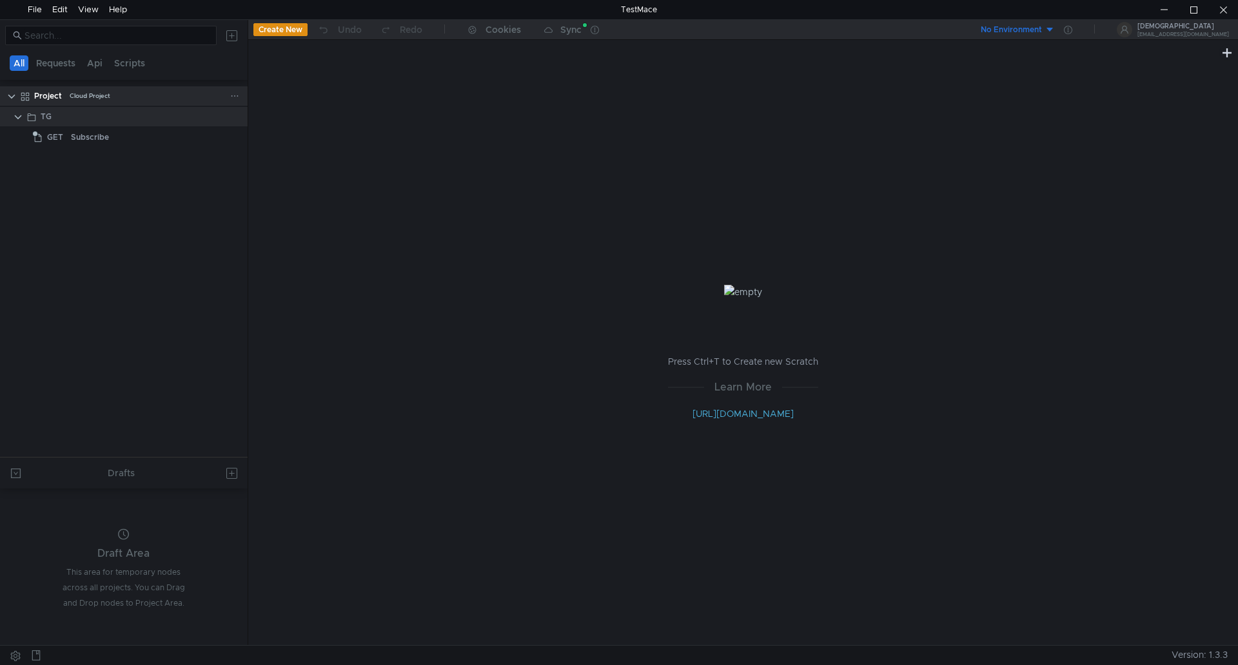
click at [75, 97] on div "Cloud Project" at bounding box center [90, 95] width 41 height 19
click at [565, 34] on div "Sync" at bounding box center [570, 29] width 21 height 9
click at [52, 124] on div "TG" at bounding box center [126, 116] width 170 height 19
click at [39, 95] on div "Project" at bounding box center [48, 95] width 28 height 19
click at [596, 28] on icon at bounding box center [594, 30] width 8 height 8
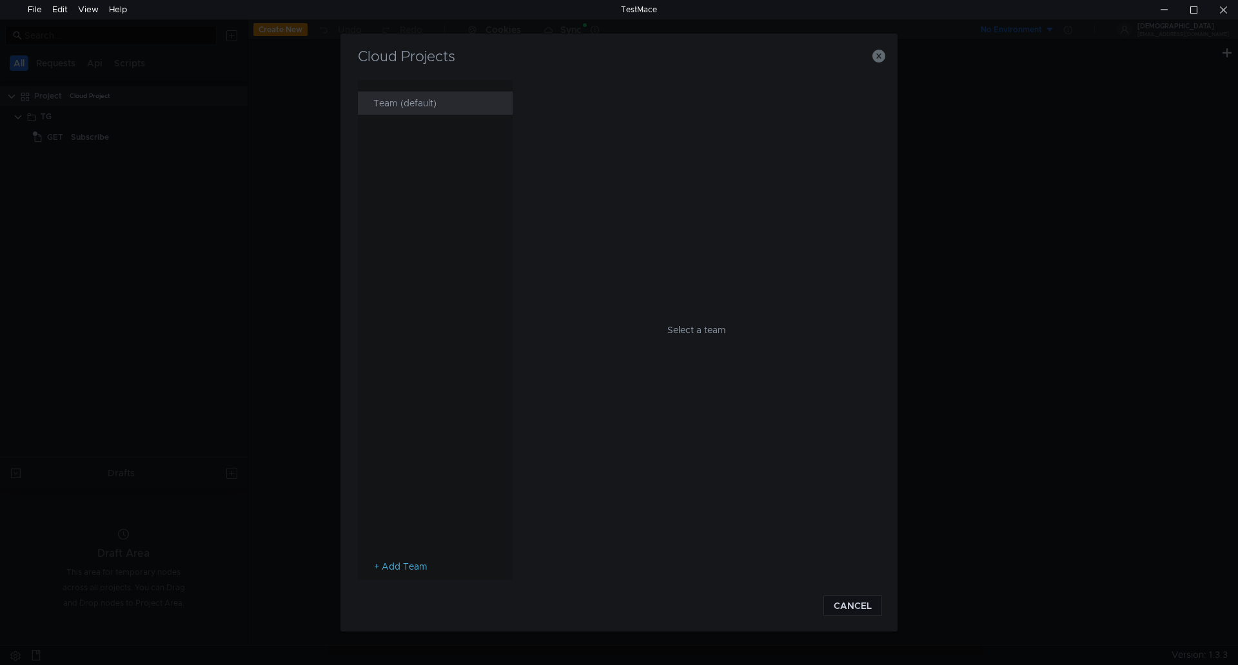
click at [409, 104] on div "Team (default)" at bounding box center [439, 103] width 132 height 23
click at [593, 84] on div "DeusEx Current" at bounding box center [700, 87] width 329 height 15
click at [847, 95] on app-projects-list "DeusEx Current" at bounding box center [700, 320] width 344 height 480
click at [848, 89] on span "Current" at bounding box center [849, 87] width 32 height 15
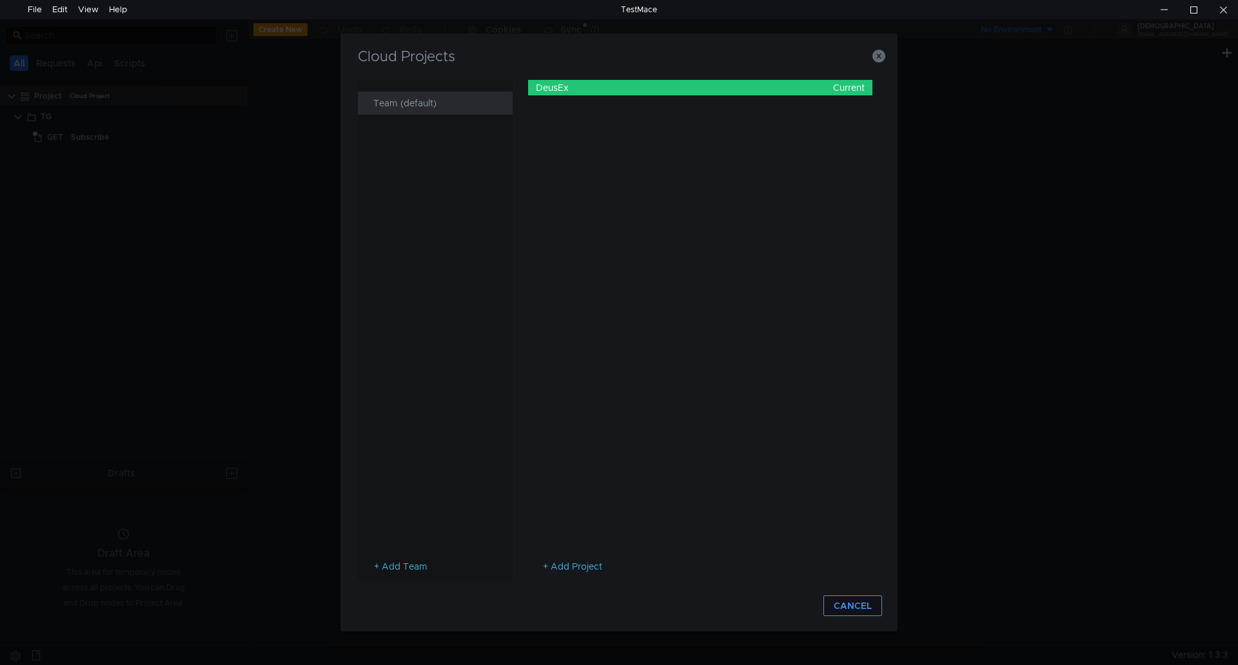
click at [853, 611] on button "CANCEL" at bounding box center [852, 606] width 59 height 21
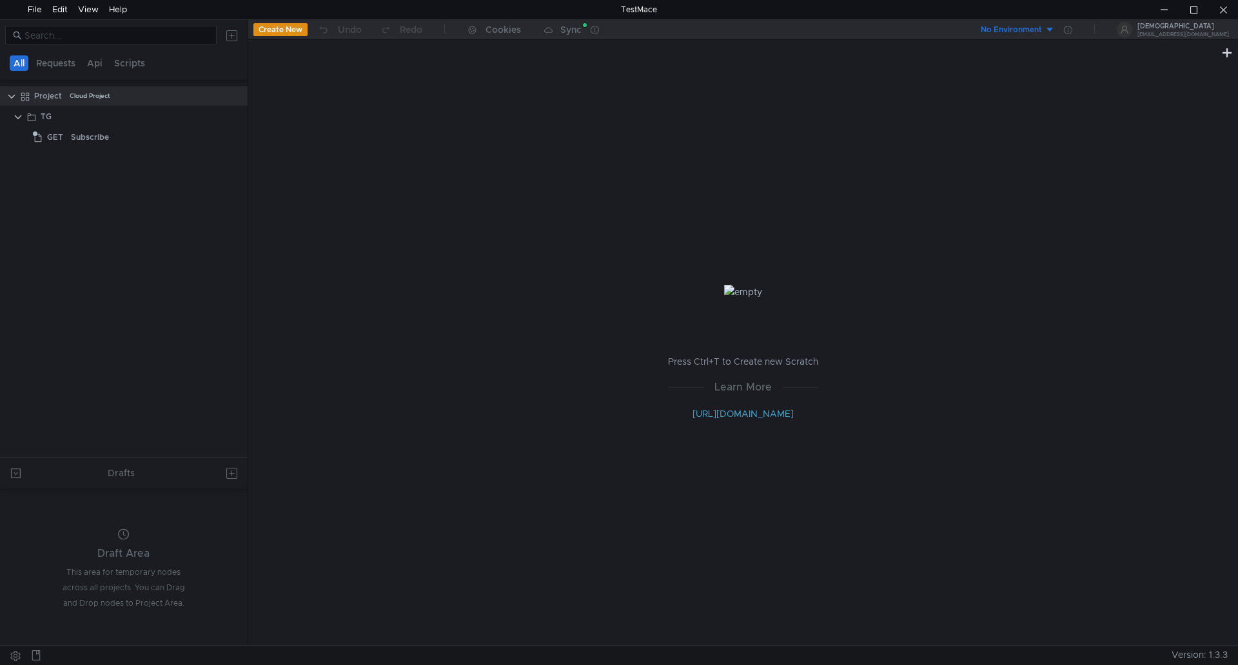
drag, startPoint x: 68, startPoint y: 100, endPoint x: 88, endPoint y: 251, distance: 152.2
click at [92, 275] on tree-viewport "Project Cloud Project TG GET Subscribe" at bounding box center [124, 271] width 248 height 372
click at [76, 142] on div "Subscribe" at bounding box center [90, 137] width 38 height 19
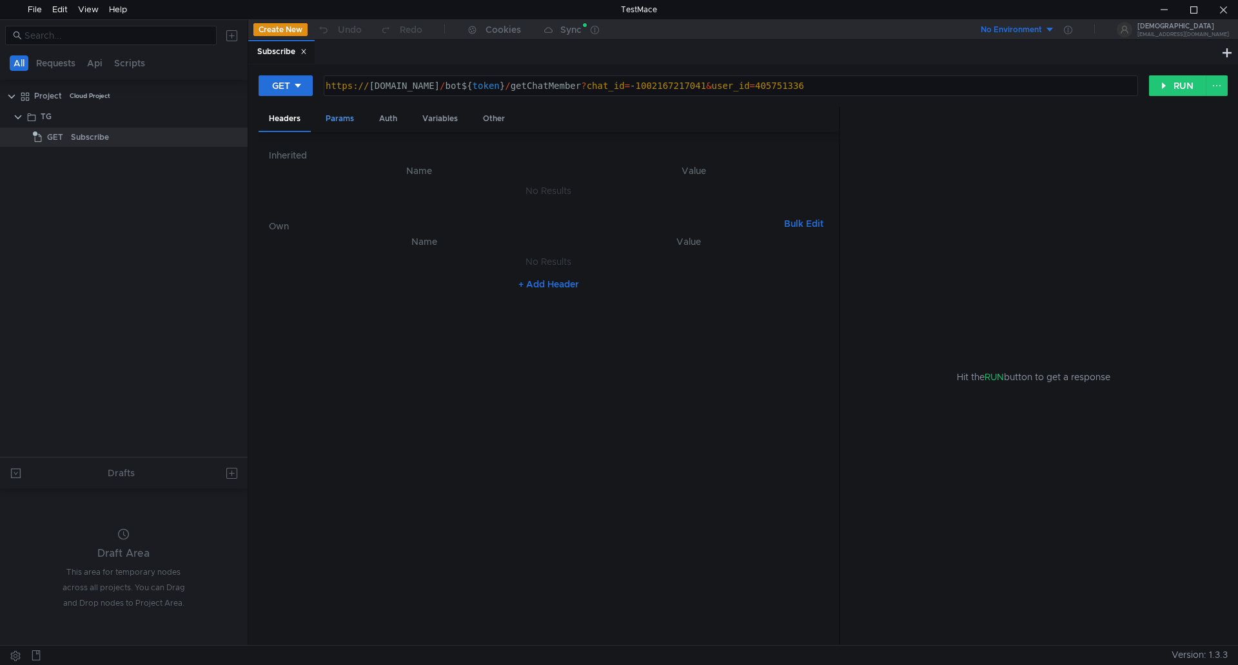
click at [335, 121] on div "Params" at bounding box center [339, 119] width 49 height 24
click at [396, 115] on div "Auth" at bounding box center [388, 119] width 39 height 24
click at [459, 116] on div "Variables" at bounding box center [440, 119] width 56 height 24
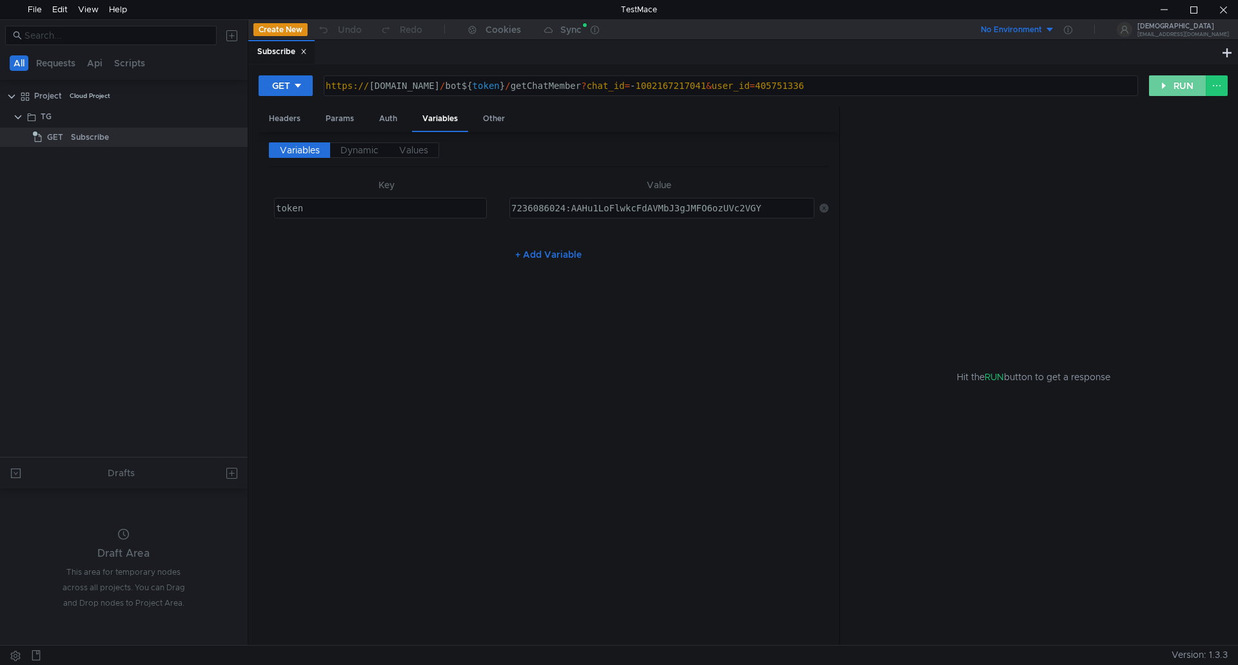
click at [1168, 88] on button "RUN" at bounding box center [1177, 85] width 57 height 21
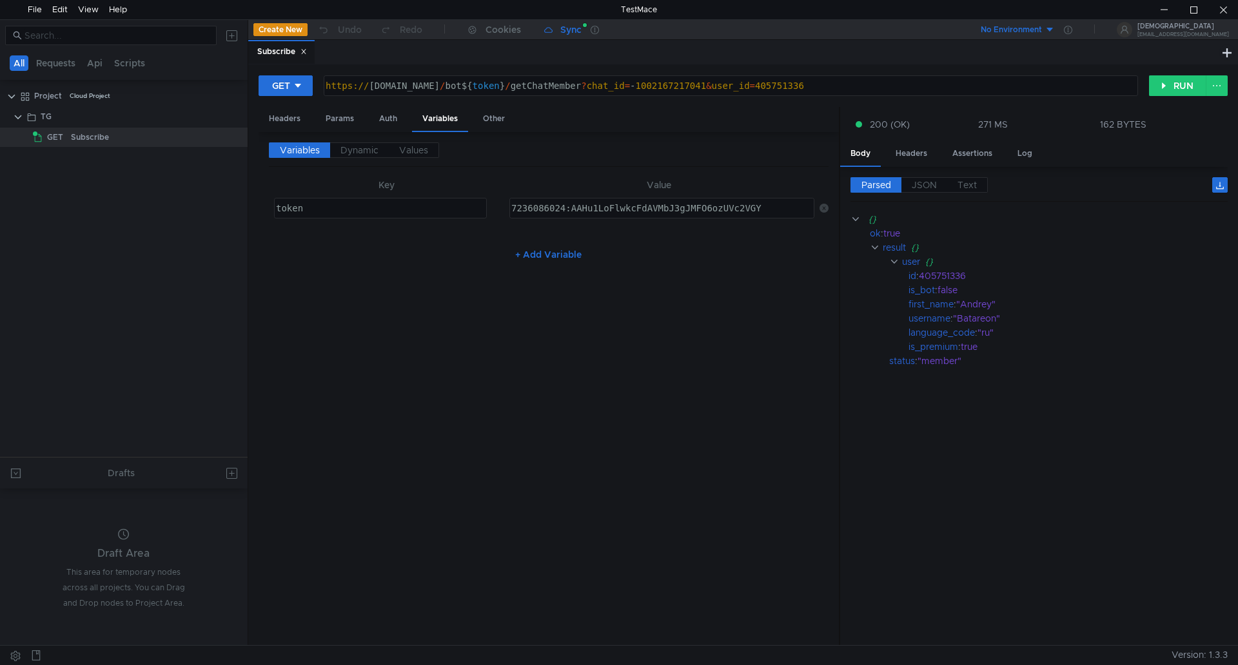
click at [569, 28] on div "Sync" at bounding box center [570, 29] width 21 height 9
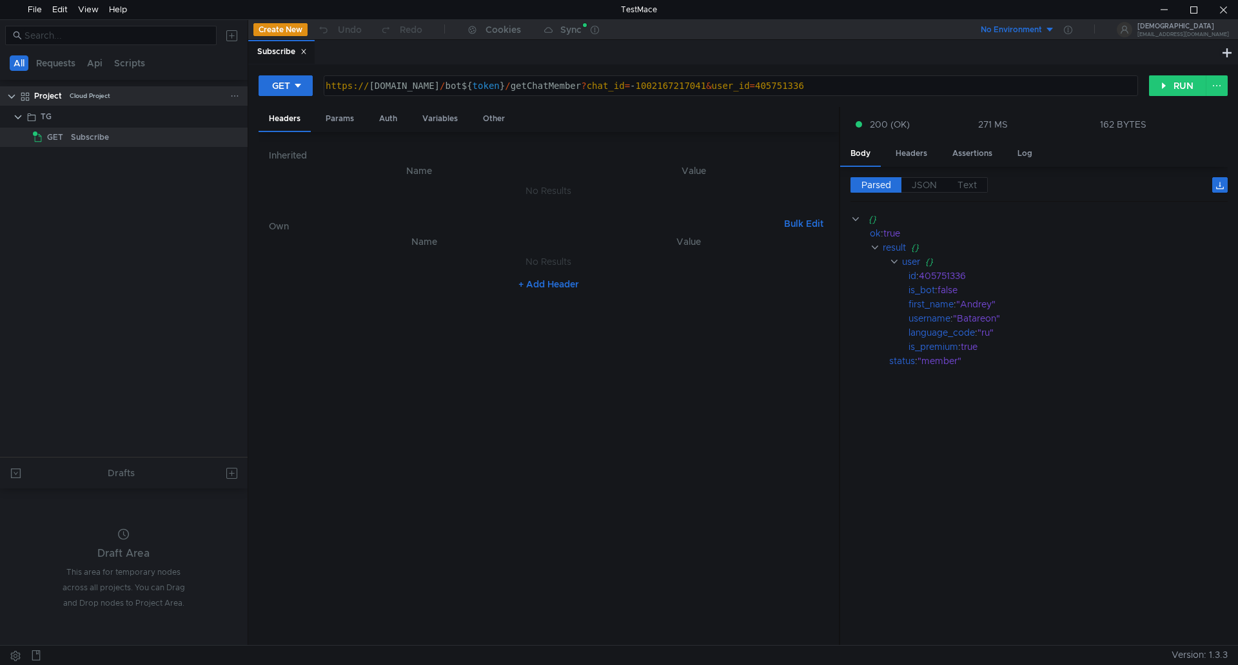
click at [53, 101] on div "Project" at bounding box center [48, 95] width 28 height 19
click at [1220, 10] on div at bounding box center [1223, 9] width 30 height 19
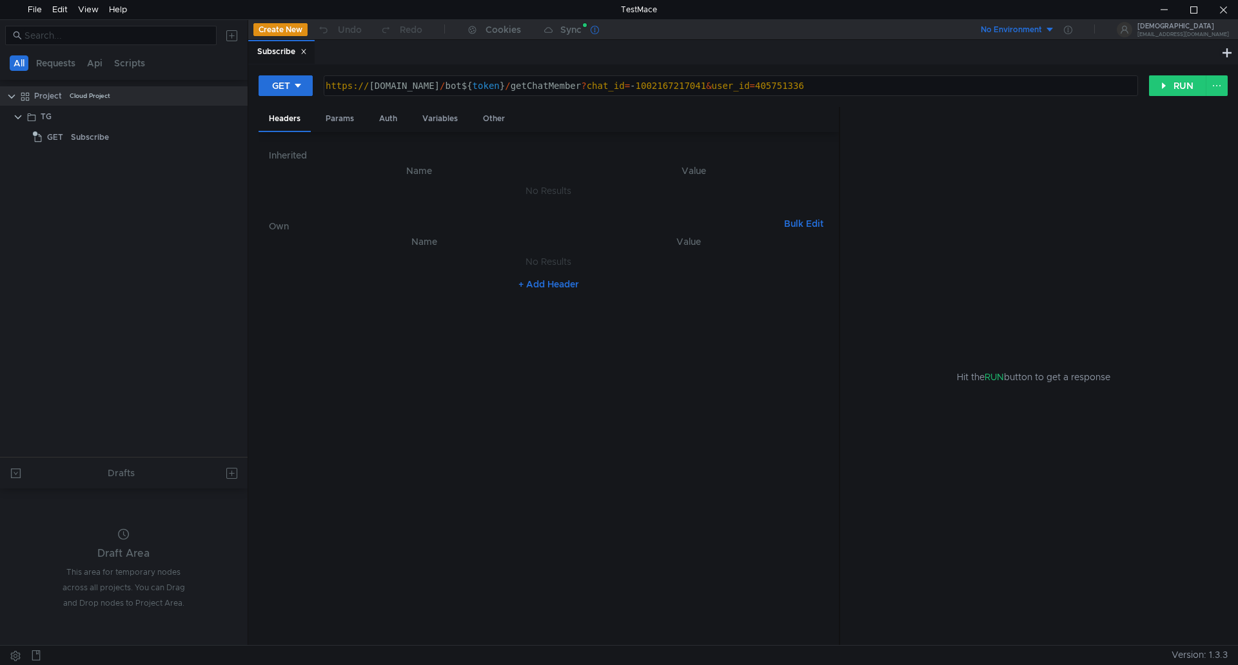
click at [601, 32] on div at bounding box center [598, 29] width 17 height 19
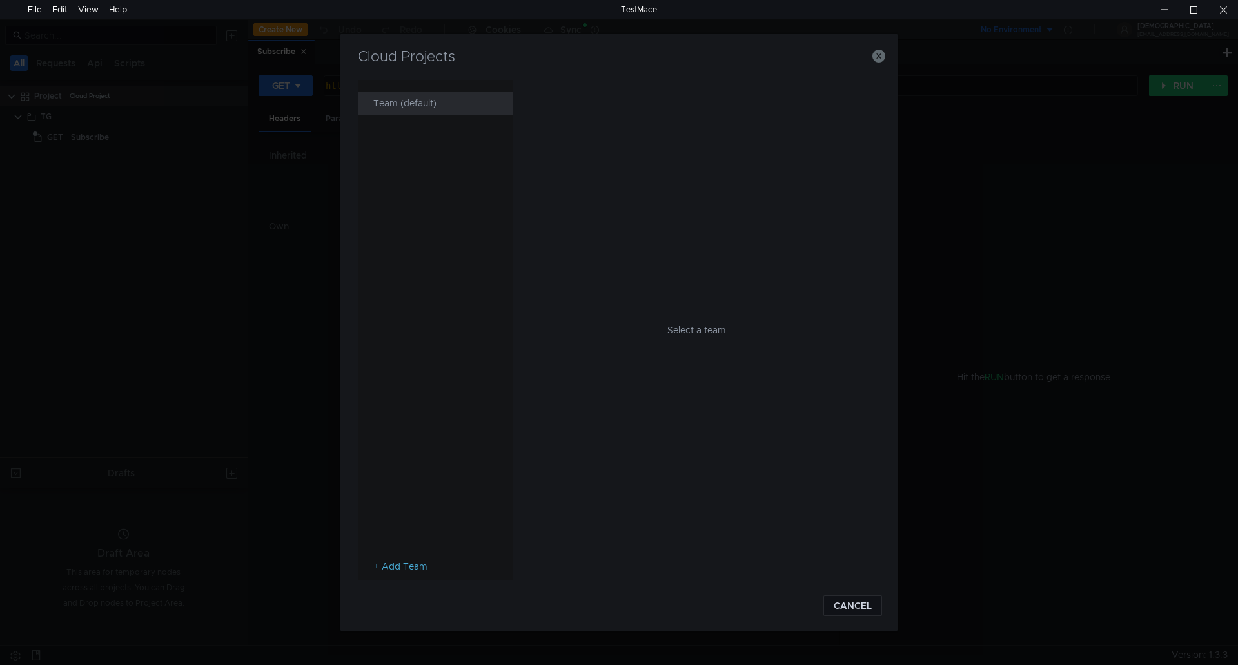
click at [425, 104] on div "Team (default)" at bounding box center [439, 103] width 132 height 23
click at [595, 92] on div "123" at bounding box center [696, 87] width 320 height 15
click at [861, 86] on icon at bounding box center [859, 87] width 9 height 9
click at [871, 105] on li "Open" at bounding box center [874, 109] width 39 height 21
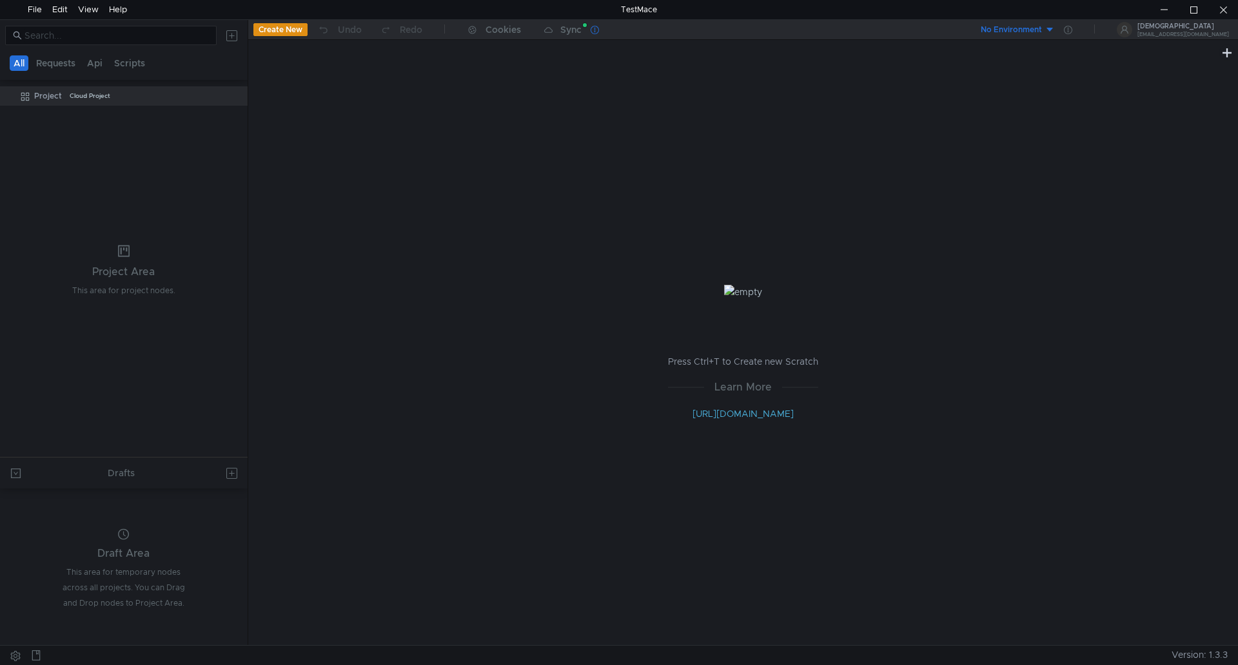
click at [594, 34] on icon at bounding box center [594, 30] width 8 height 8
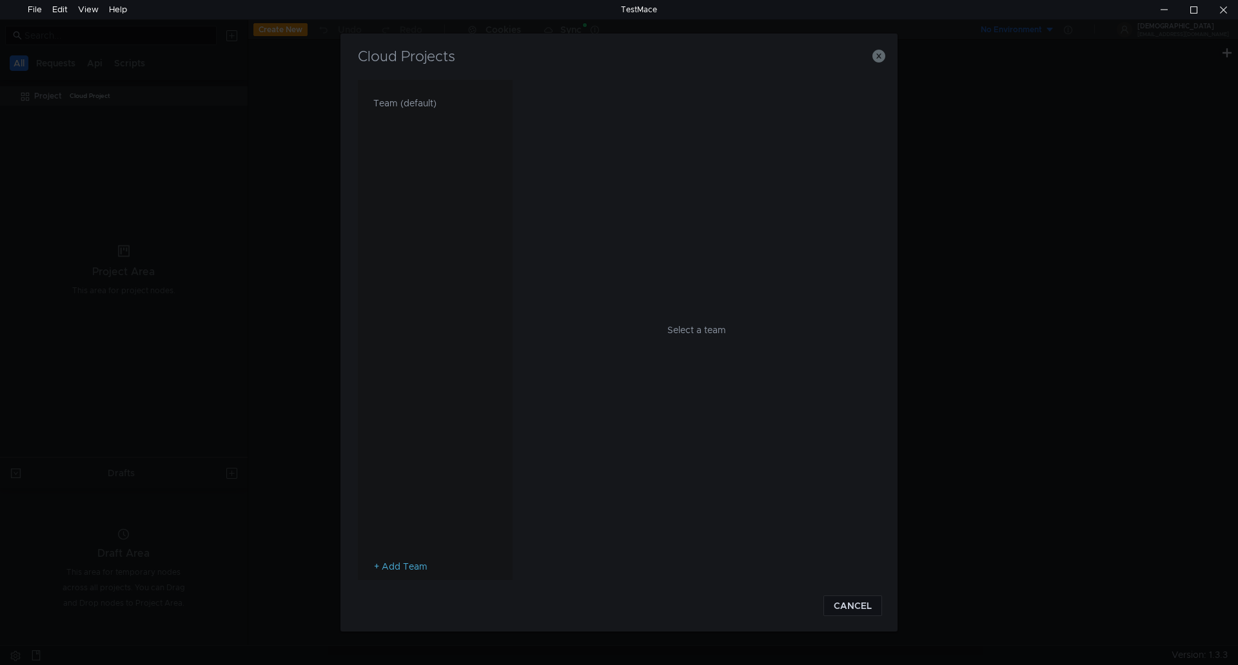
click at [420, 88] on div "Team (default) + Add Team" at bounding box center [435, 330] width 155 height 501
click at [413, 106] on div "Team (default)" at bounding box center [439, 103] width 132 height 23
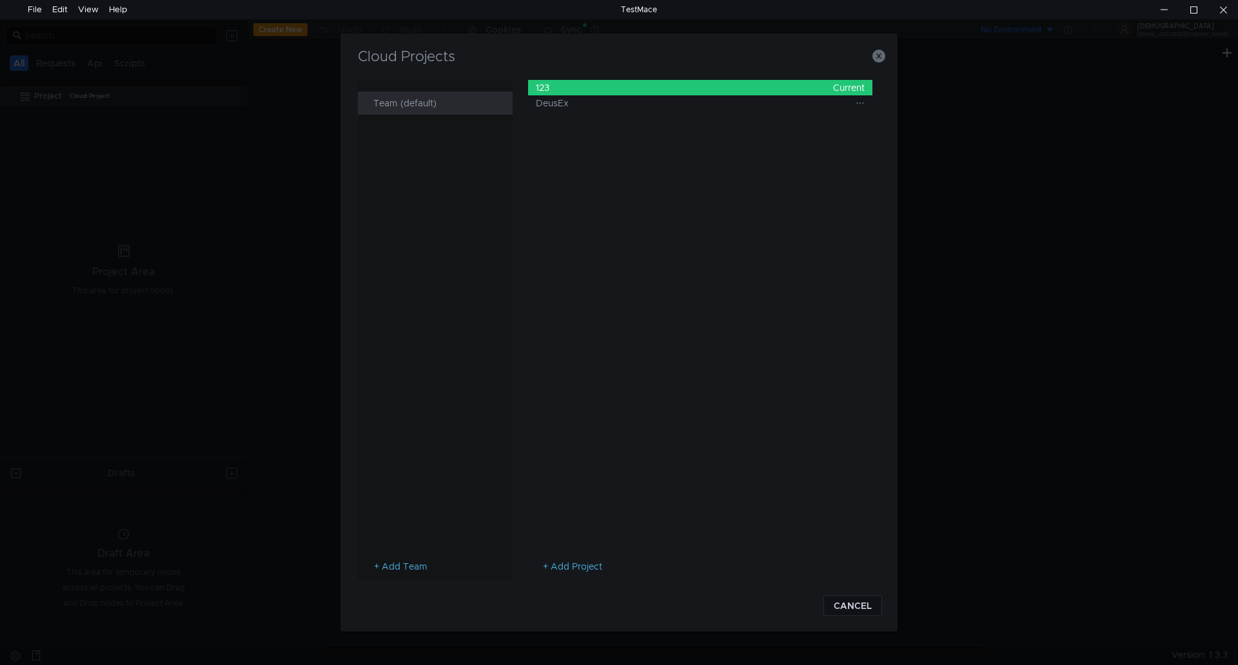
click at [595, 102] on div "DeusEx" at bounding box center [696, 102] width 320 height 15
click at [859, 104] on icon at bounding box center [859, 103] width 9 height 9
click at [870, 130] on li "Open" at bounding box center [874, 124] width 39 height 21
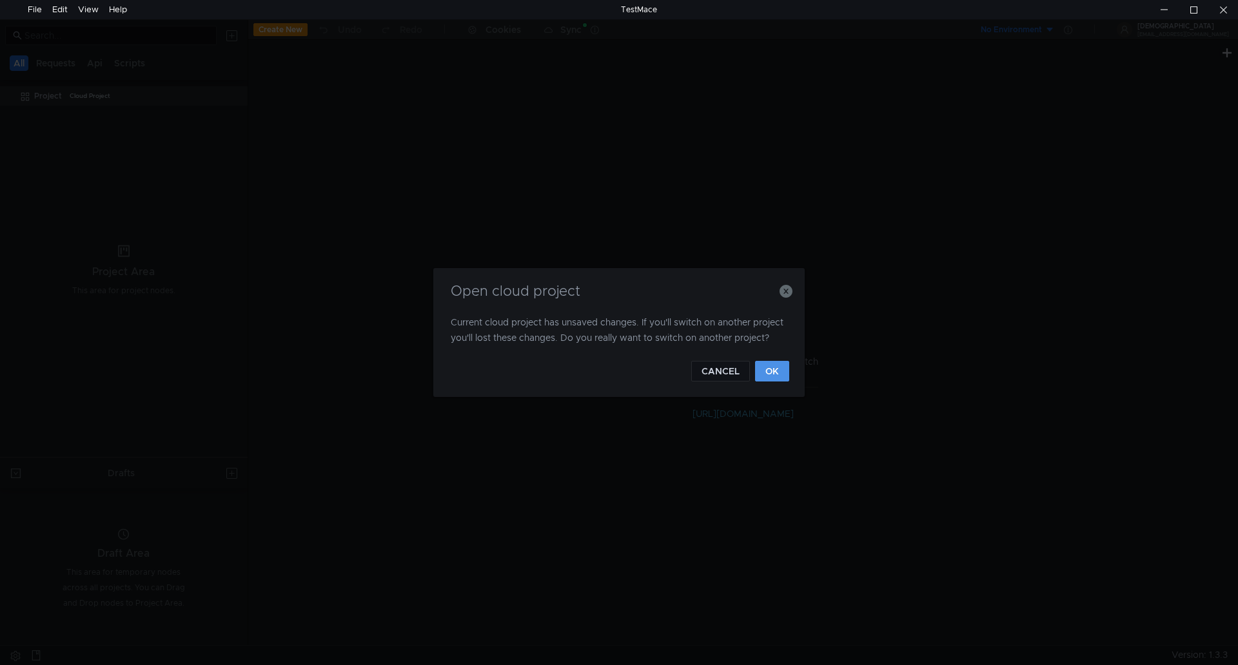
click at [768, 368] on button "OK" at bounding box center [772, 371] width 34 height 21
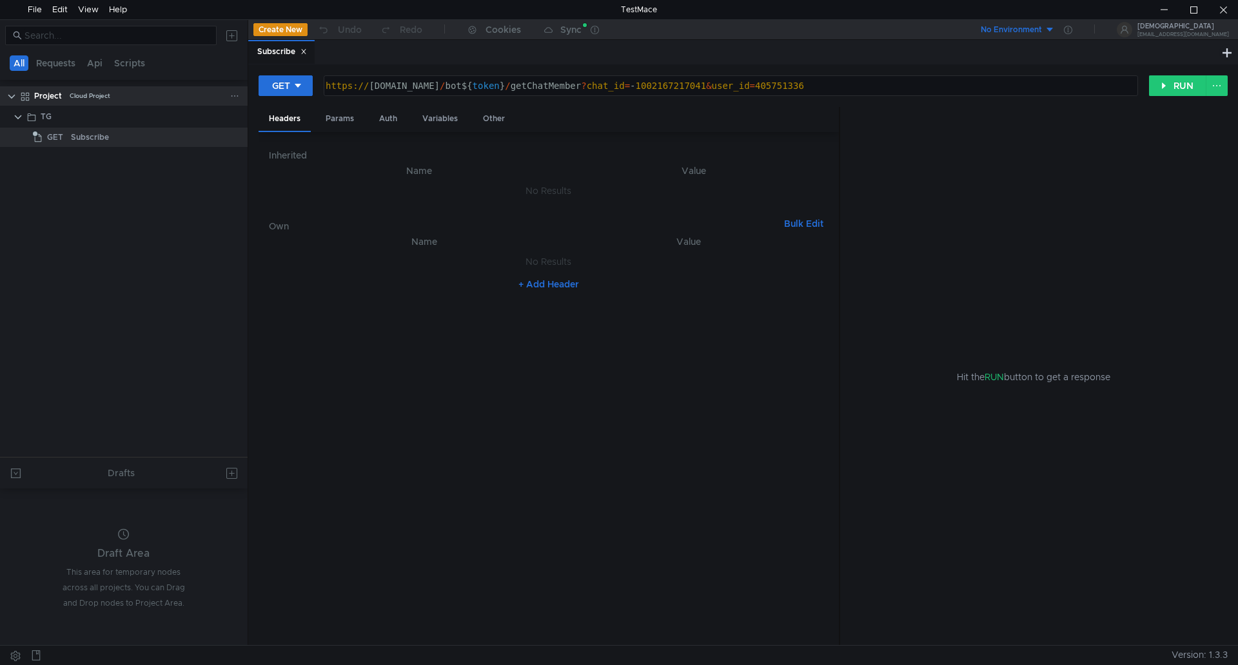
click at [51, 97] on div "Project" at bounding box center [48, 95] width 28 height 19
